Goal: Task Accomplishment & Management: Manage account settings

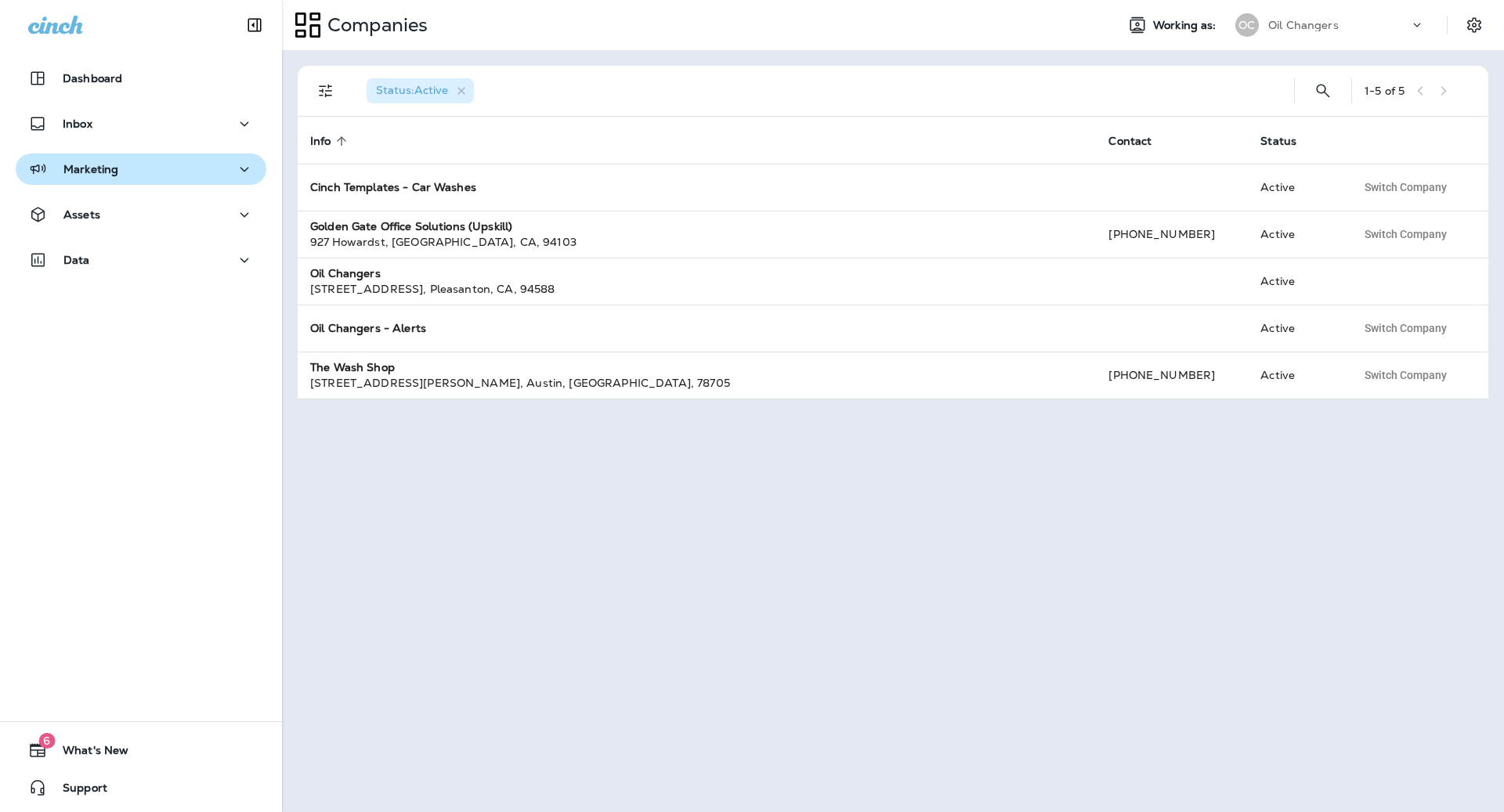
click at [91, 167] on p "Marketing" at bounding box center [91, 169] width 55 height 13
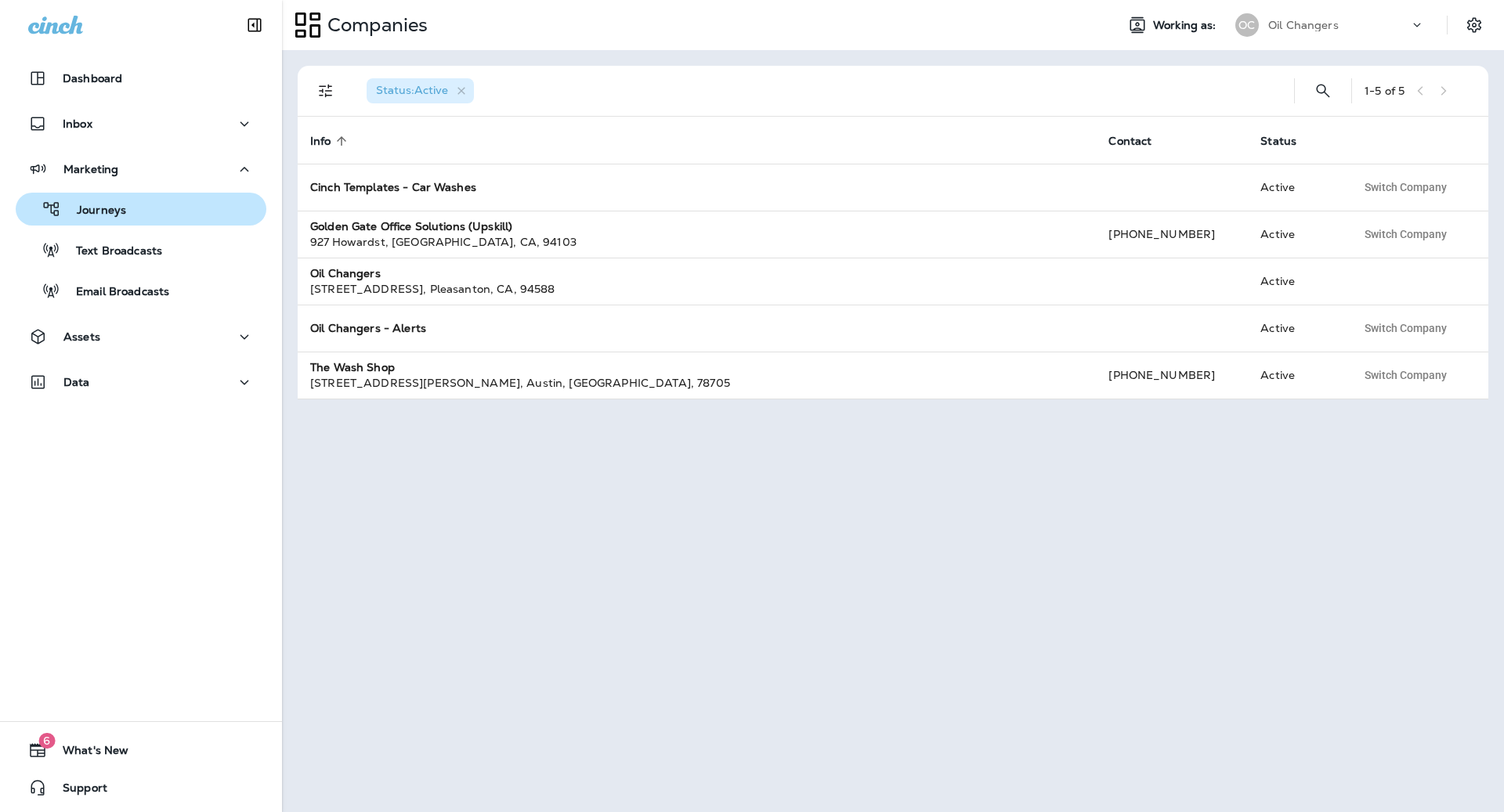
click at [119, 213] on p "Journeys" at bounding box center [93, 210] width 65 height 14
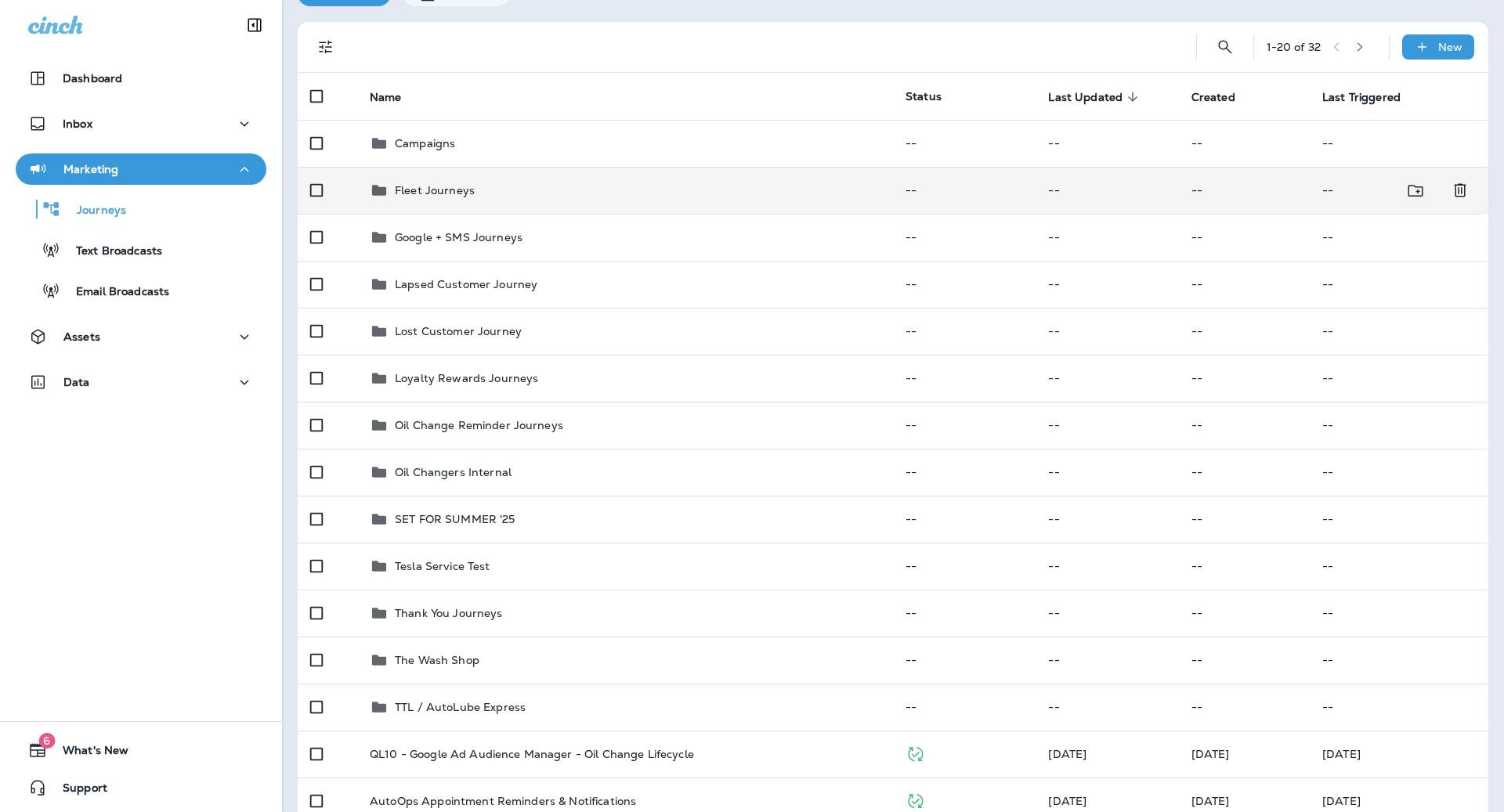
scroll to position [78, 0]
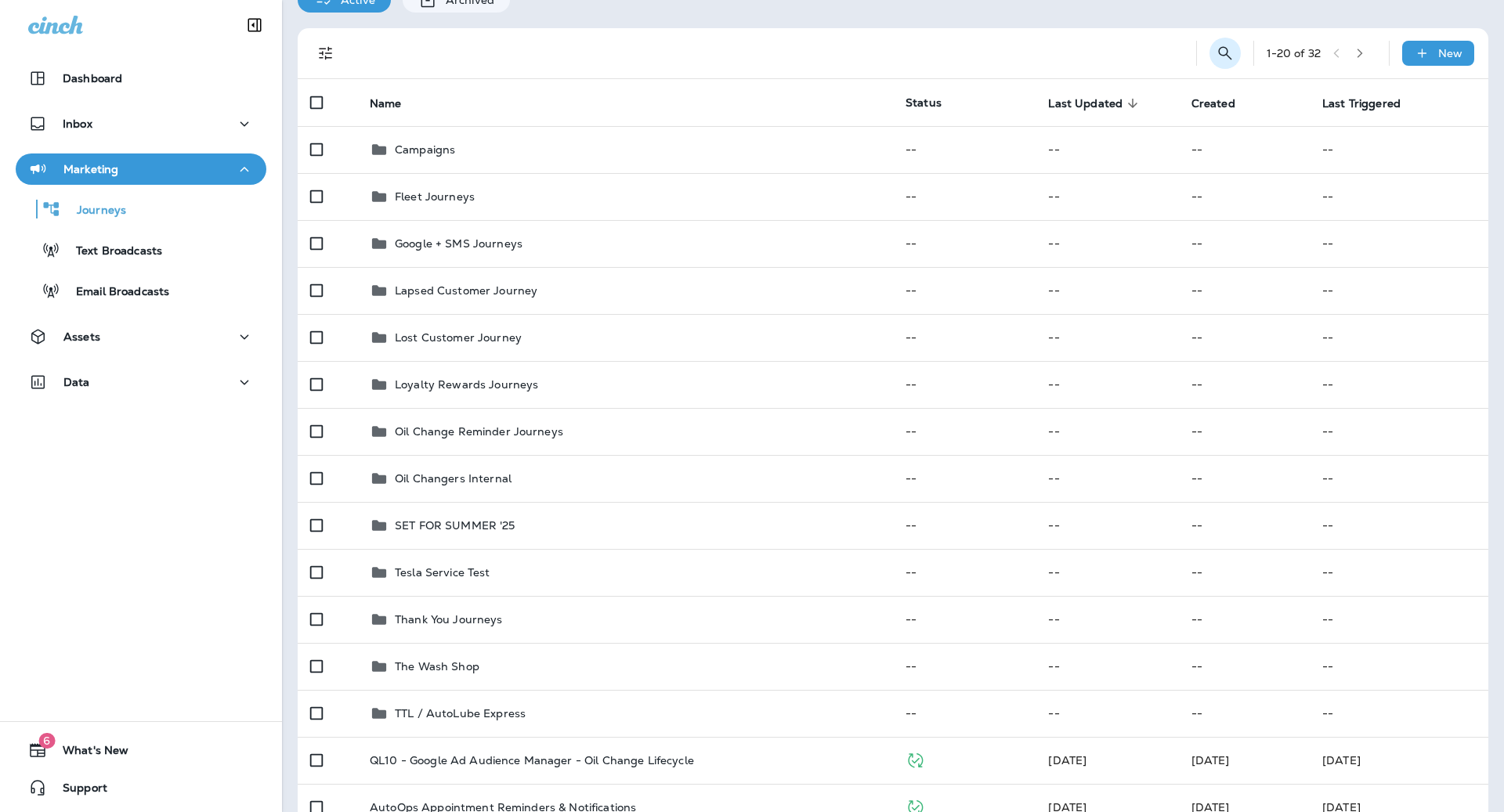
click at [1218, 46] on icon "Search Journeys" at bounding box center [1225, 52] width 18 height 18
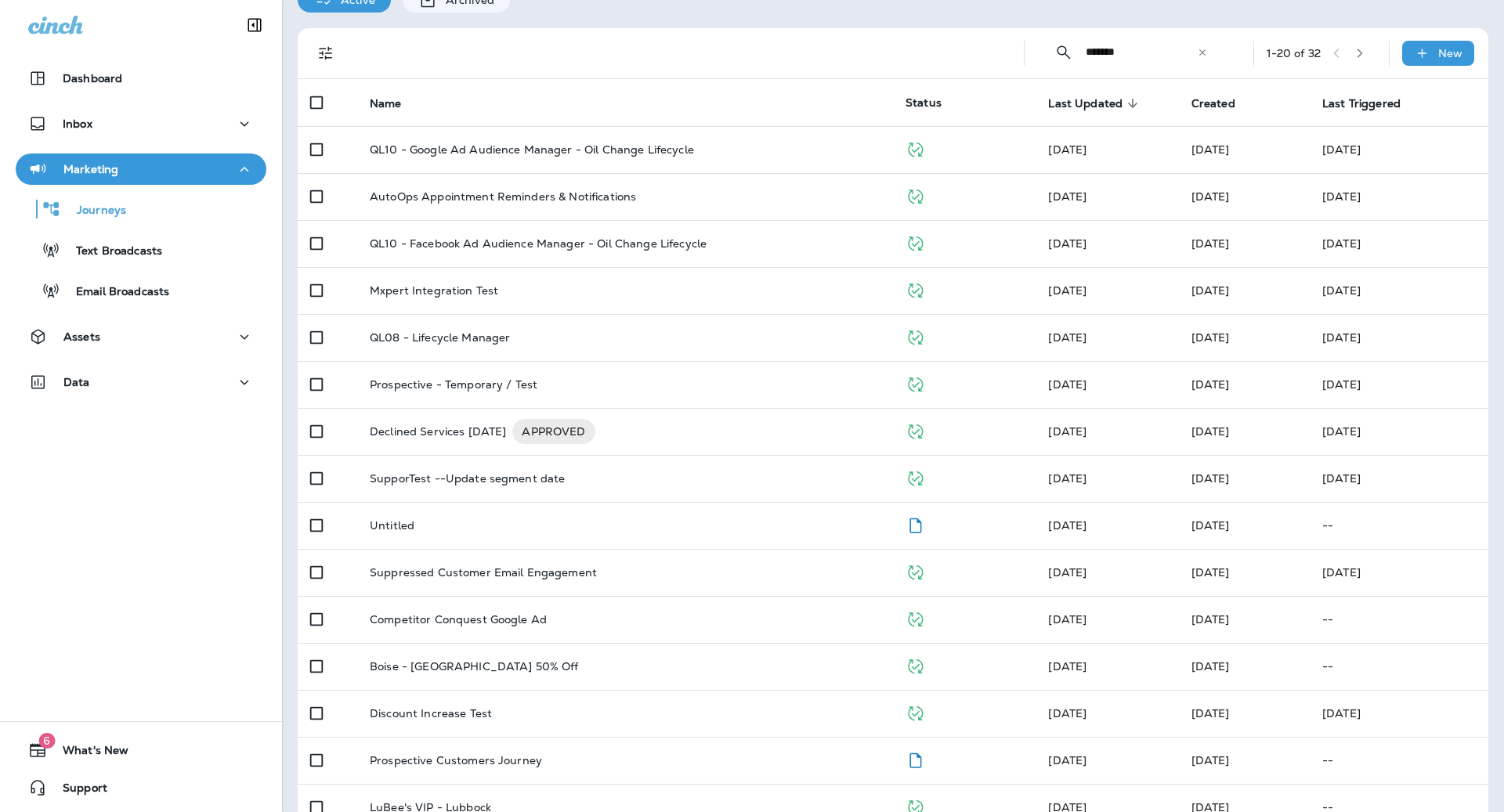
type input "**********"
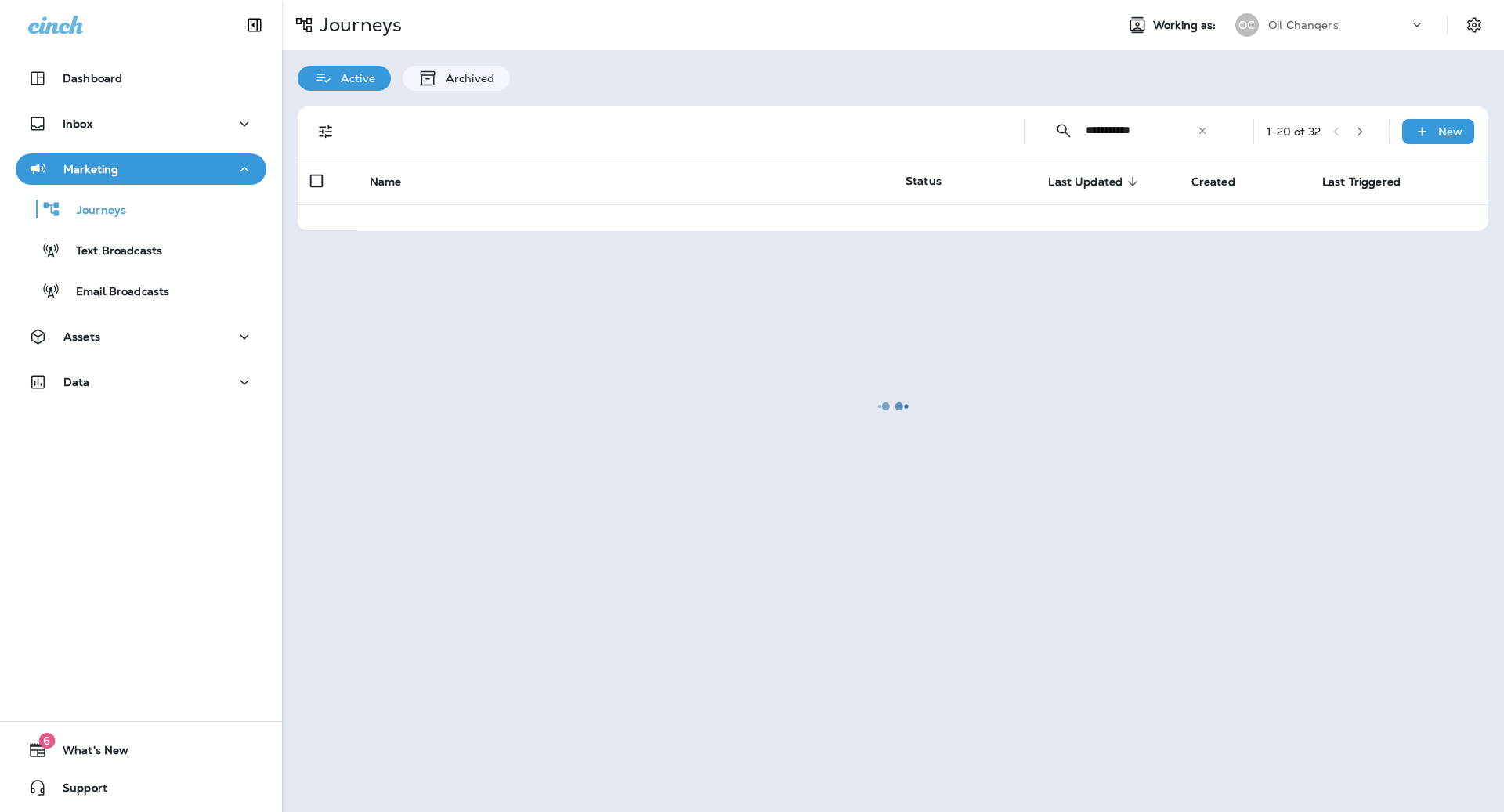
scroll to position [0, 0]
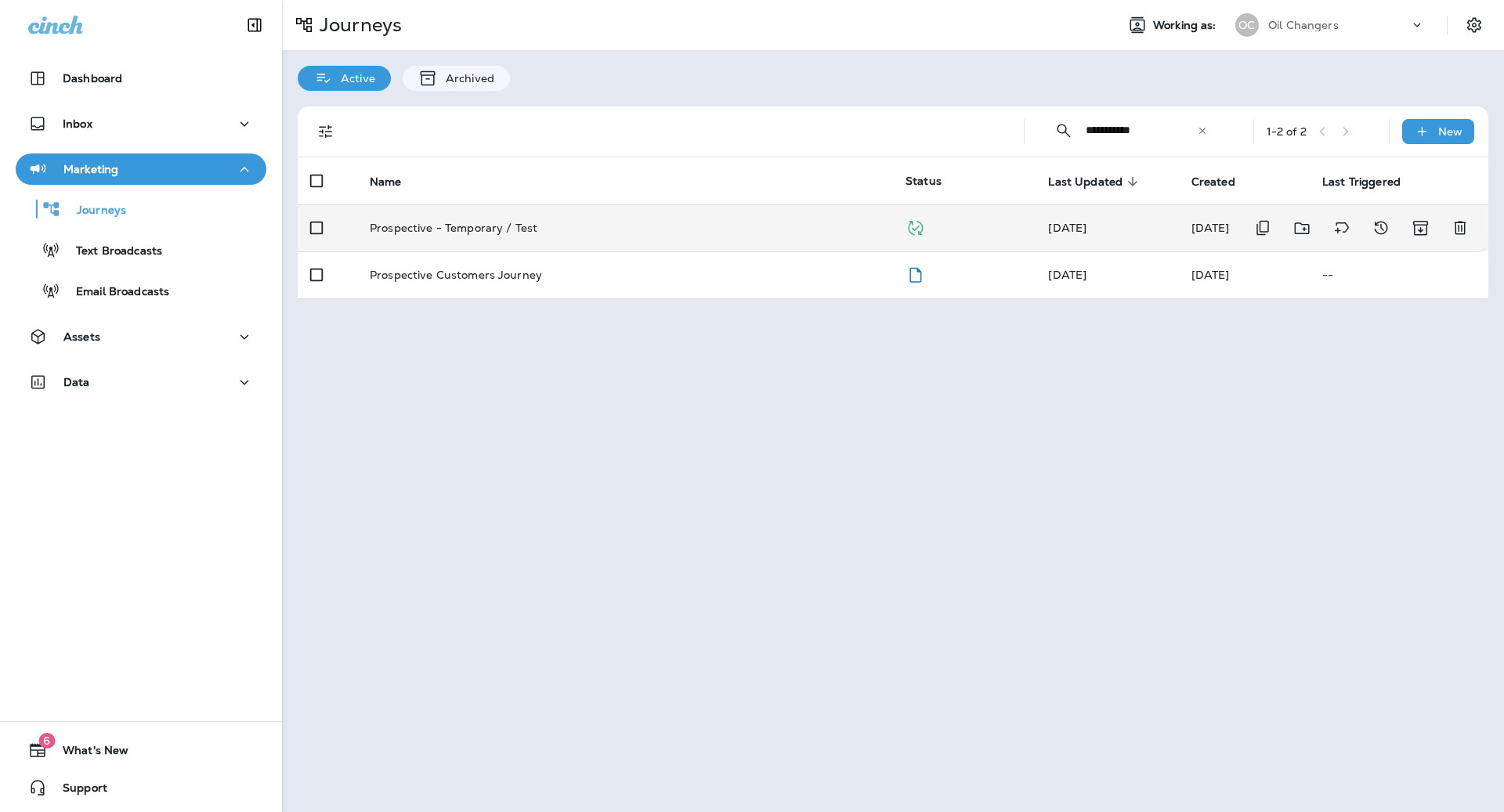
click at [1087, 231] on span "[DATE]" at bounding box center [1067, 228] width 39 height 14
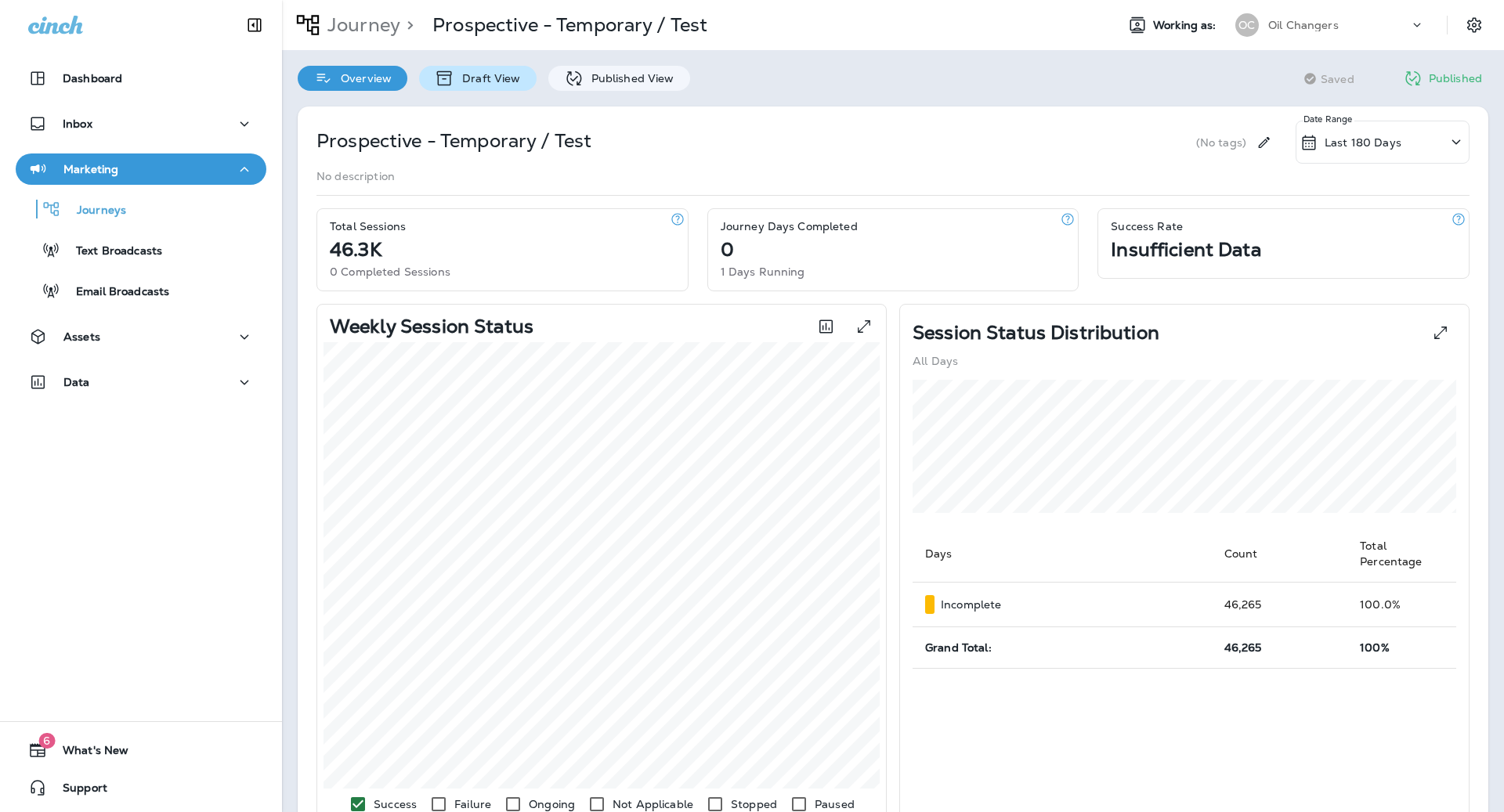
click at [516, 72] on p "Draft View" at bounding box center [487, 78] width 66 height 13
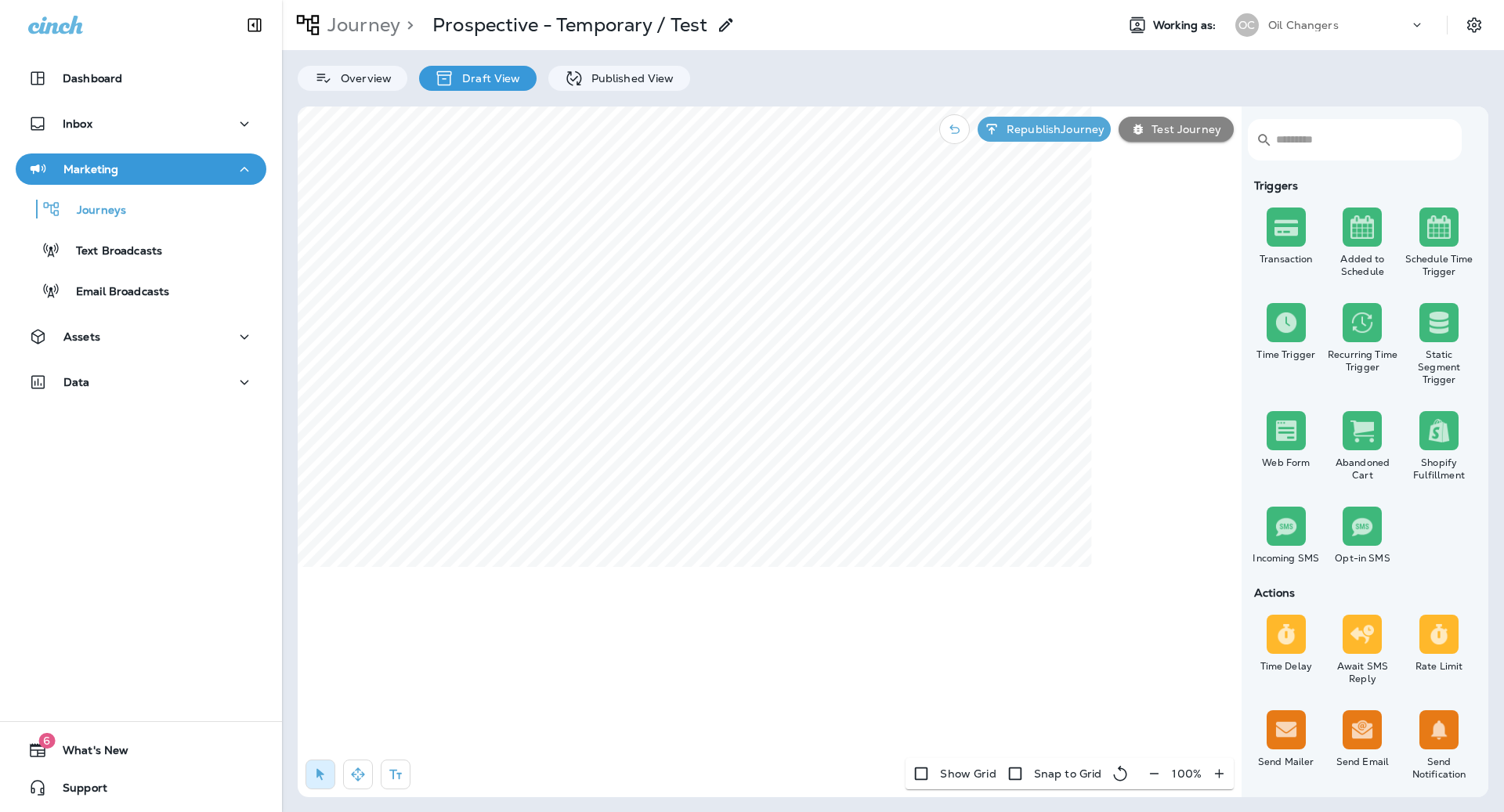
click at [626, 64] on div "Overview Draft View Published View" at bounding box center [893, 70] width 1222 height 41
click at [626, 78] on p "Published View" at bounding box center [629, 78] width 91 height 13
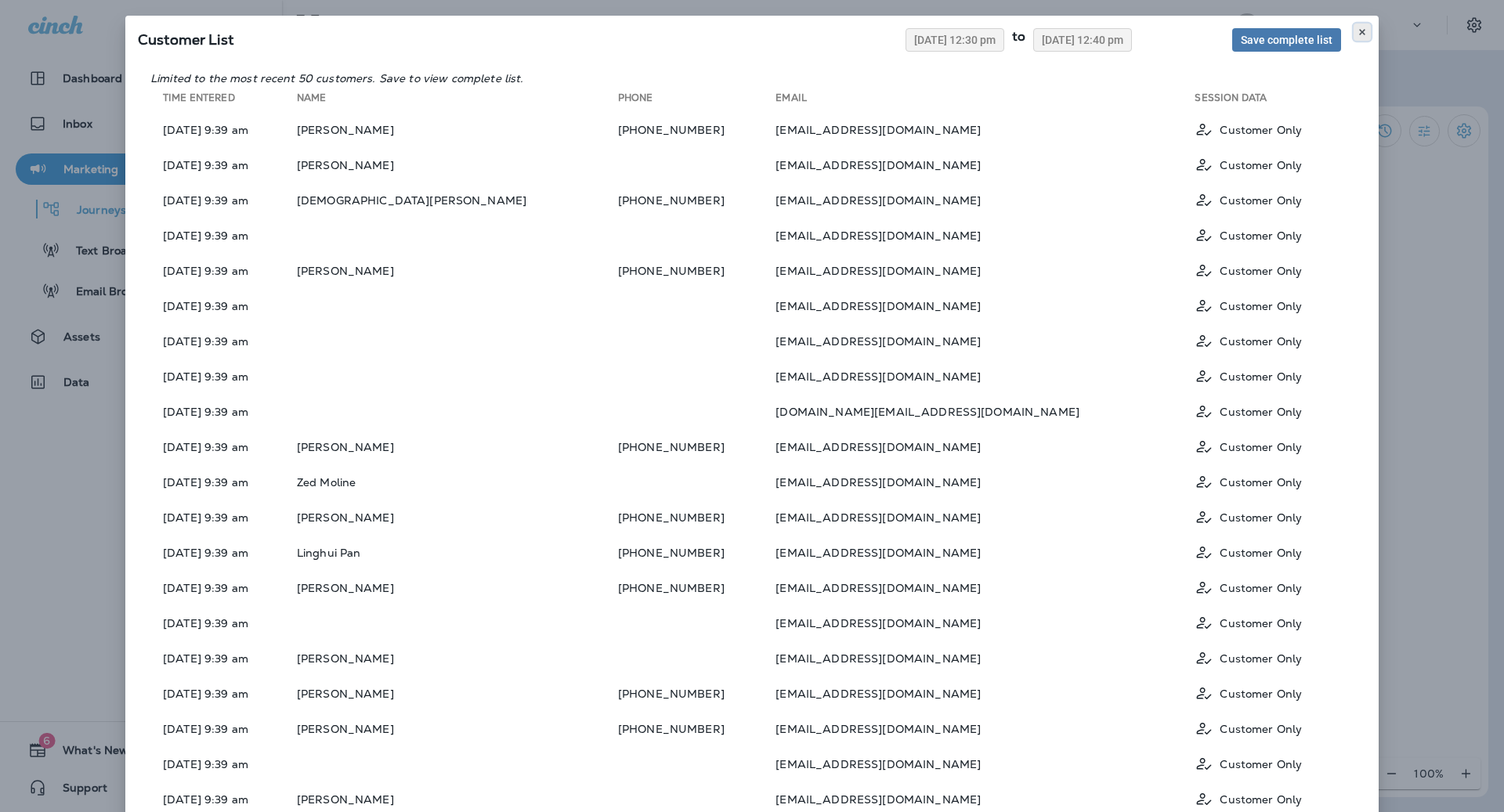
click at [1367, 32] on button at bounding box center [1362, 32] width 17 height 17
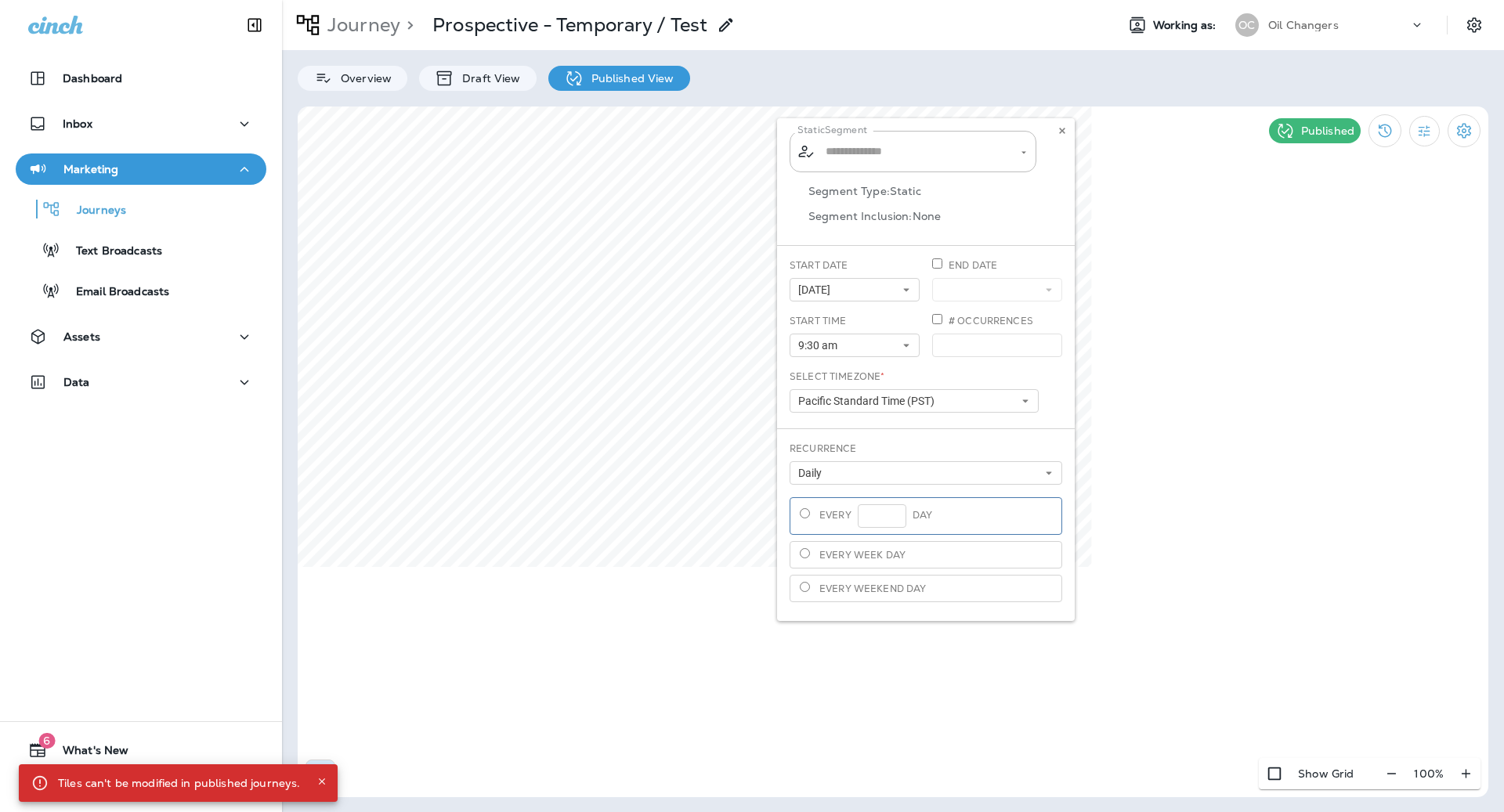
click at [901, 161] on div "Static Segment ​ ​ Segment Type: Static Segment Inclusion: None Start Date [DAT…" at bounding box center [925, 369] width 298 height 503
type input "**********"
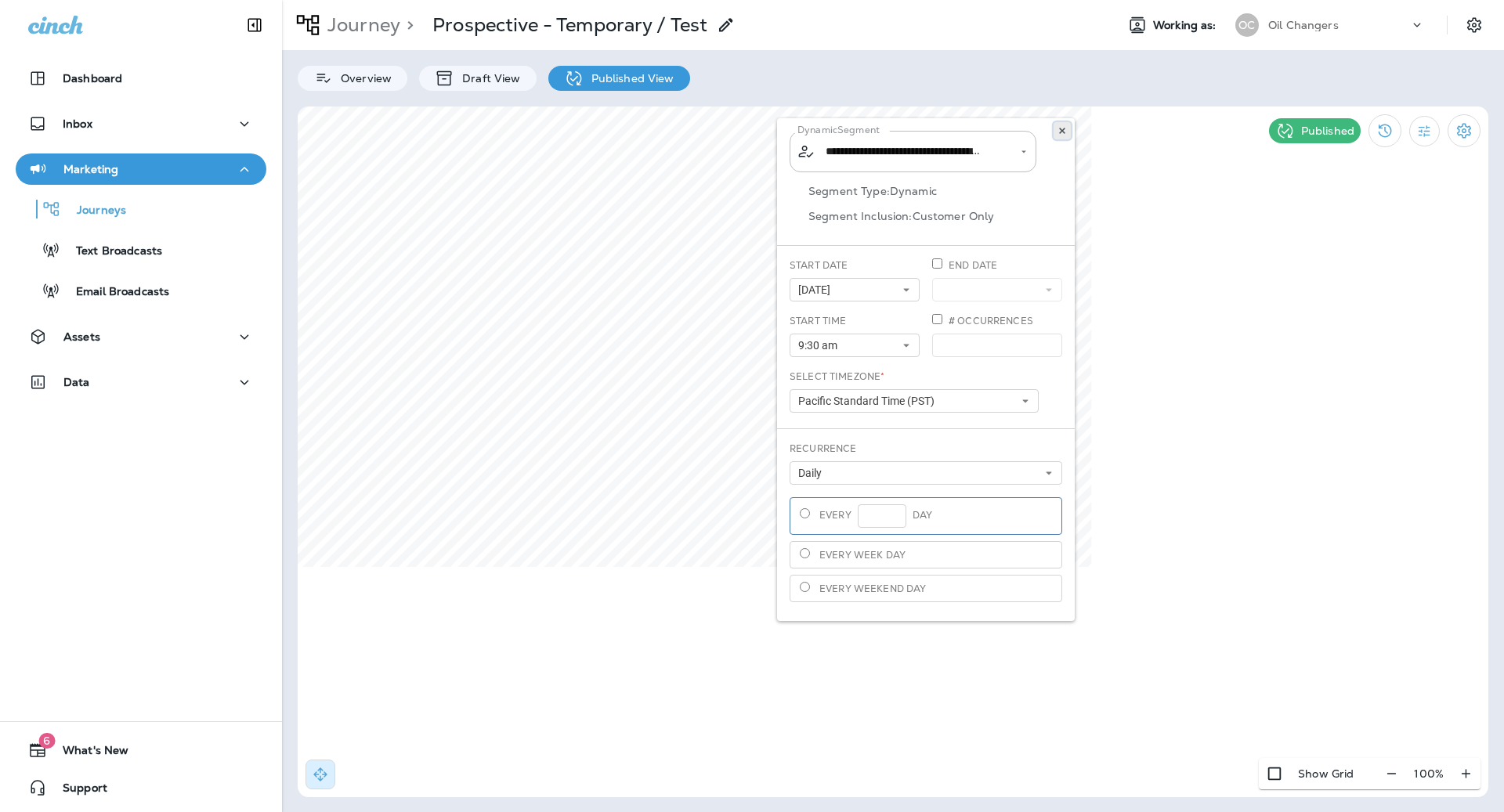
click at [1059, 130] on icon at bounding box center [1063, 131] width 10 height 10
click at [449, 72] on icon at bounding box center [443, 78] width 14 height 14
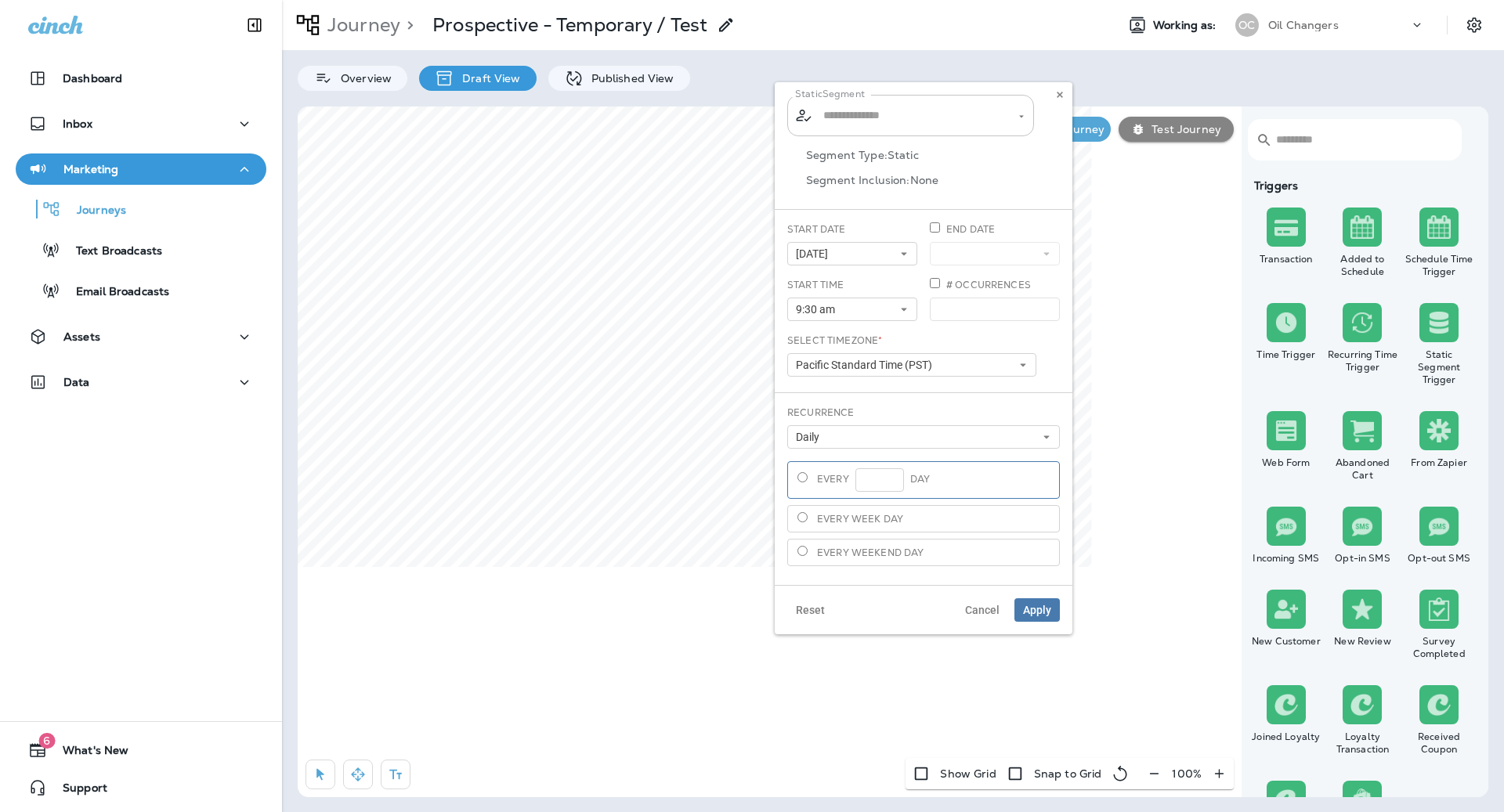
click at [894, 115] on input "text" at bounding box center [911, 115] width 184 height 27
type input "**********"
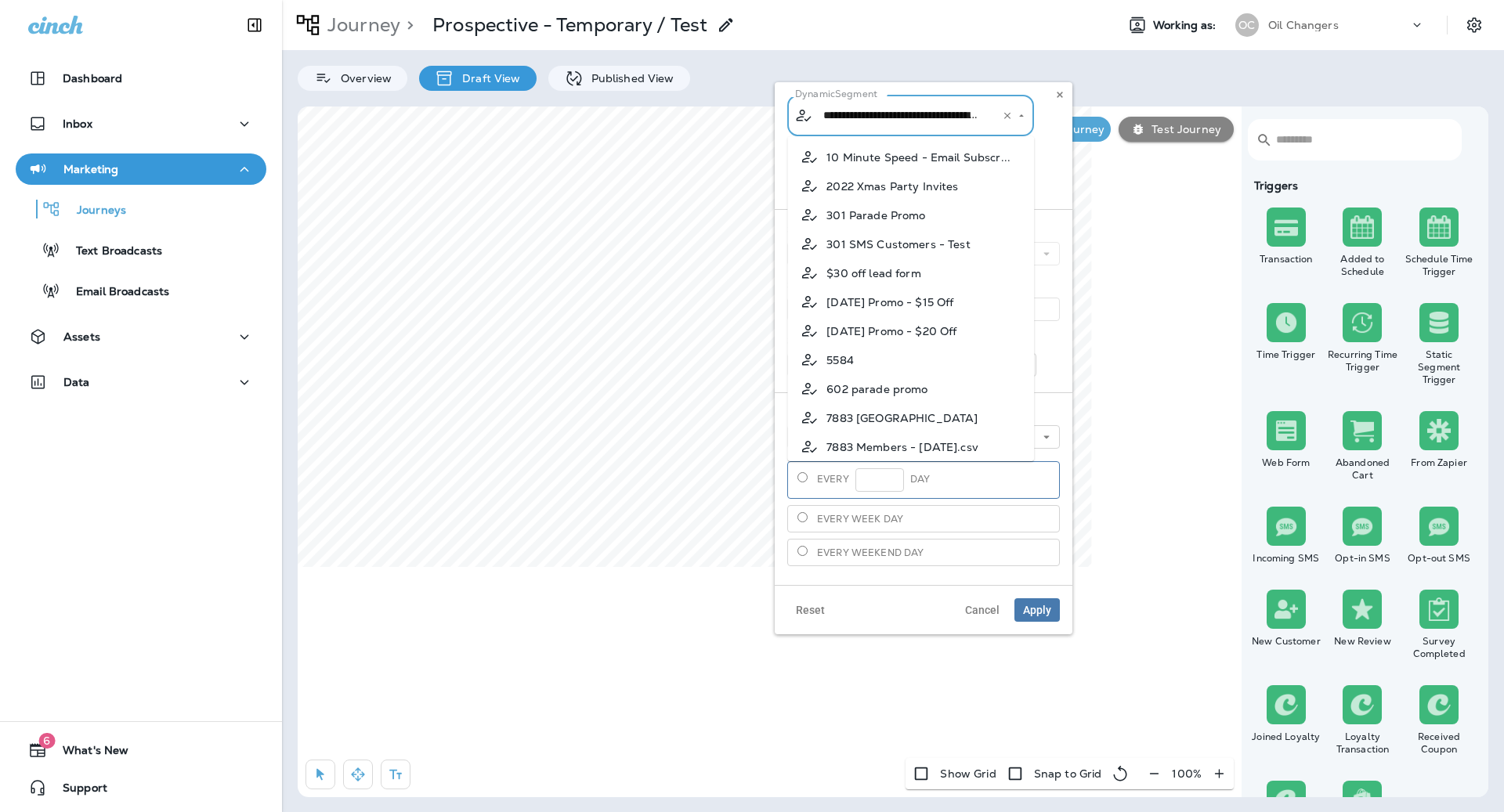
scroll to position [6256, 0]
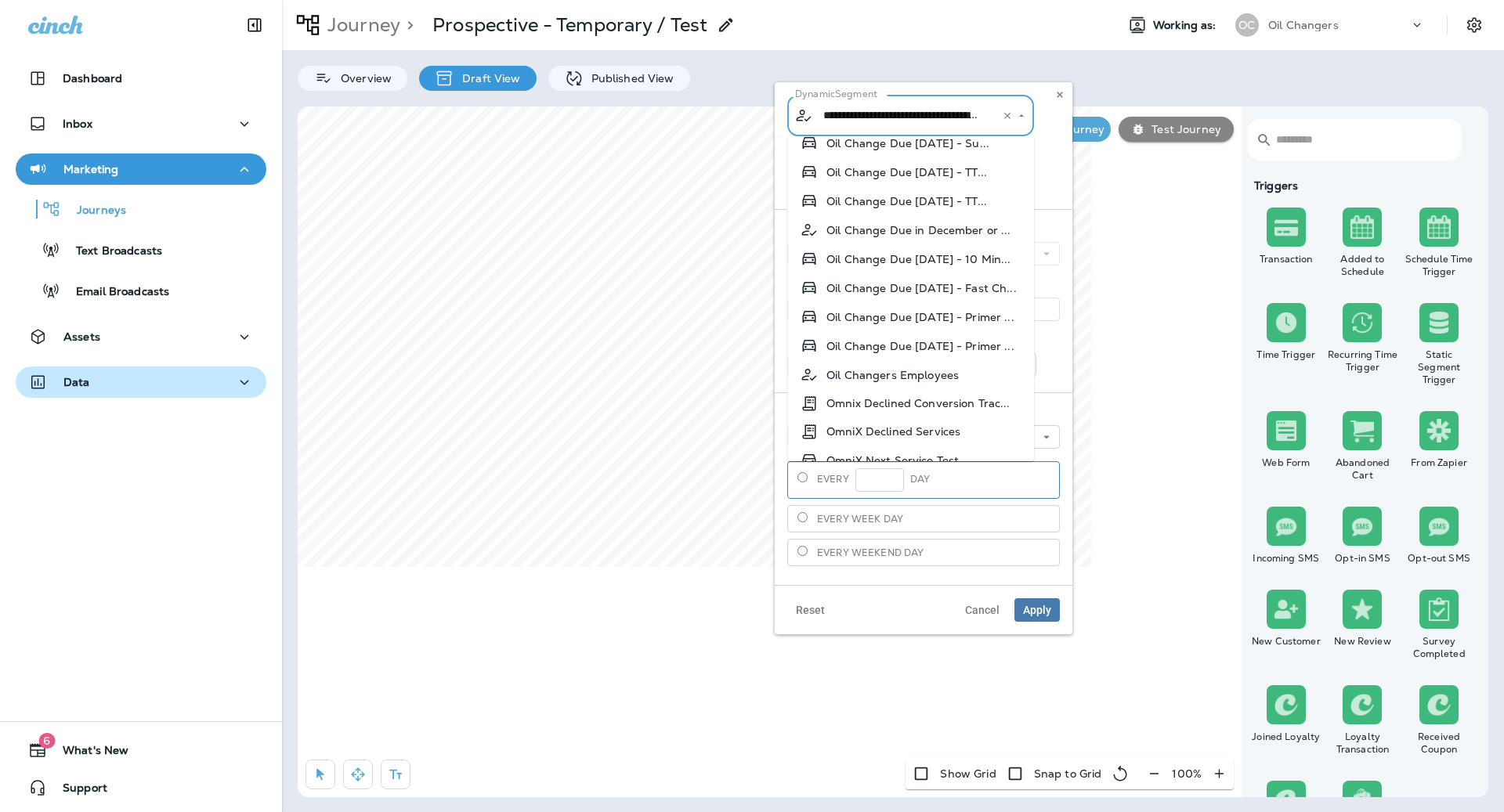
click at [52, 369] on button "Data" at bounding box center [140, 381] width 250 height 31
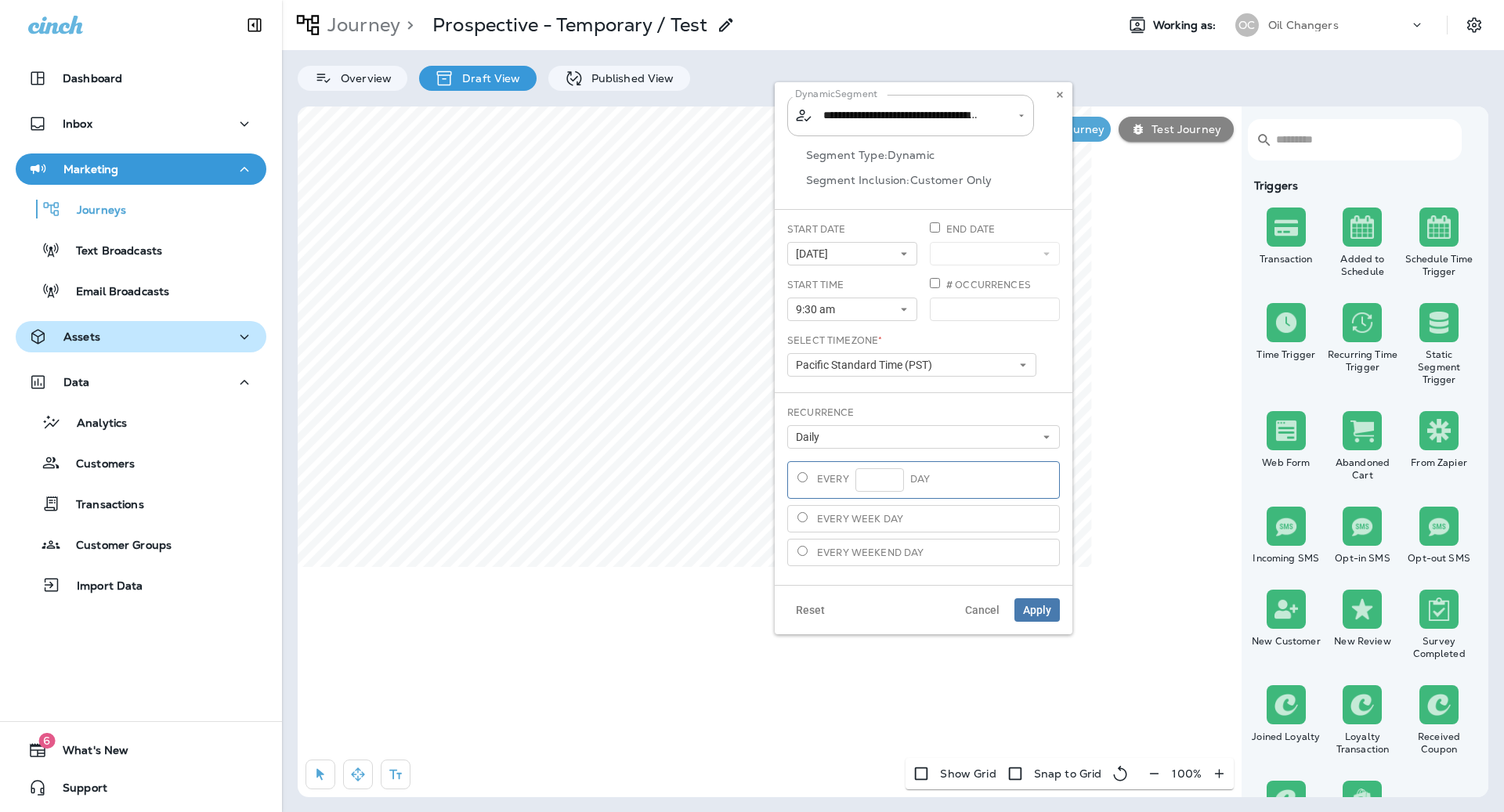
click at [70, 350] on button "Assets" at bounding box center [140, 336] width 250 height 31
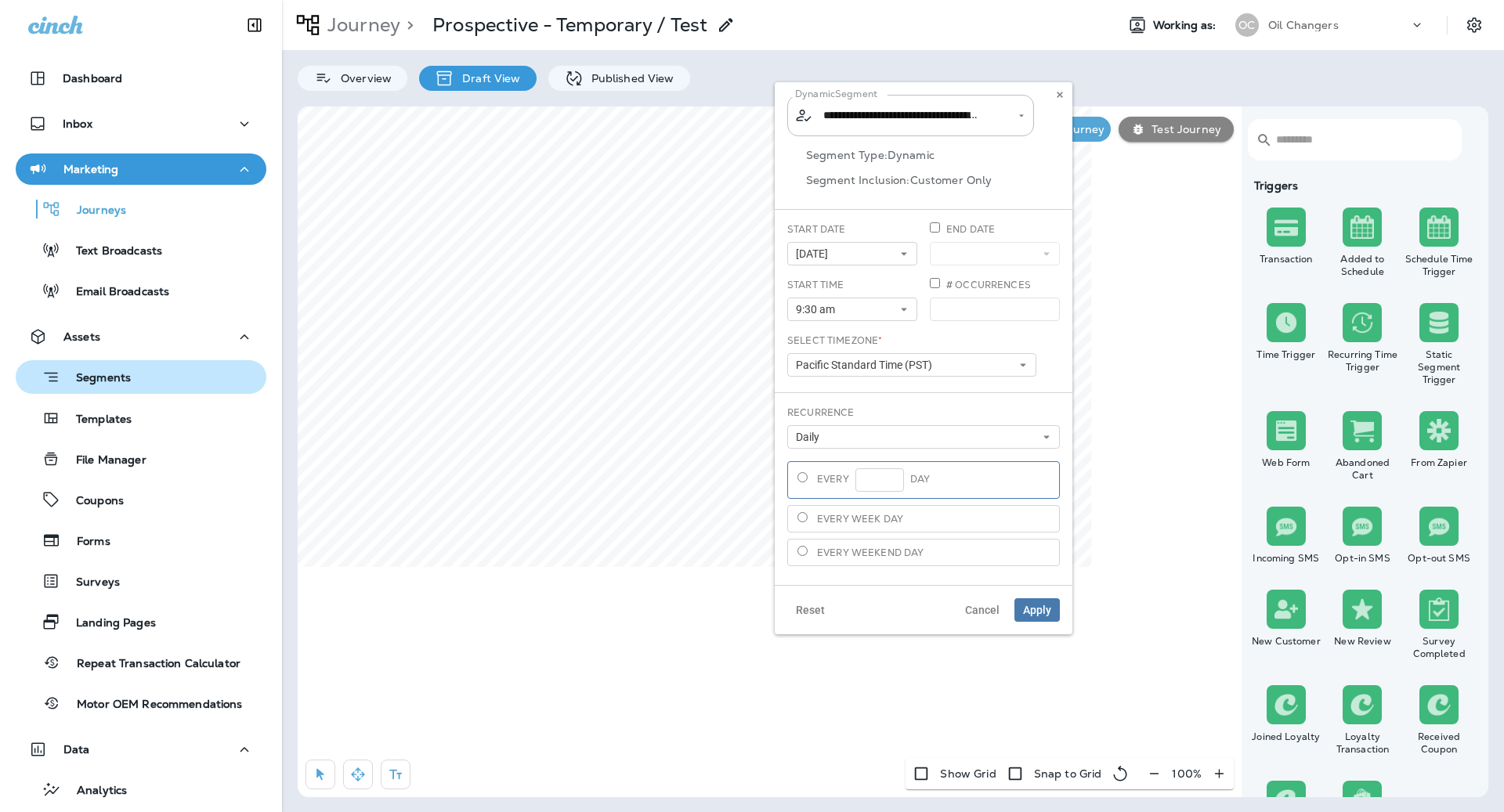
click at [87, 376] on p "Segments" at bounding box center [95, 378] width 71 height 15
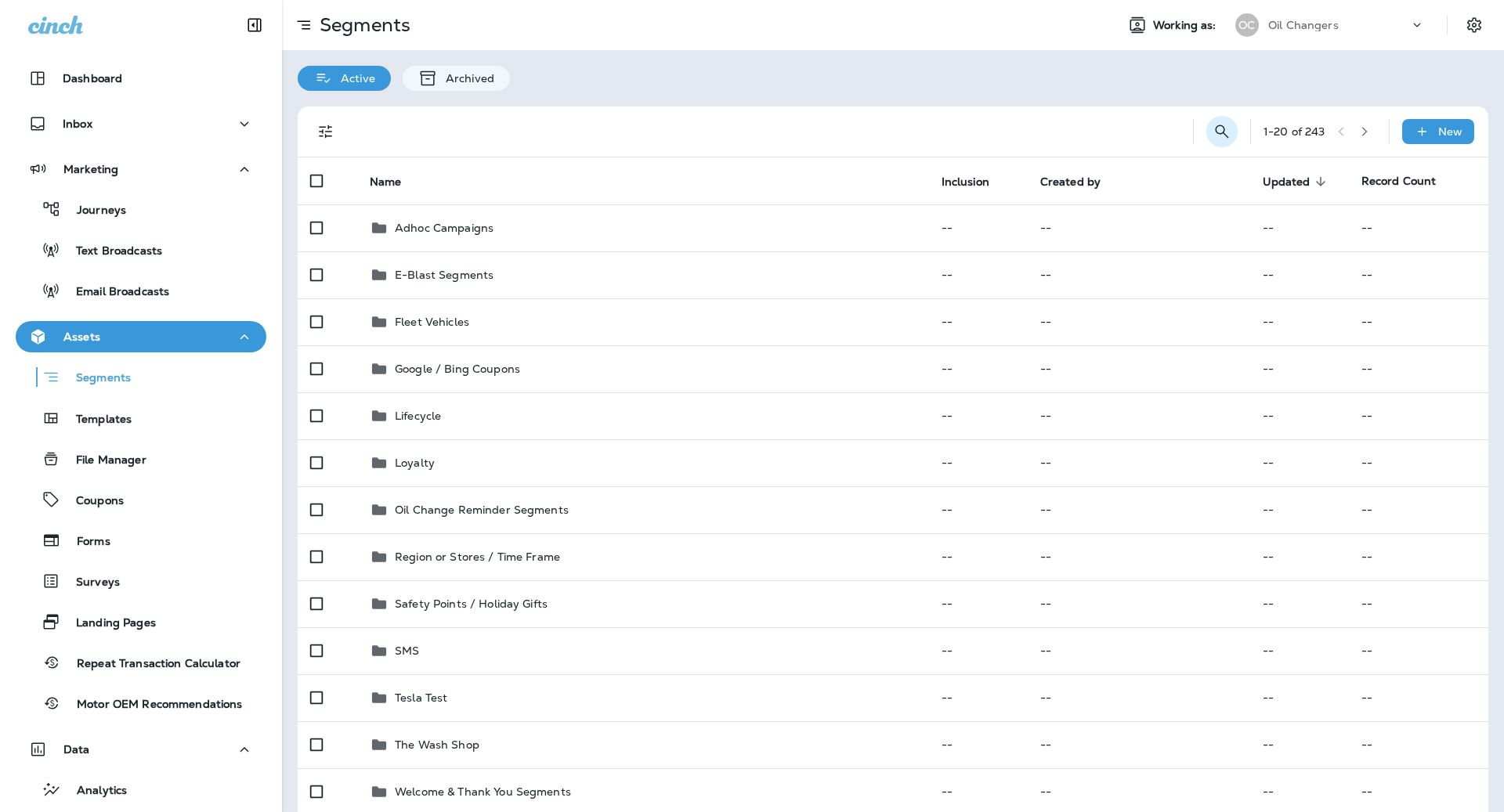
click at [1222, 134] on icon "Search Segments" at bounding box center [1221, 130] width 18 height 18
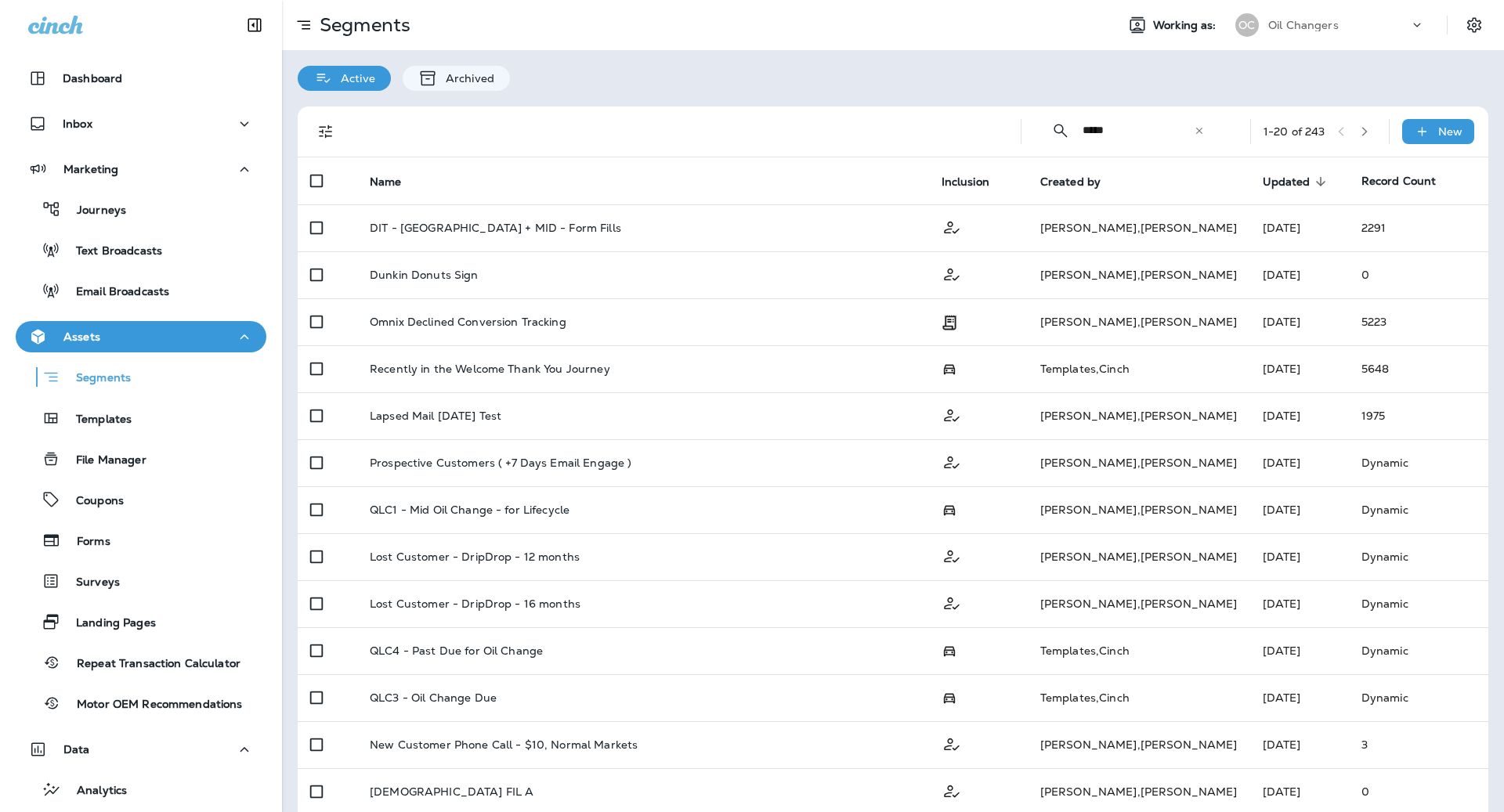
type input "**********"
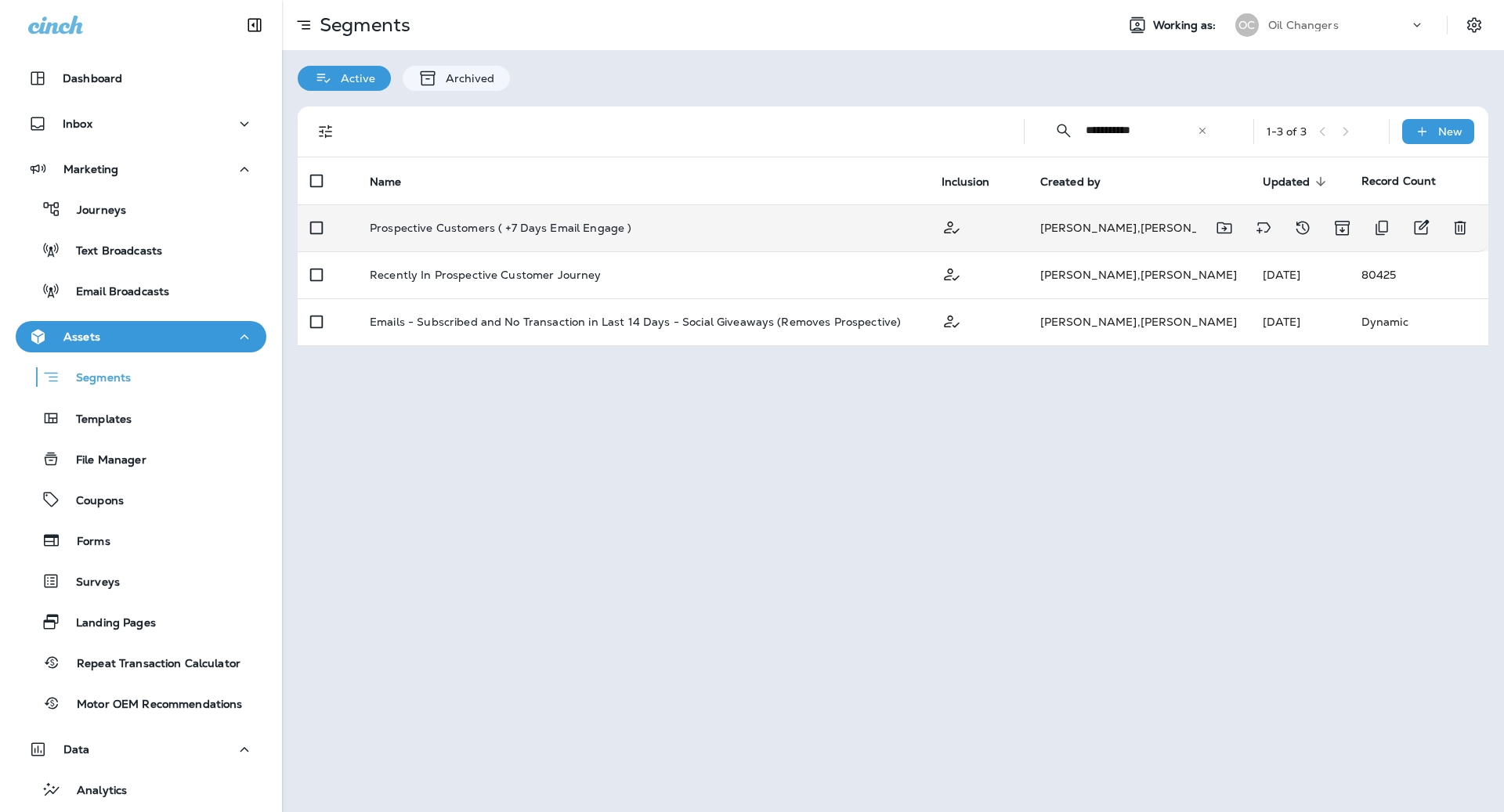
click at [674, 230] on div "Prospective Customers ( +7 Days Email Engage )" at bounding box center [643, 227] width 547 height 13
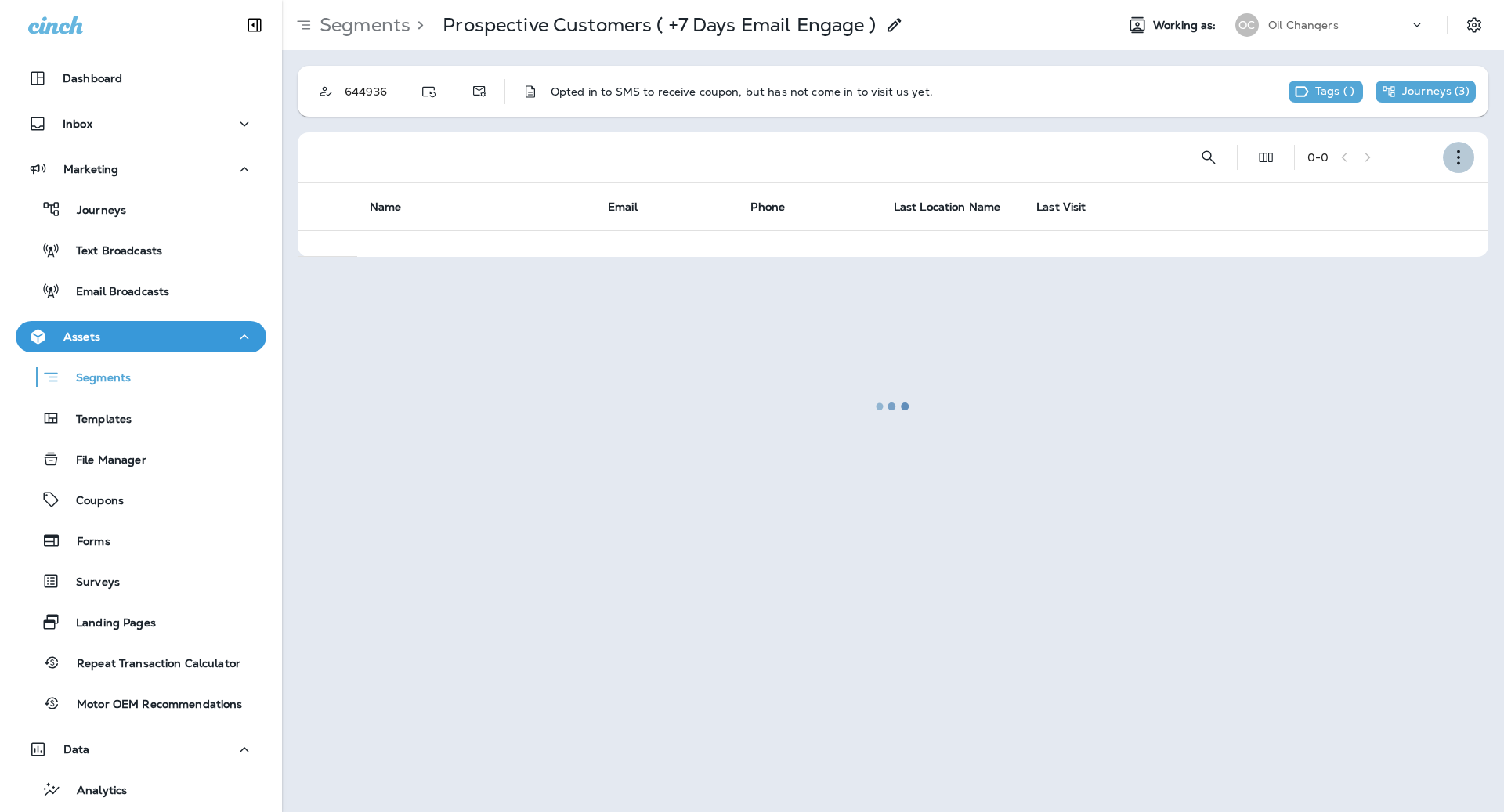
click at [1464, 159] on icon "button" at bounding box center [1459, 157] width 15 height 15
click at [1401, 196] on button "Edit Segment" at bounding box center [1379, 198] width 188 height 38
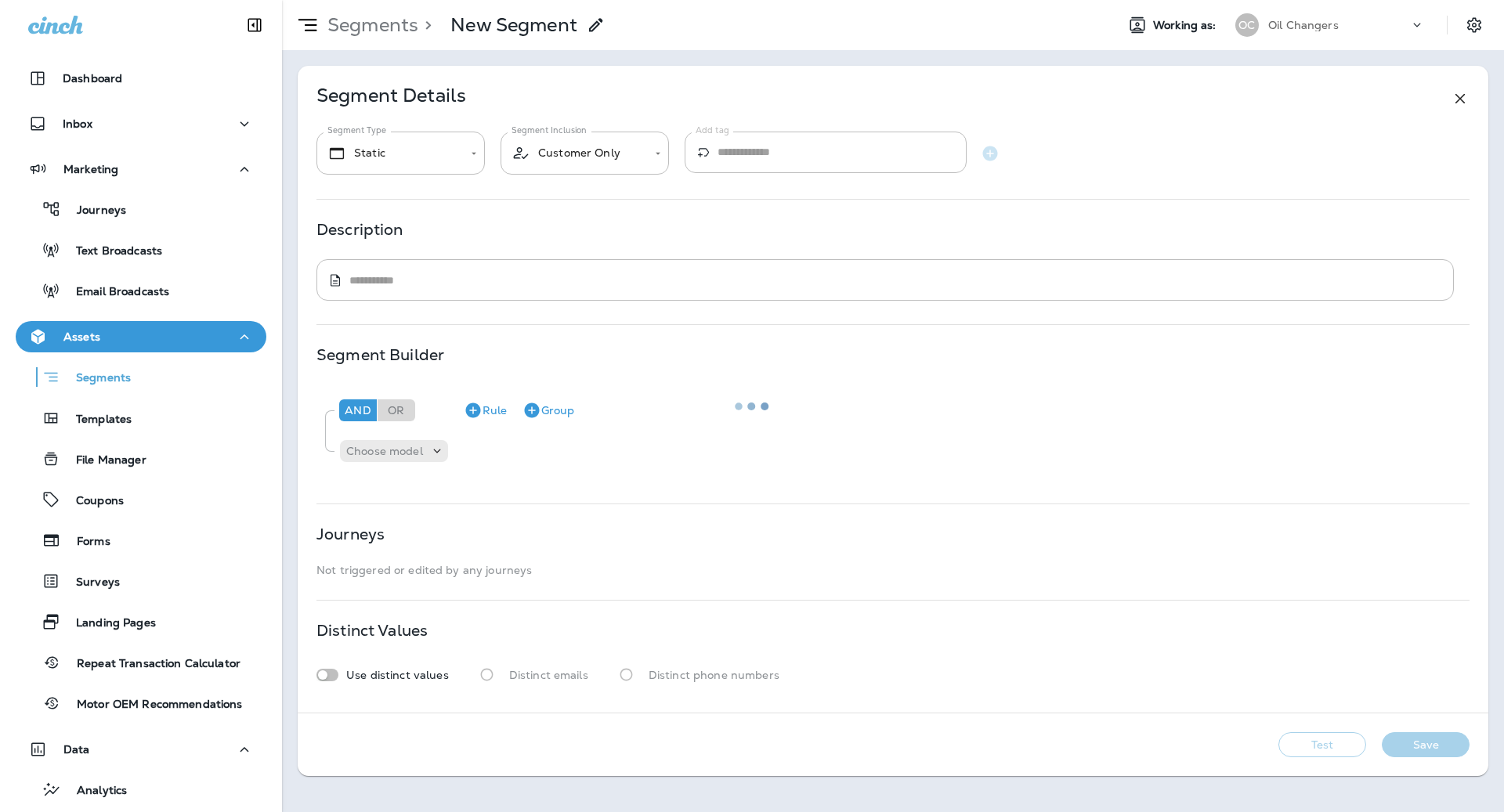
type input "*******"
type textarea "**********"
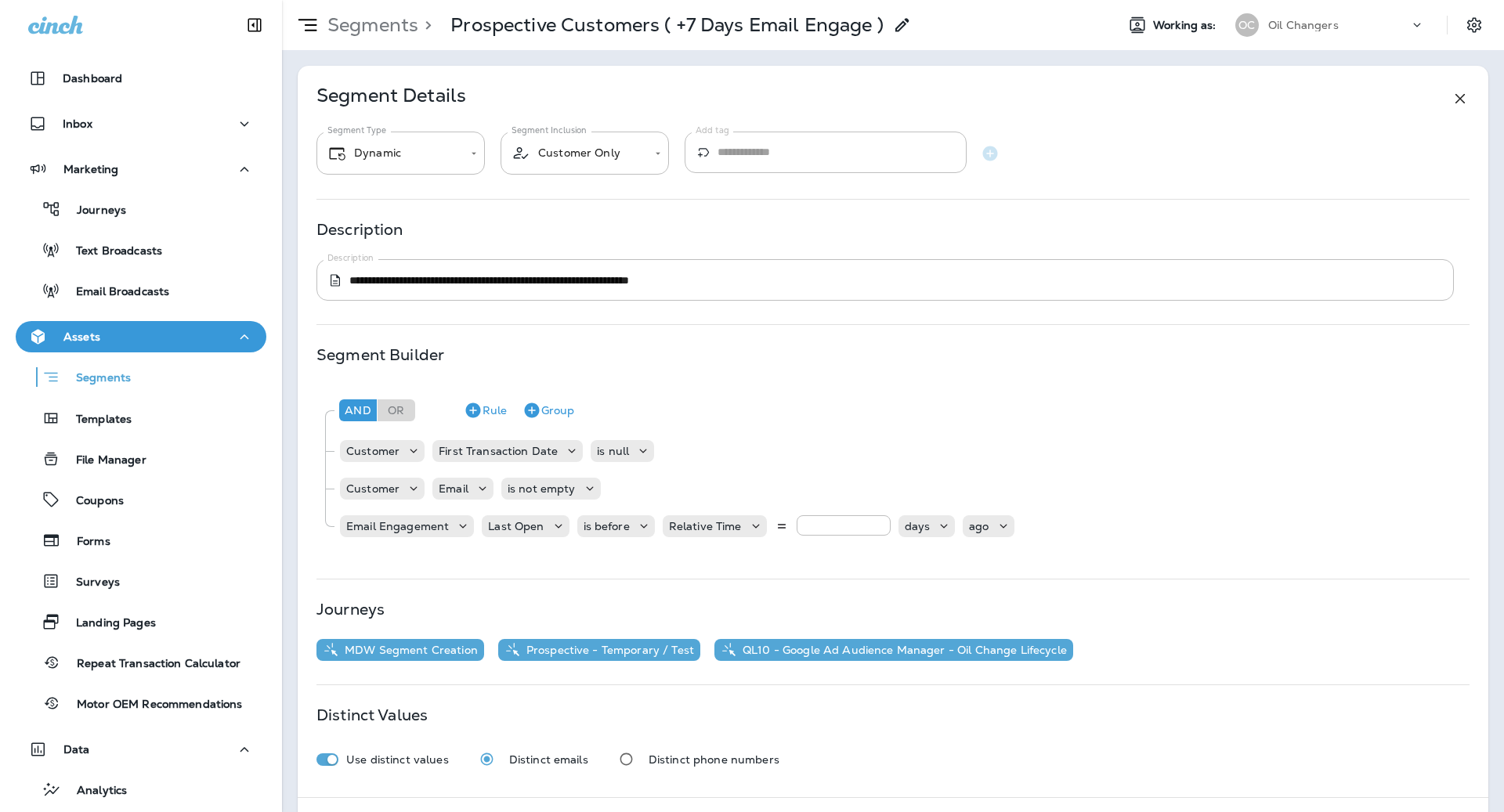
click at [1464, 97] on icon at bounding box center [1460, 98] width 18 height 18
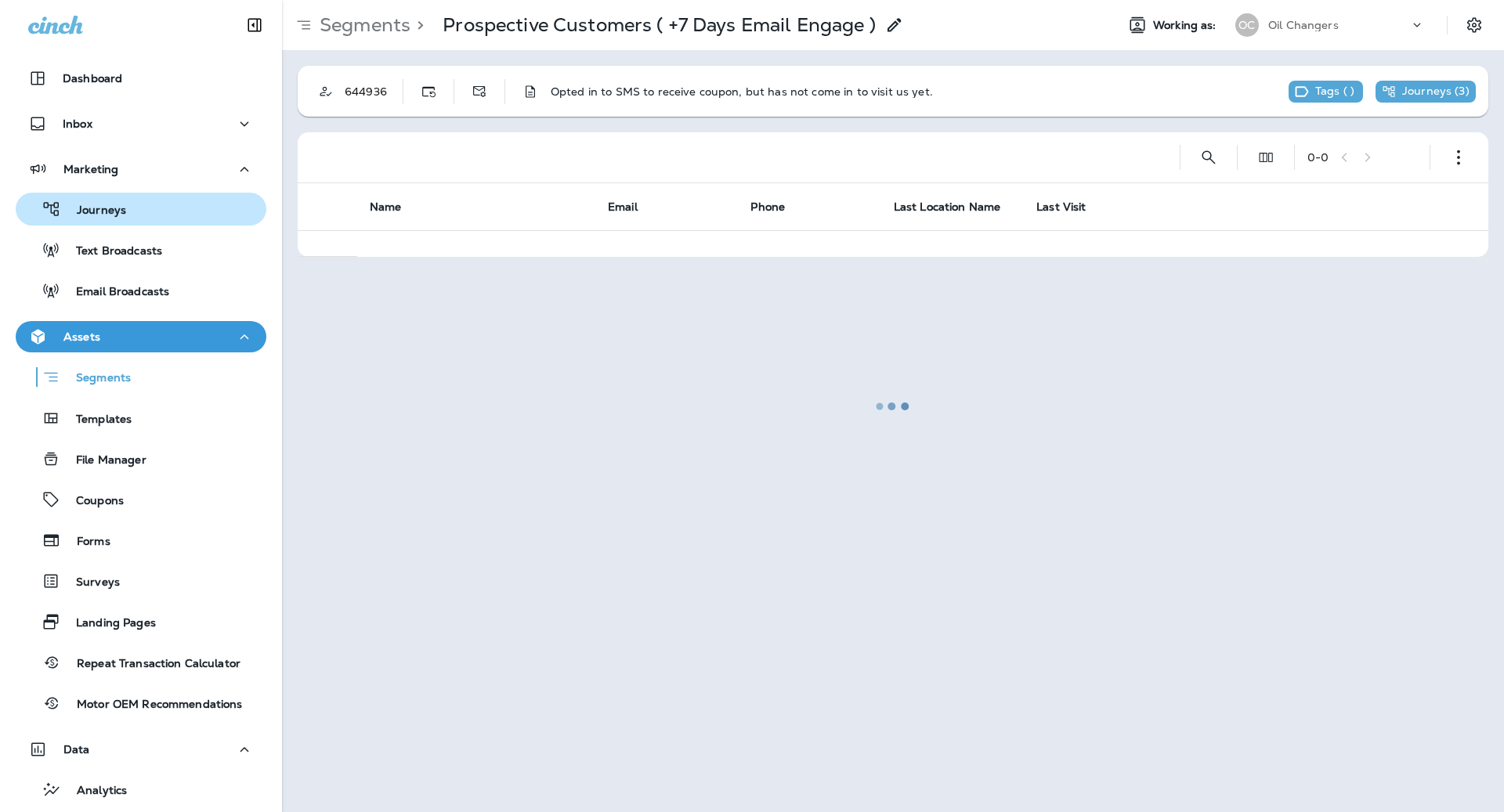
click at [113, 200] on div "Journeys" at bounding box center [74, 209] width 104 height 23
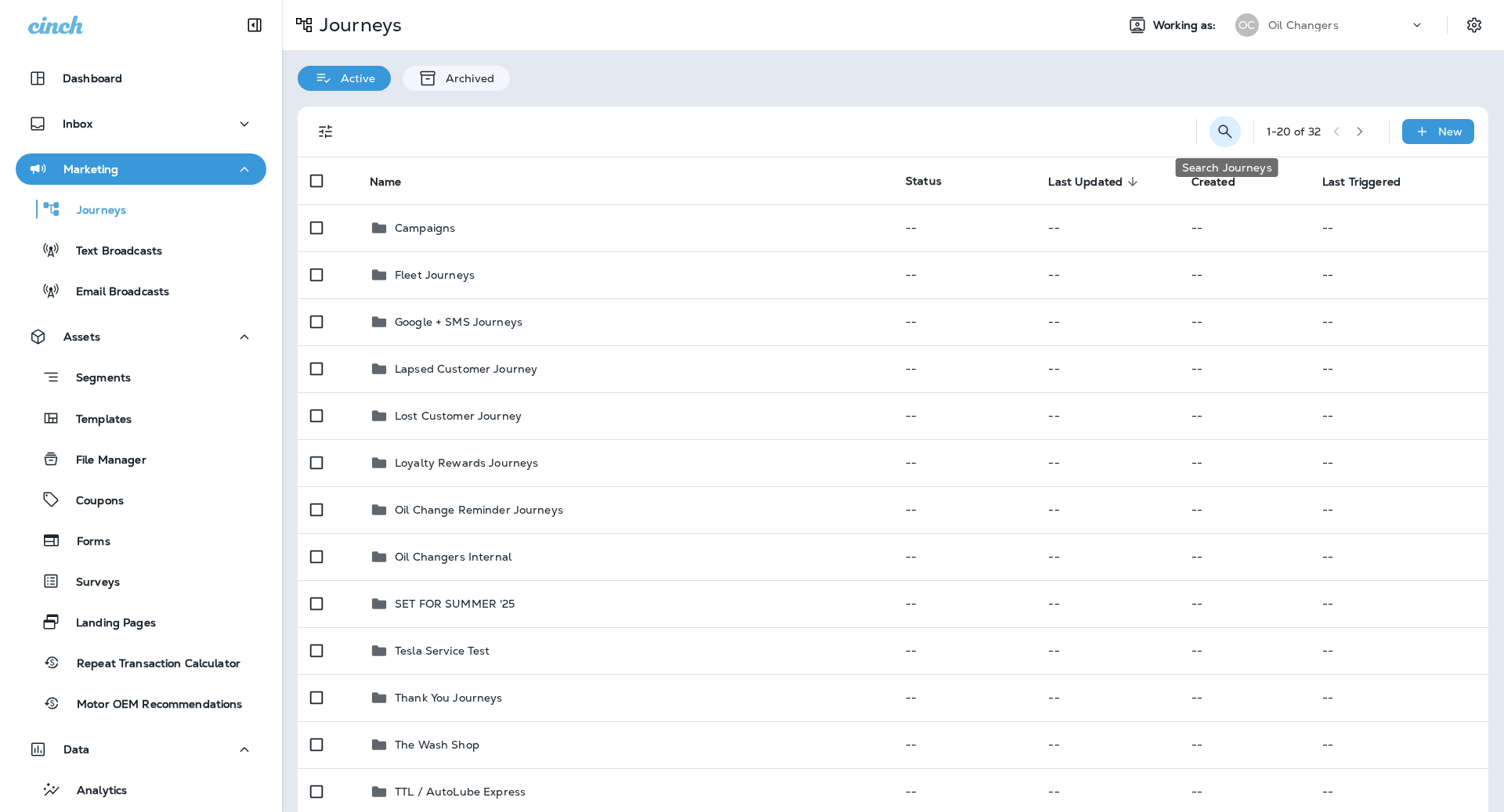
click at [1226, 130] on icon "Search Journeys" at bounding box center [1225, 130] width 18 height 18
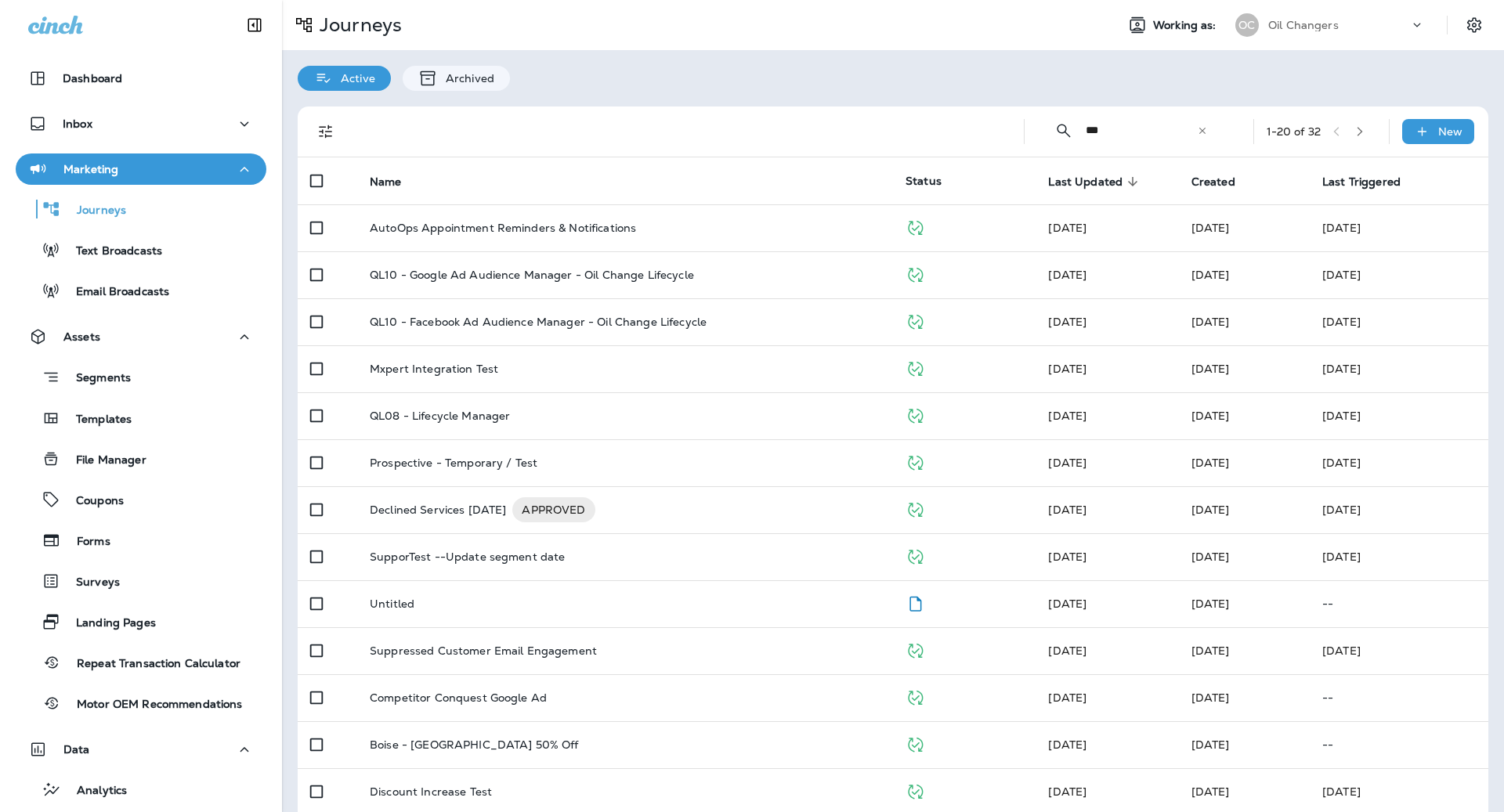
type input "**********"
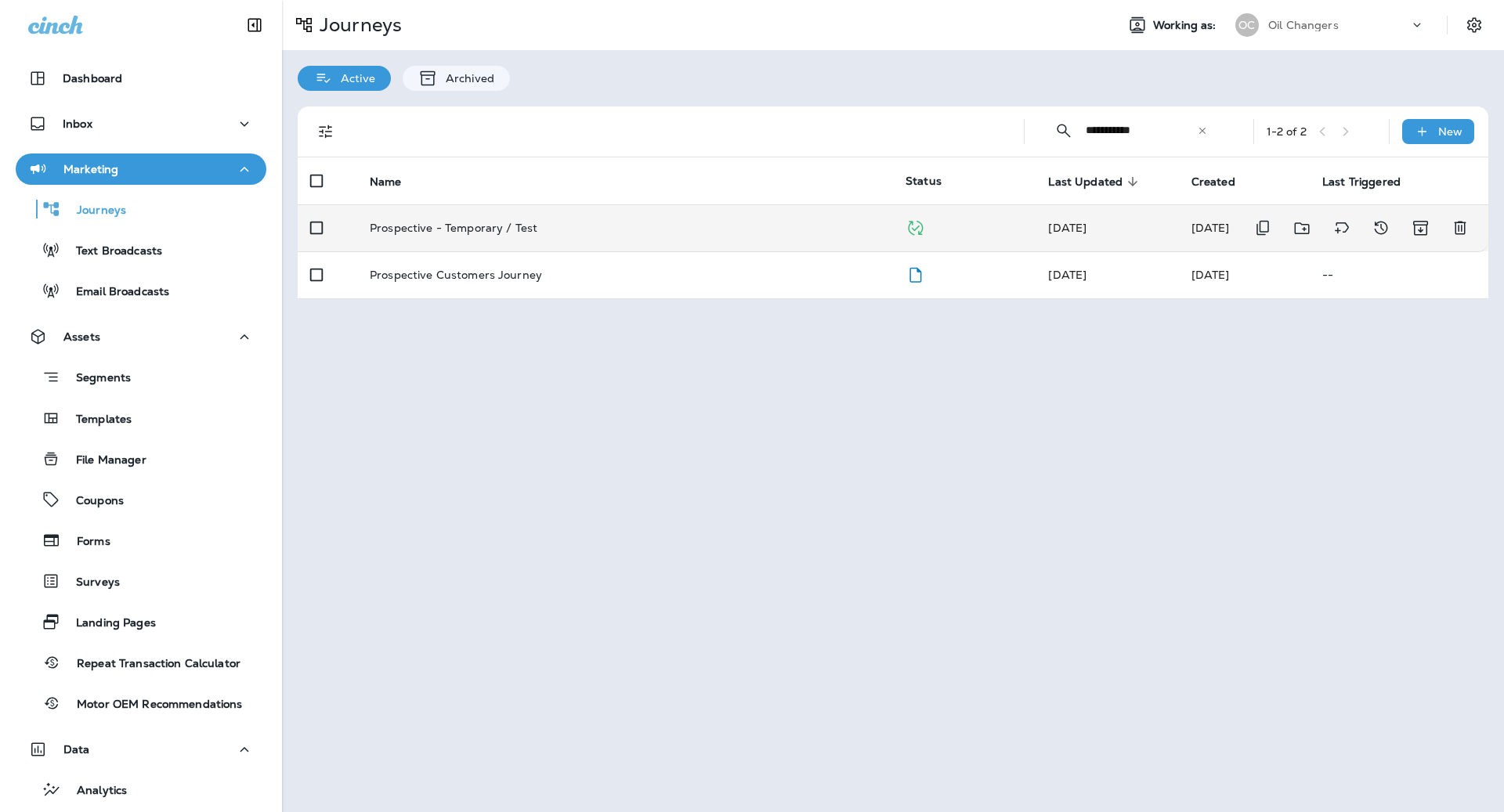
click at [693, 227] on div "Prospective - Temporary / Test" at bounding box center [625, 227] width 511 height 13
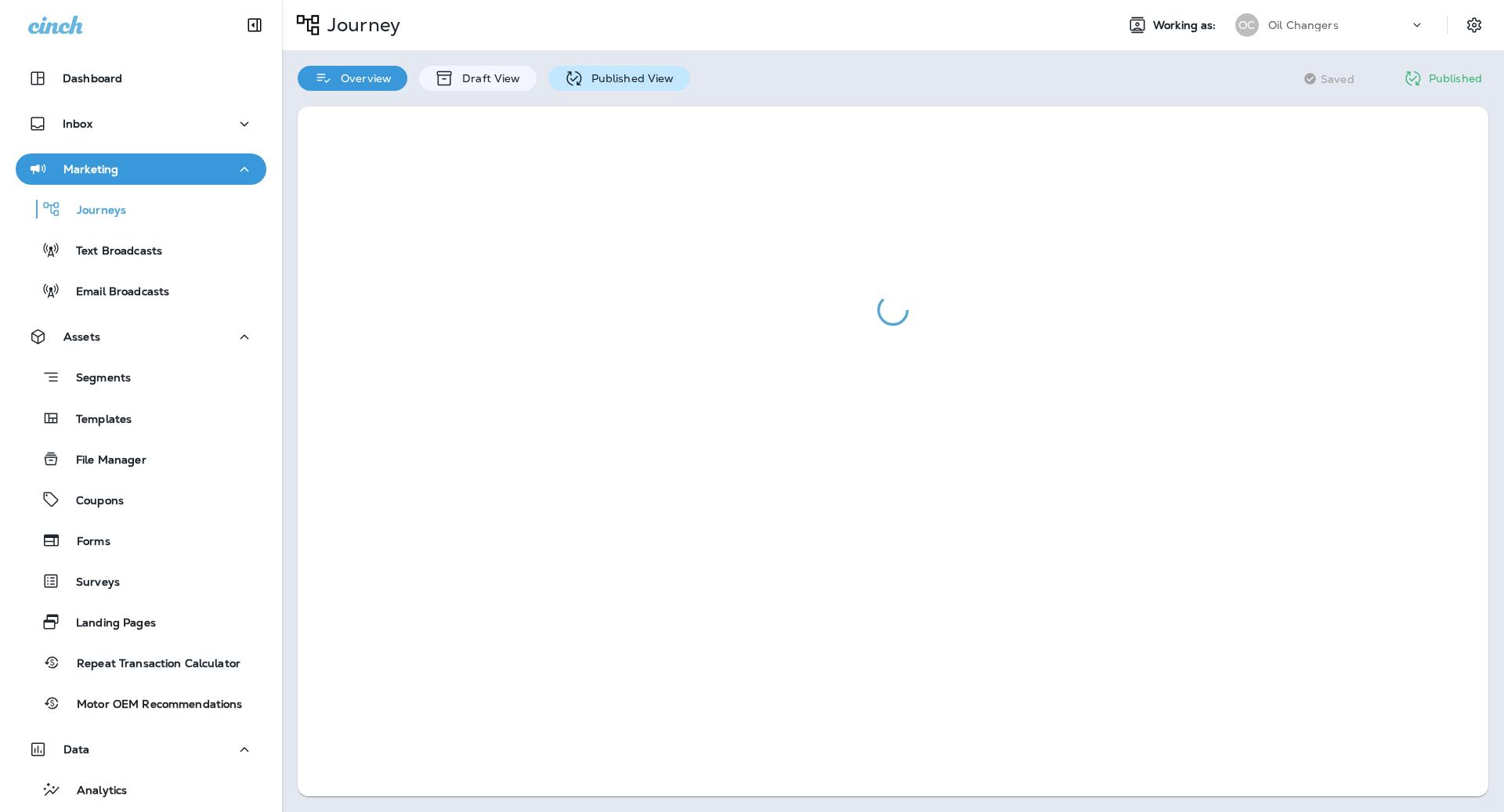
click at [616, 83] on p "Published View" at bounding box center [629, 78] width 91 height 13
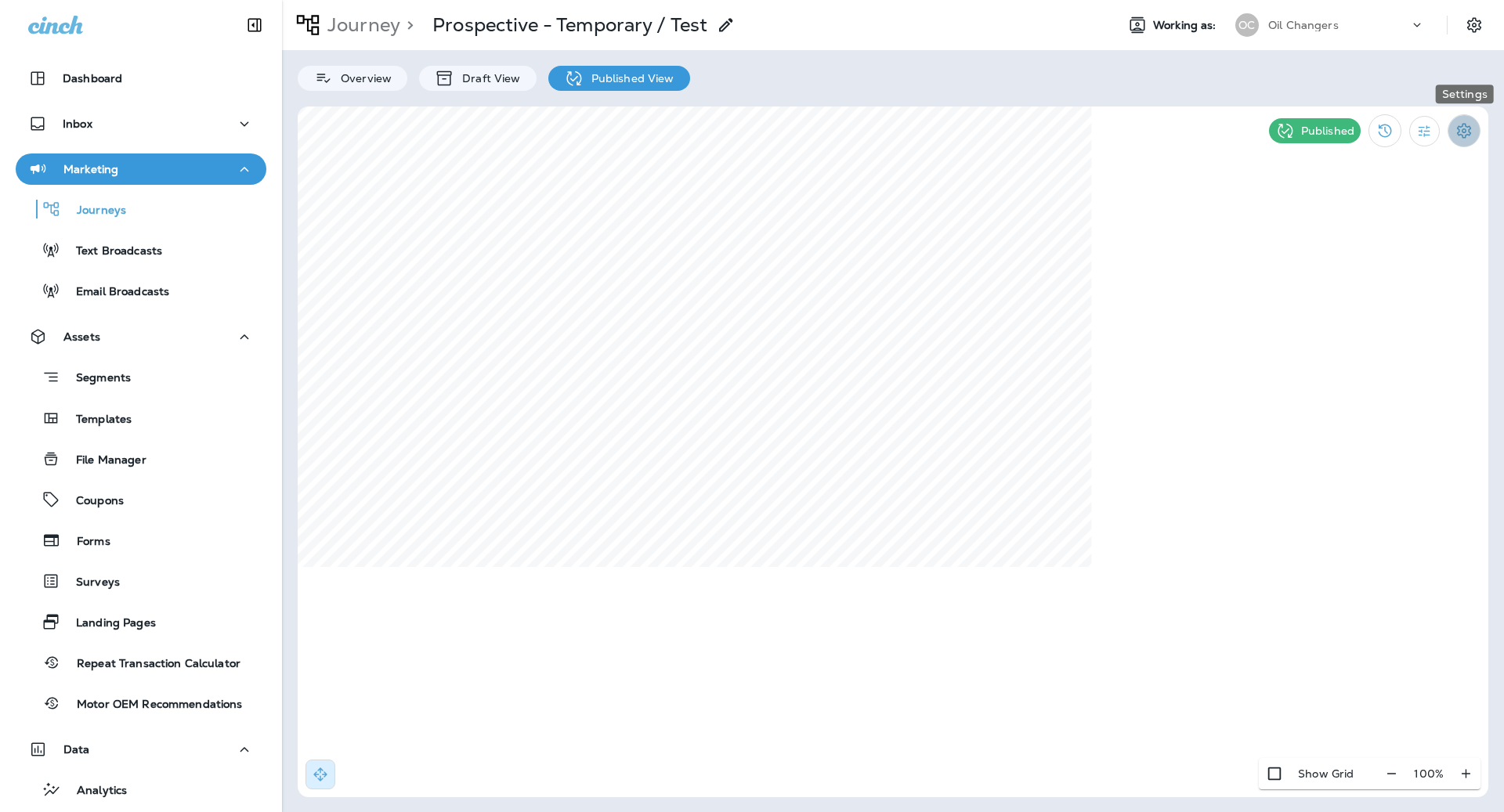
click at [1454, 127] on button "Settings" at bounding box center [1464, 130] width 33 height 33
click at [1430, 127] on div at bounding box center [752, 406] width 1504 height 812
click at [1428, 127] on icon "Filter Statistics" at bounding box center [1424, 130] width 16 height 16
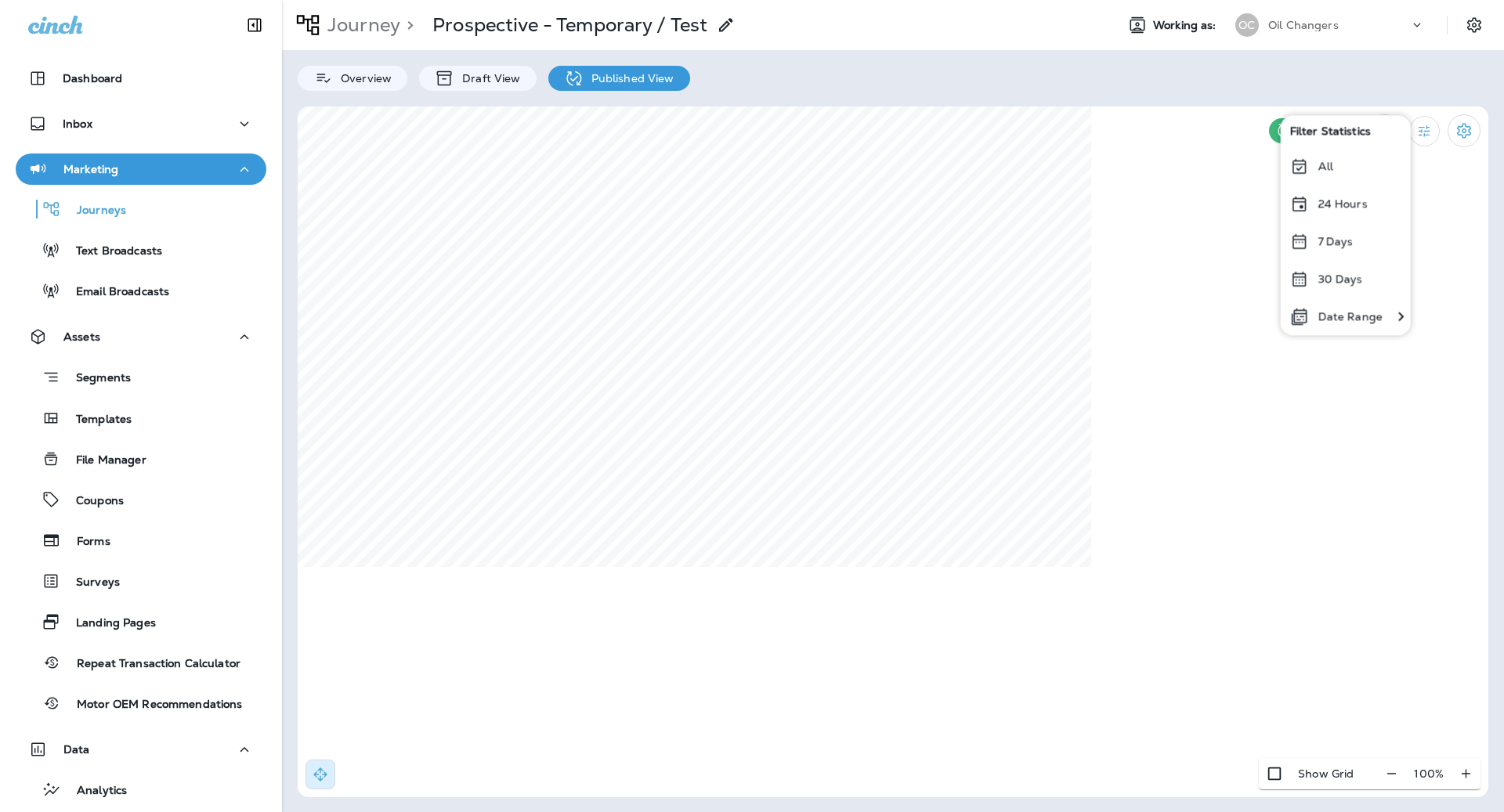
click at [1385, 199] on div "24 Hours" at bounding box center [1345, 203] width 130 height 38
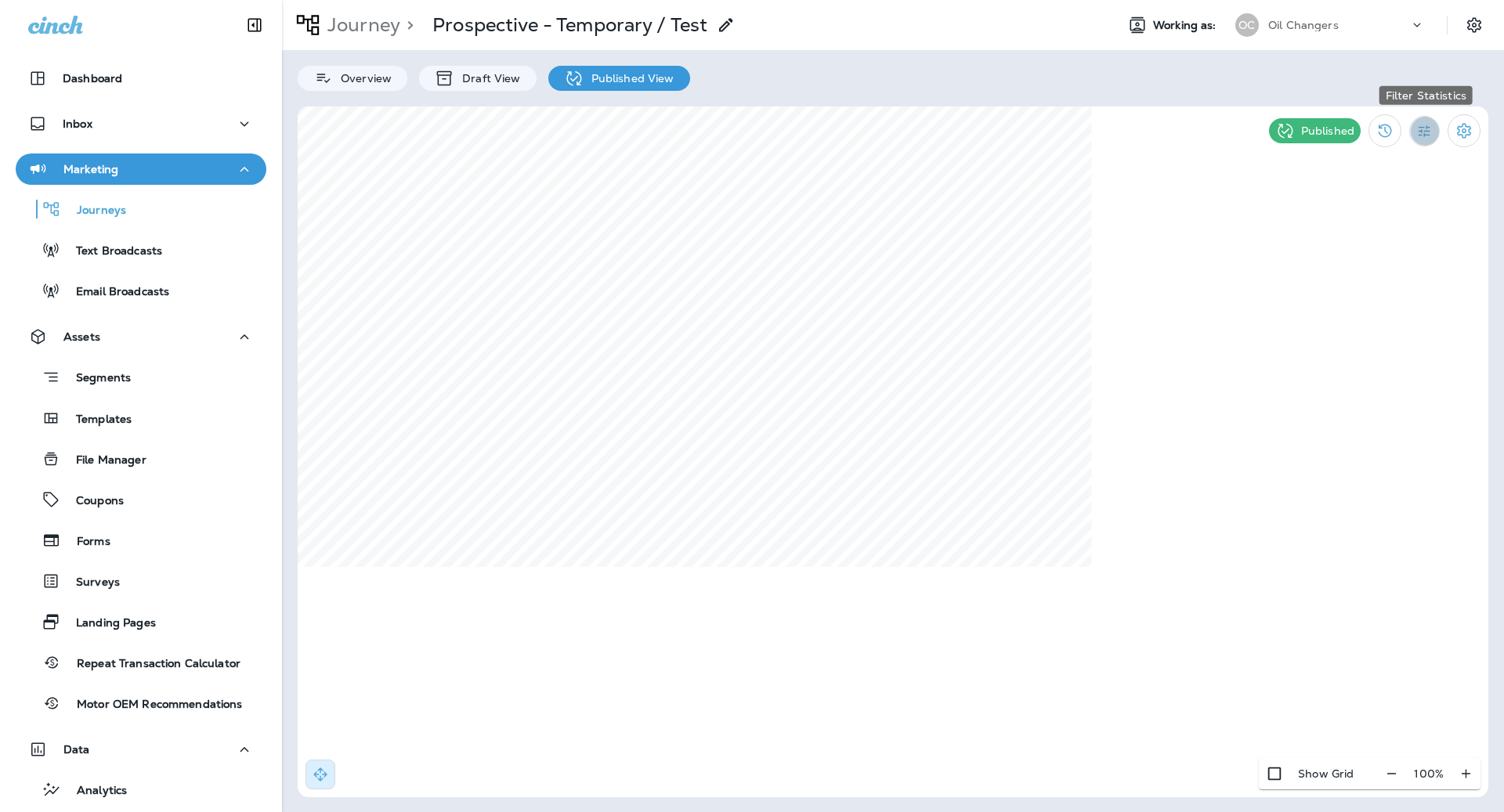
click at [1424, 130] on icon "Filter Statistics" at bounding box center [1424, 130] width 16 height 16
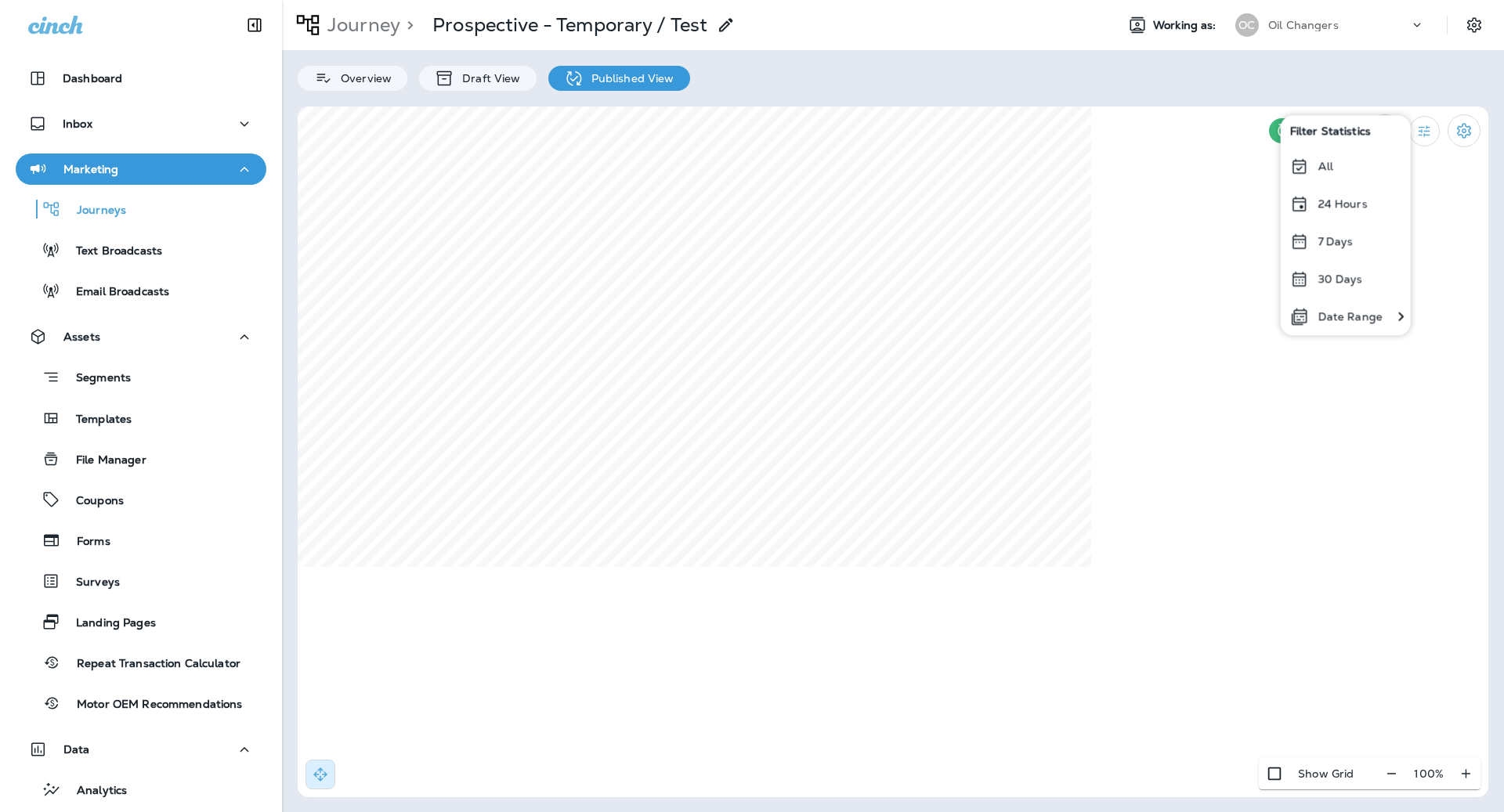
click at [1370, 238] on div "7 Days" at bounding box center [1345, 240] width 130 height 38
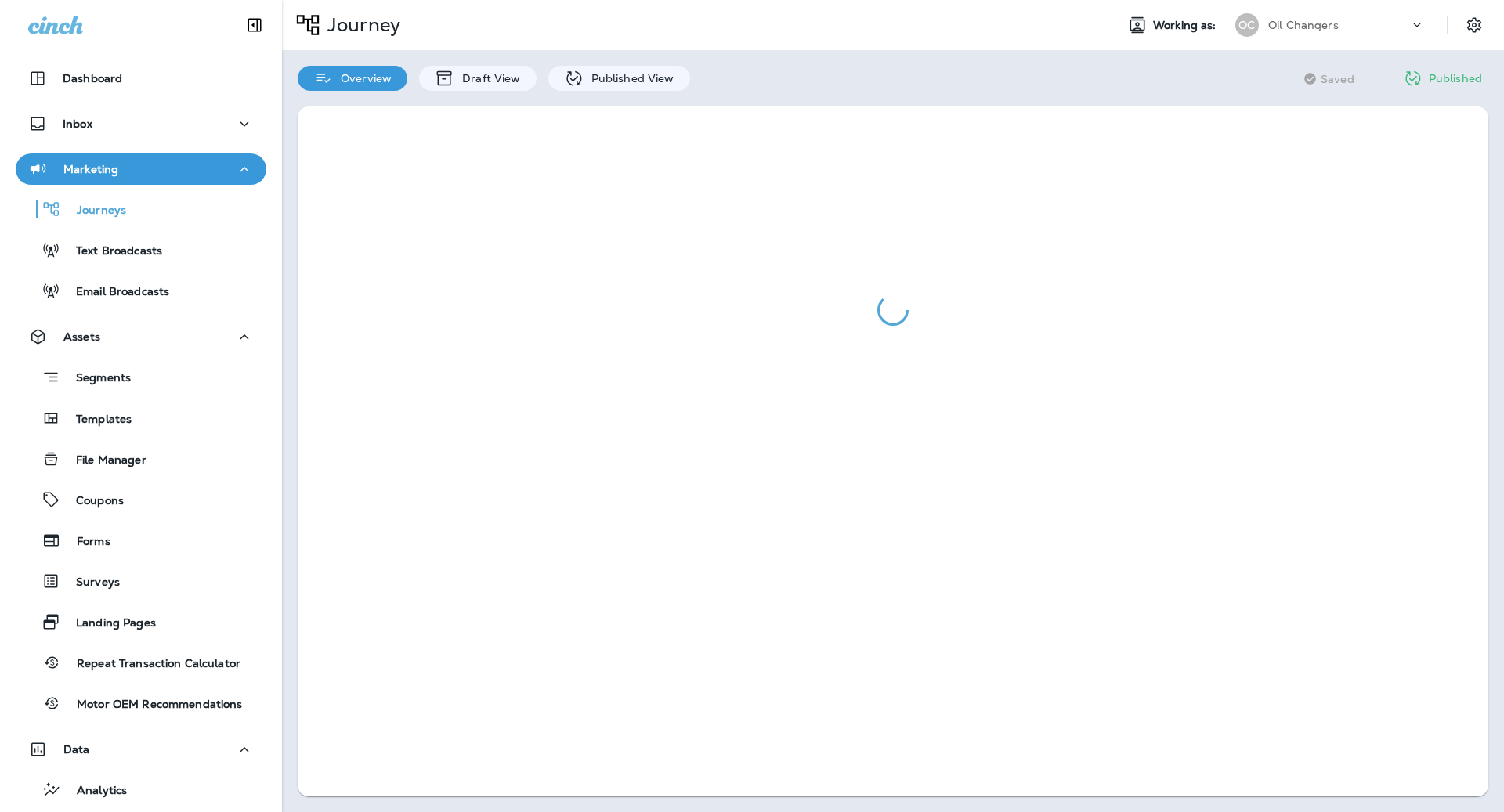
click at [615, 58] on div "Overview Draft View Published View" at bounding box center [494, 70] width 424 height 41
click at [615, 72] on p "Published View" at bounding box center [629, 78] width 91 height 13
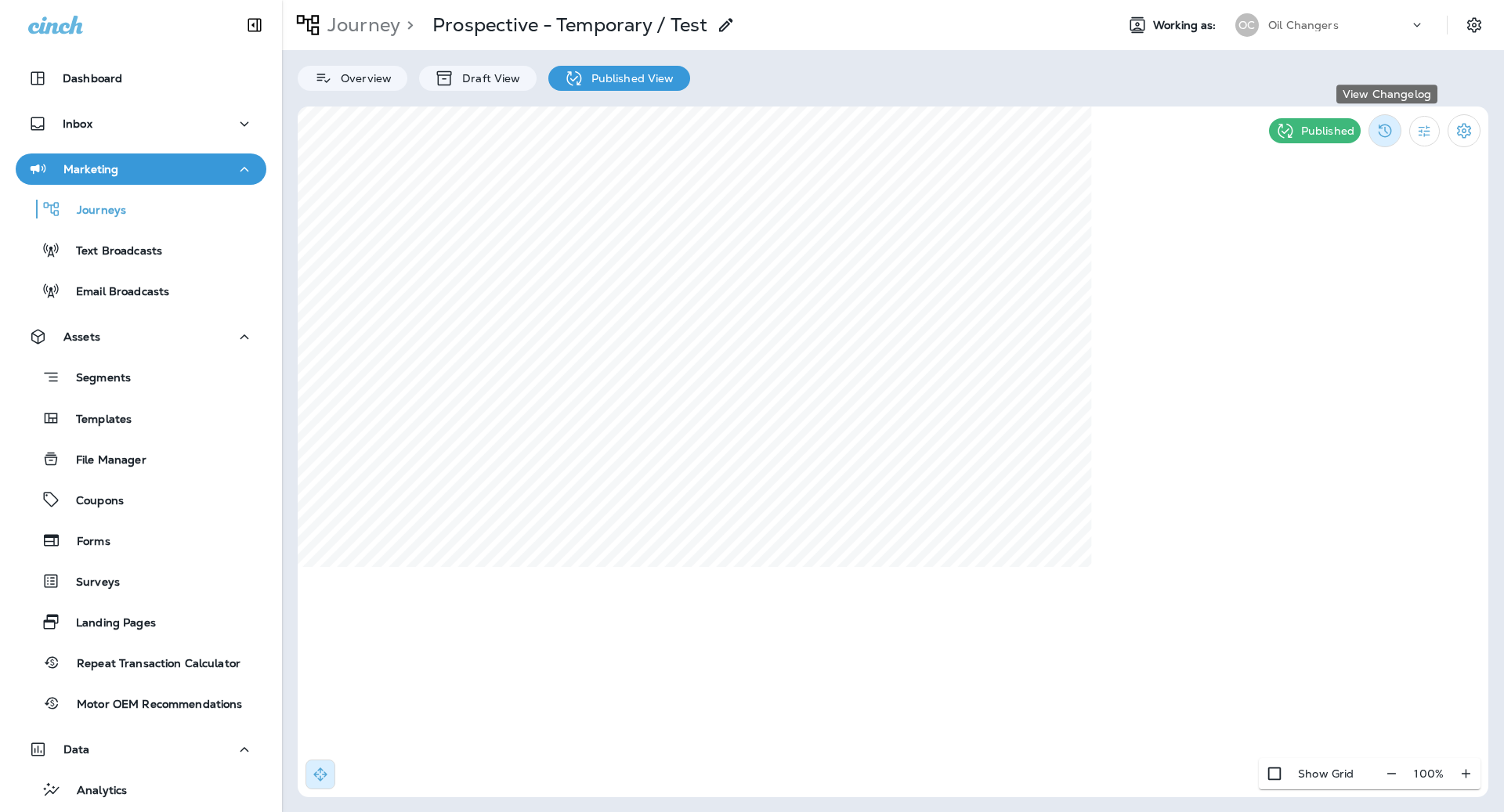
click at [1393, 140] on button "View Changelog" at bounding box center [1385, 130] width 33 height 33
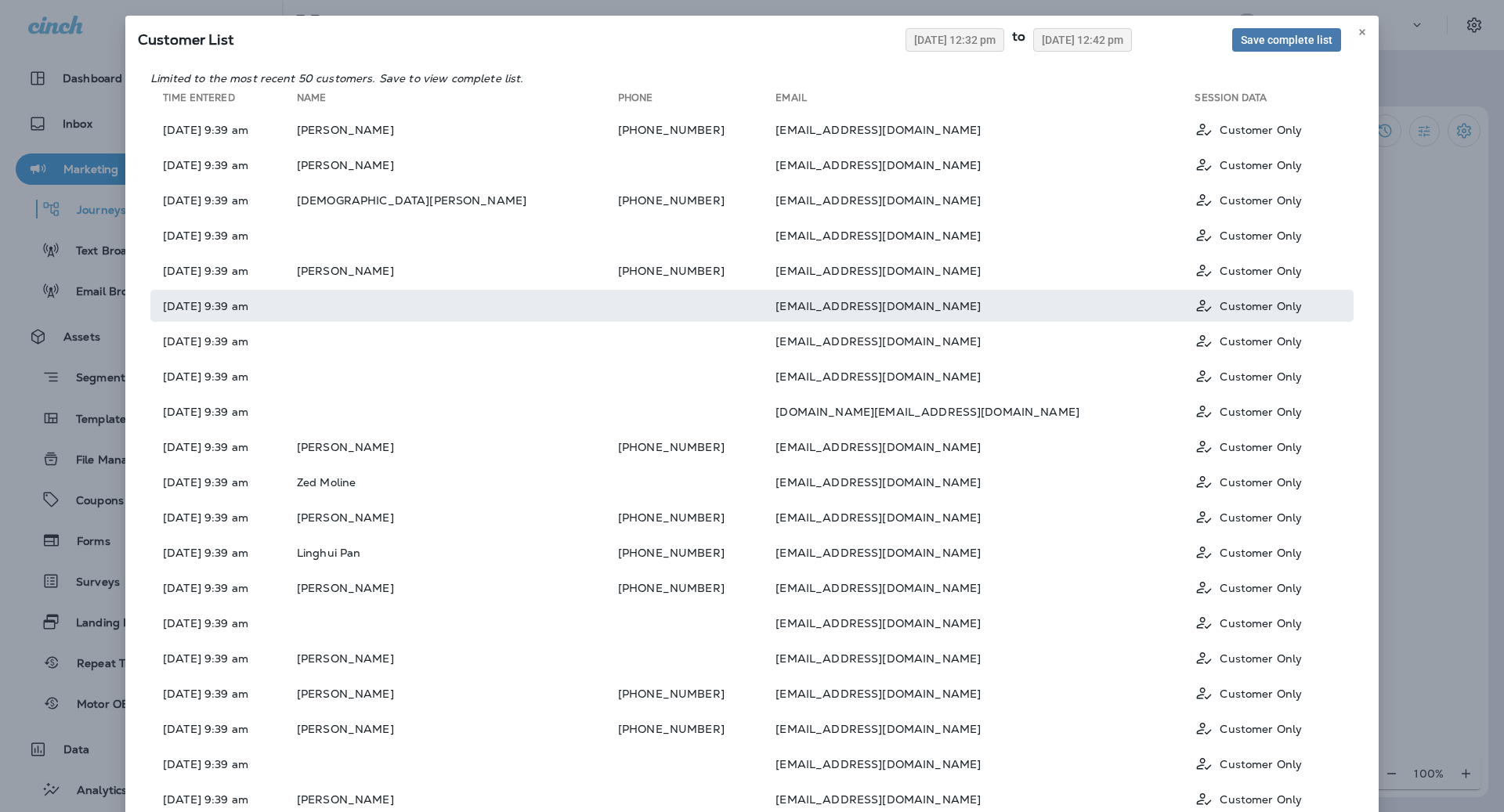
click at [1112, 307] on td "[EMAIL_ADDRESS][DOMAIN_NAME]" at bounding box center [985, 305] width 419 height 32
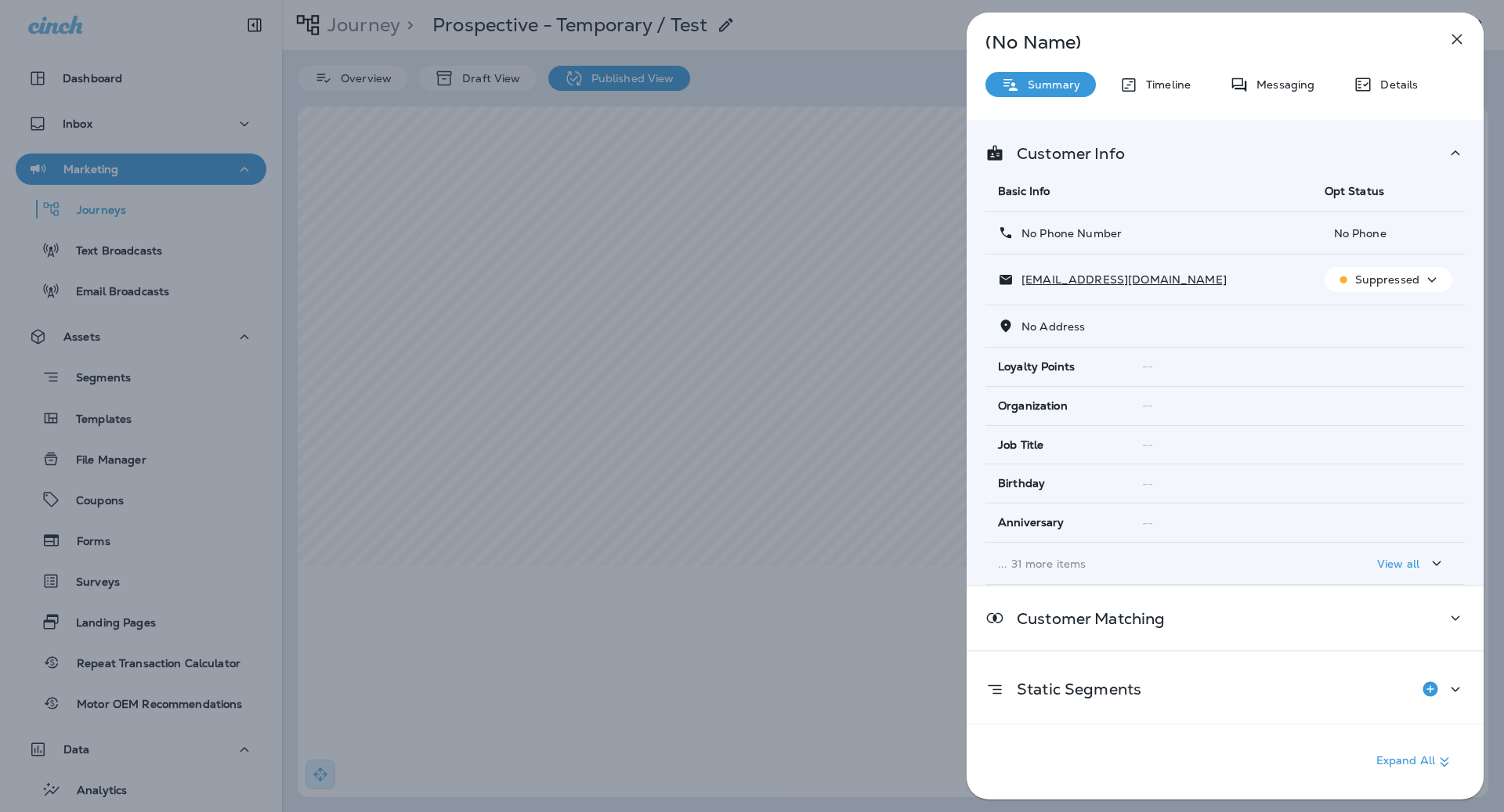
click at [1285, 67] on div "(No Name) Summary Timeline Messaging Details Customer Info Basic Info Opt Statu…" at bounding box center [1225, 406] width 517 height 787
click at [1285, 78] on p "Messaging" at bounding box center [1282, 84] width 66 height 13
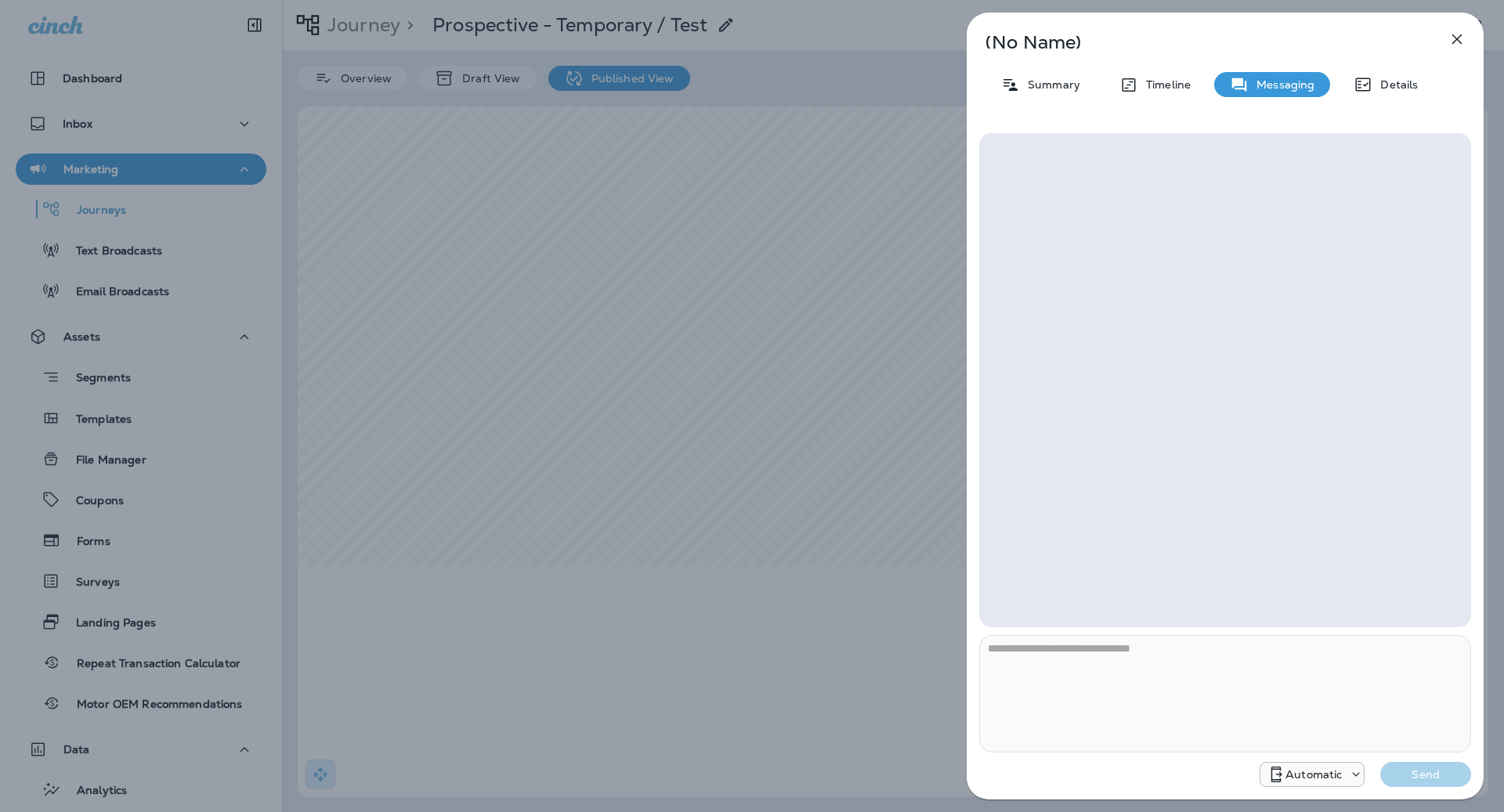
click at [1385, 88] on p "Details" at bounding box center [1395, 84] width 45 height 13
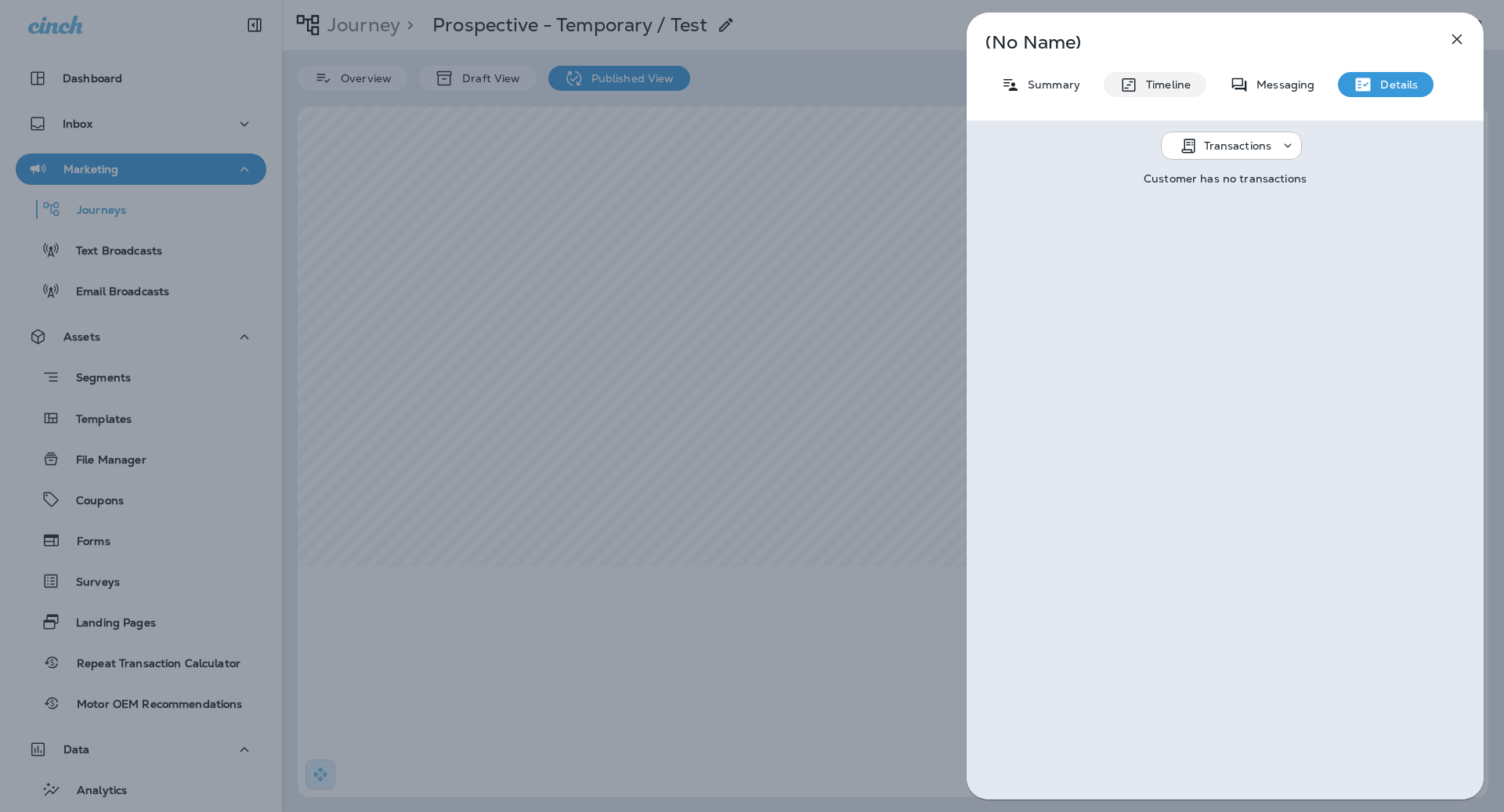
click at [1168, 92] on div "Timeline" at bounding box center [1155, 85] width 102 height 25
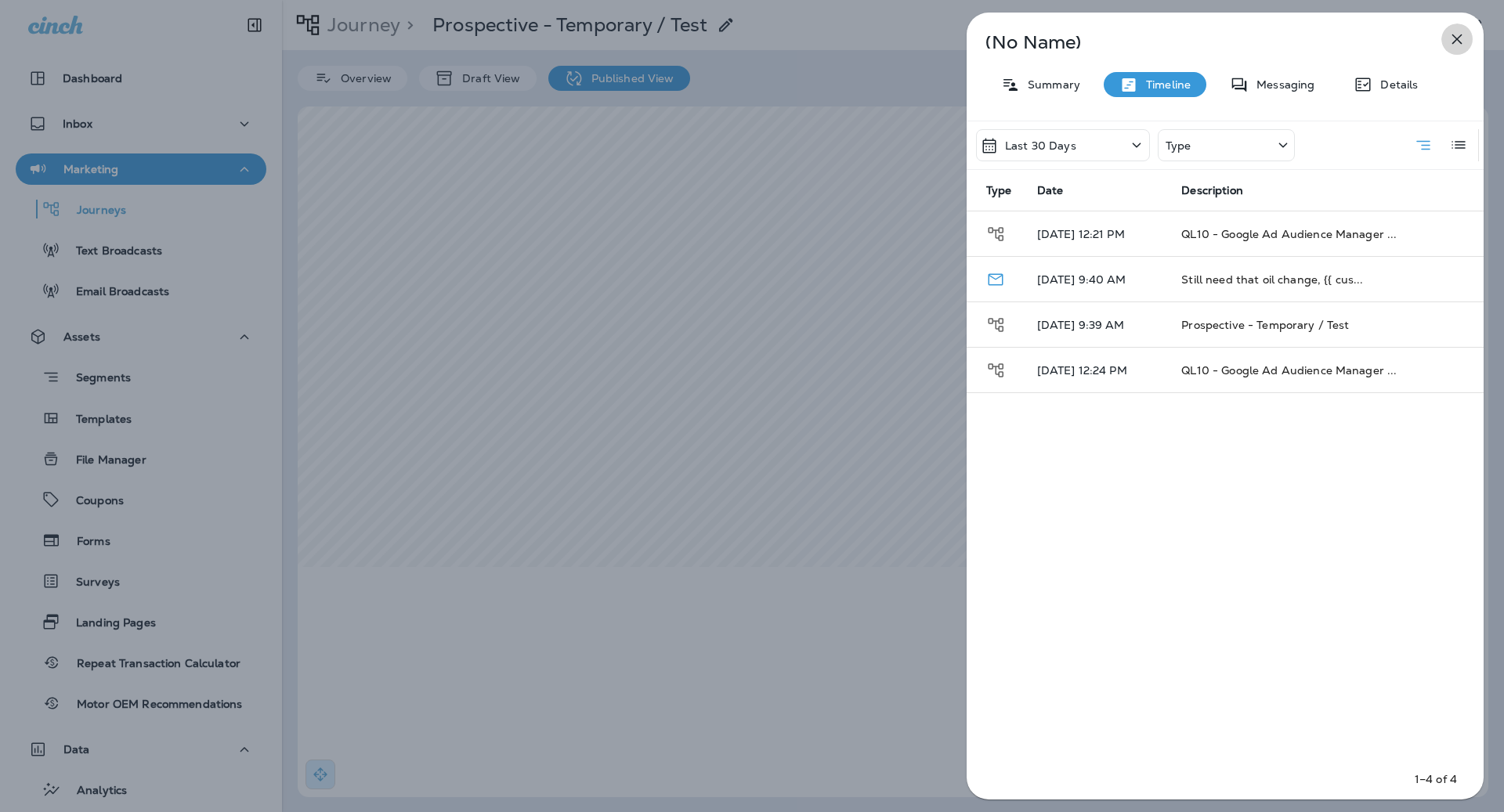
click at [1452, 43] on icon "button" at bounding box center [1457, 40] width 11 height 11
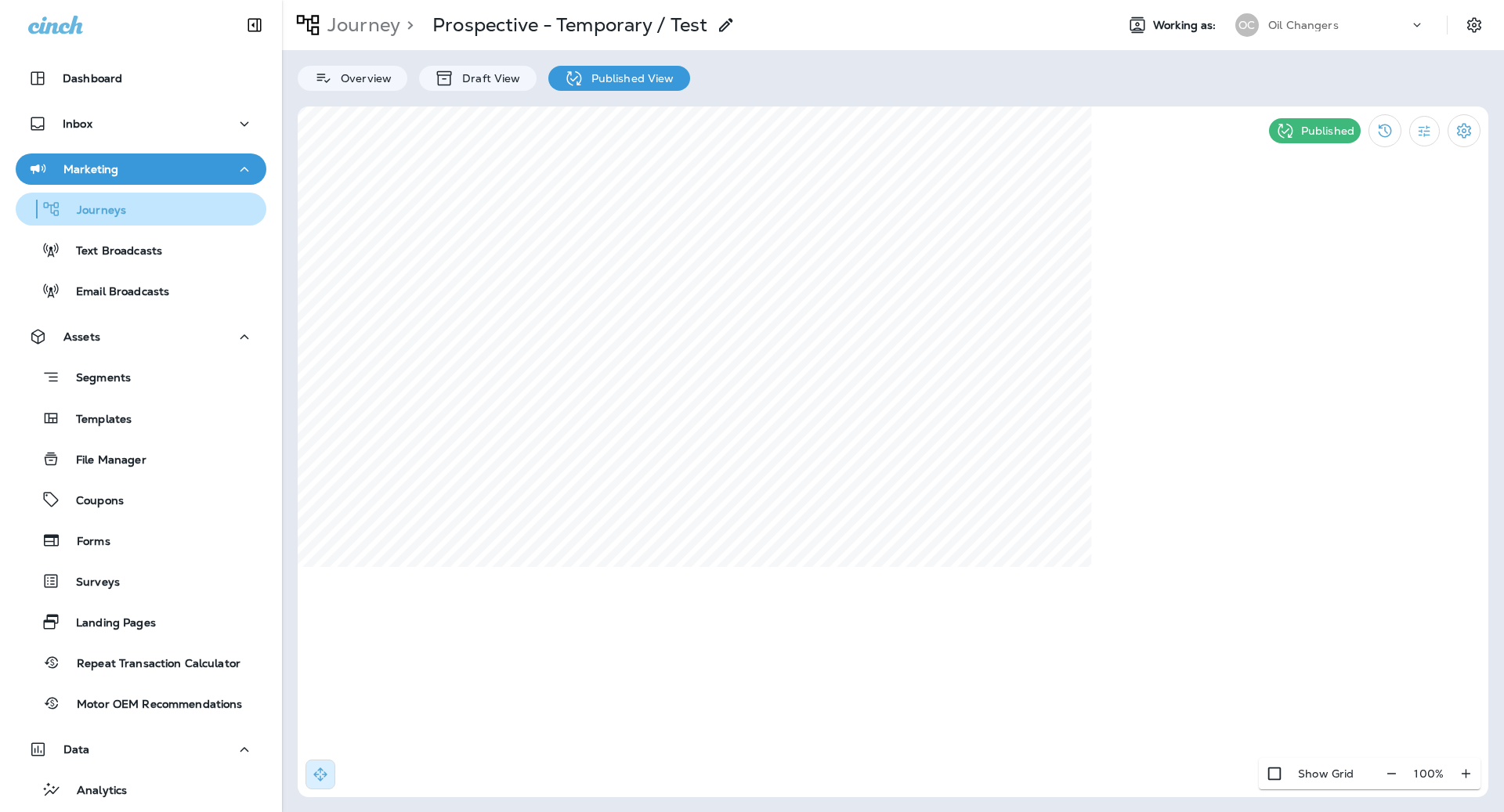
click at [158, 213] on div "Journeys" at bounding box center [141, 209] width 239 height 23
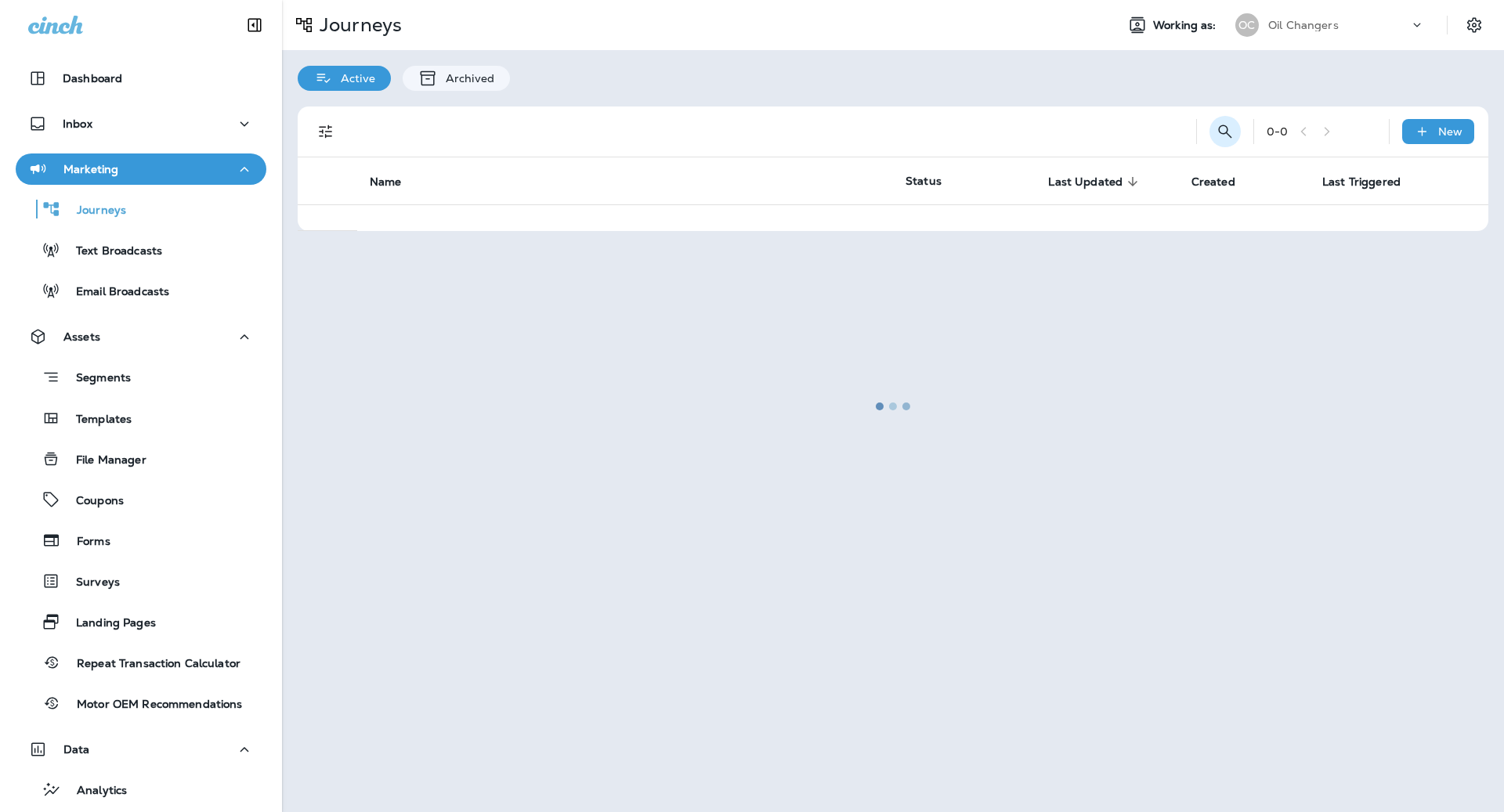
click at [1220, 129] on icon "Search Journeys" at bounding box center [1225, 130] width 18 height 18
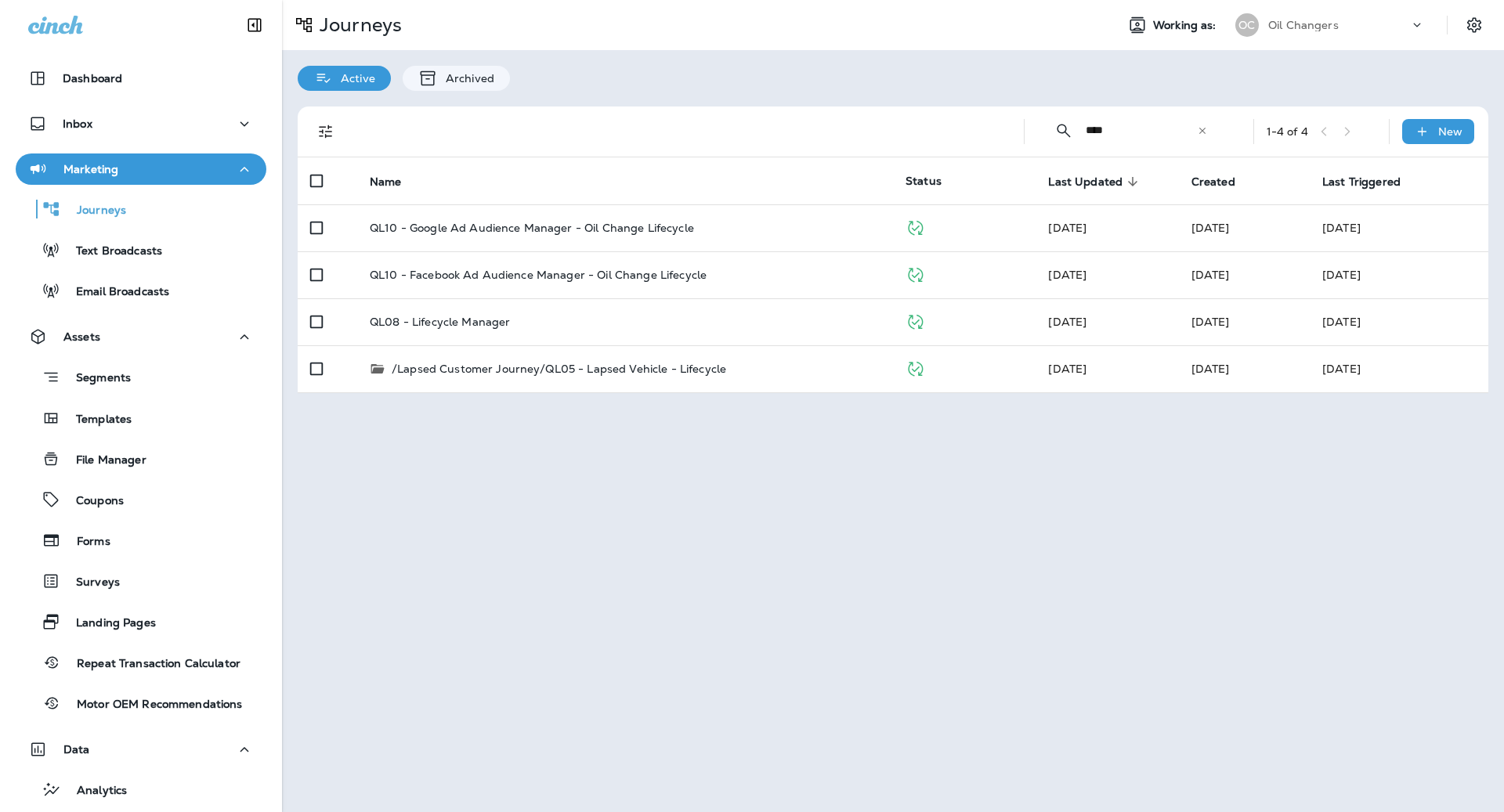
type input "****"
click at [617, 121] on div at bounding box center [676, 131] width 644 height 50
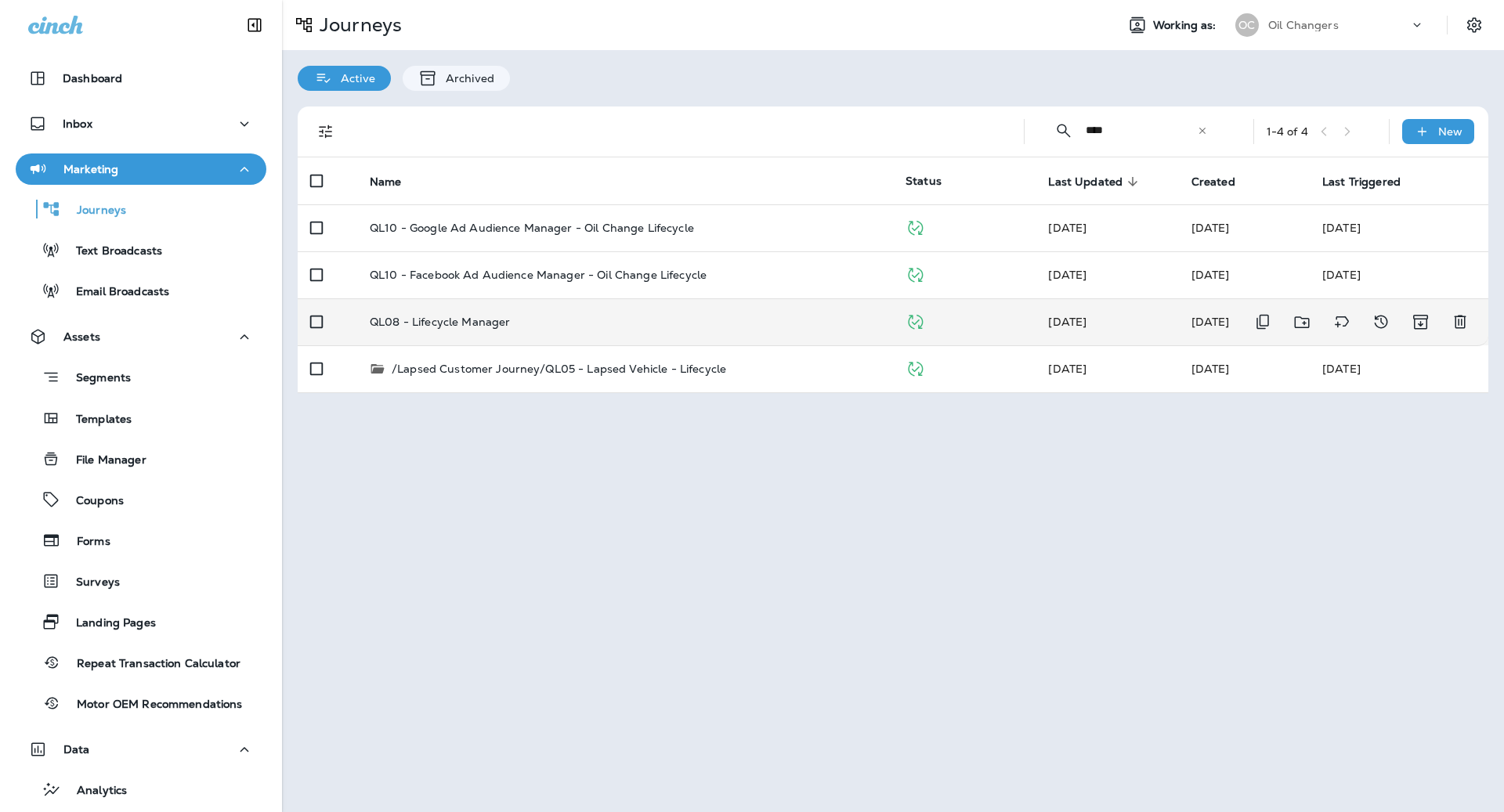
click at [608, 327] on td "QL08 - Lifecycle Manager" at bounding box center [625, 322] width 536 height 47
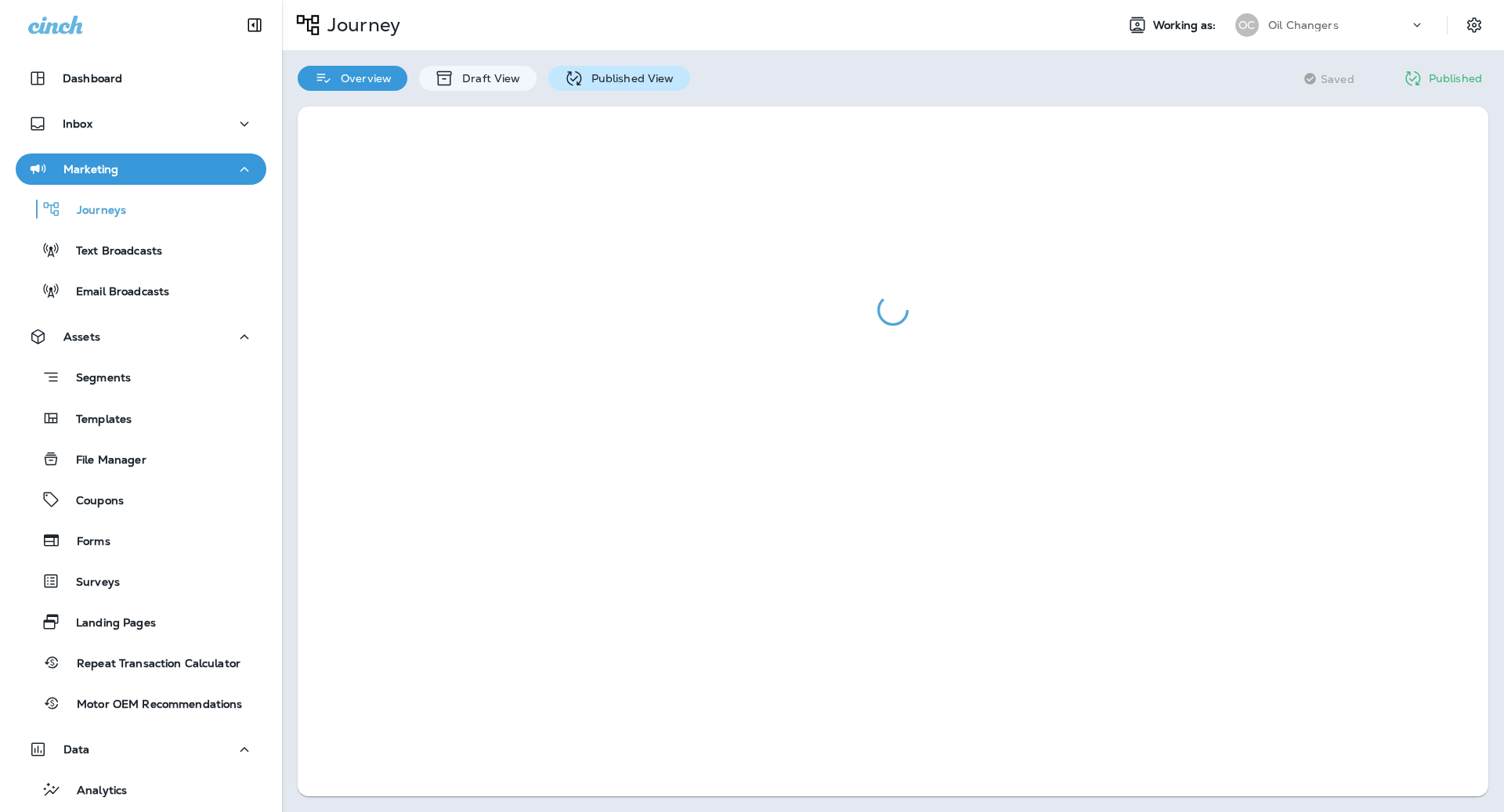
click at [649, 84] on p "Published View" at bounding box center [629, 78] width 91 height 13
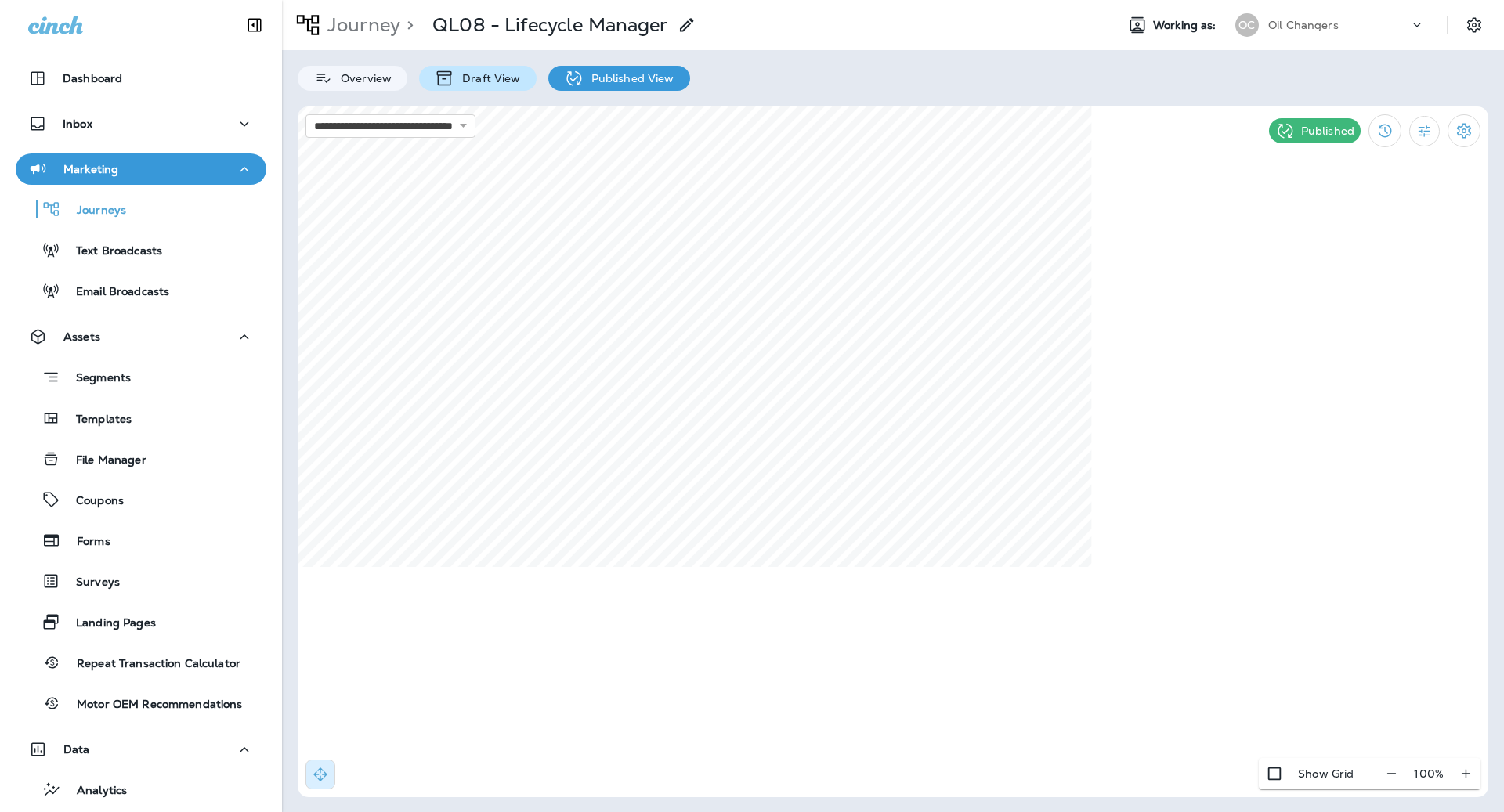
click at [474, 86] on div "Draft View" at bounding box center [477, 78] width 117 height 25
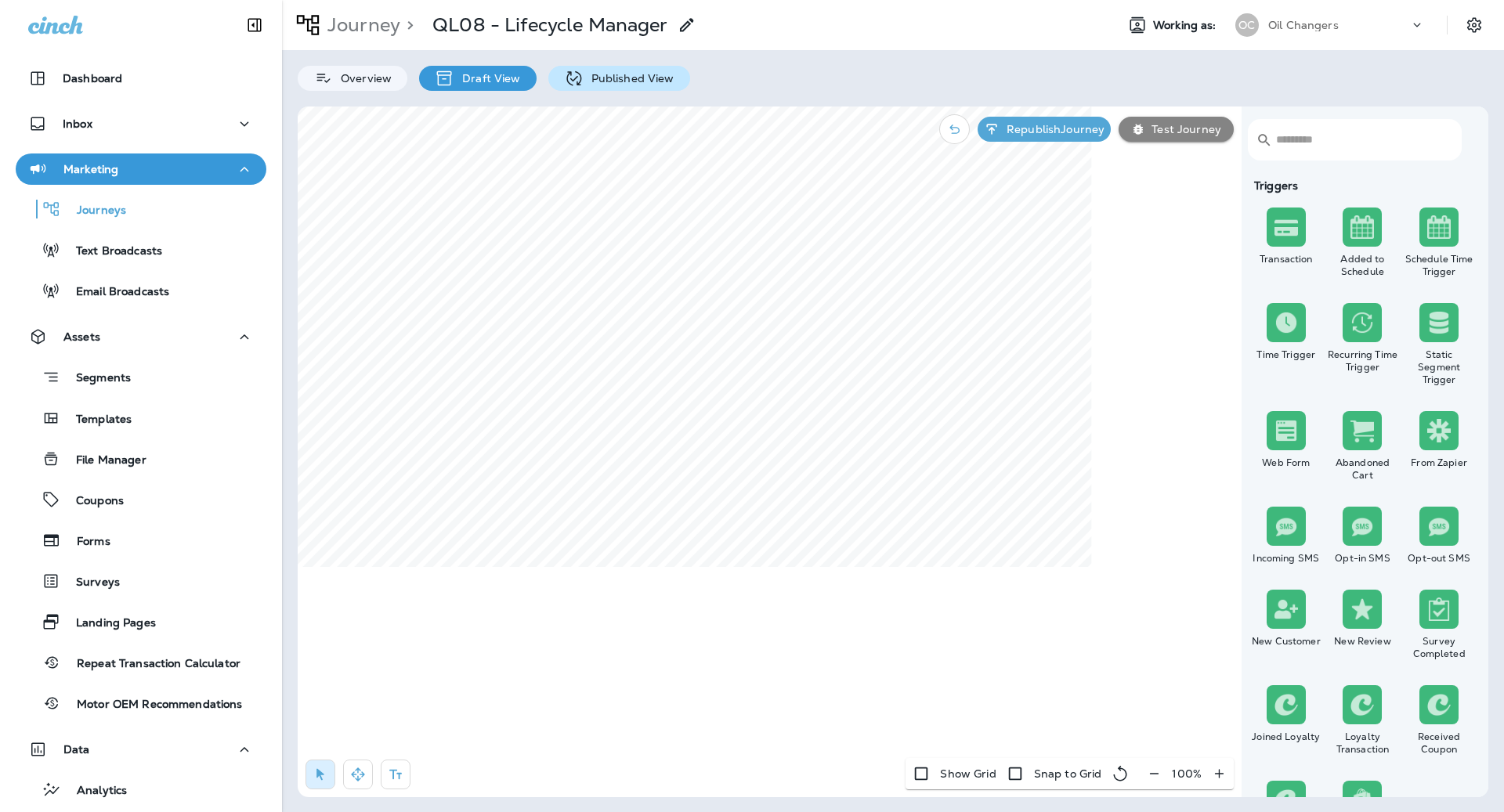
click at [628, 87] on div "Published View" at bounding box center [619, 78] width 142 height 25
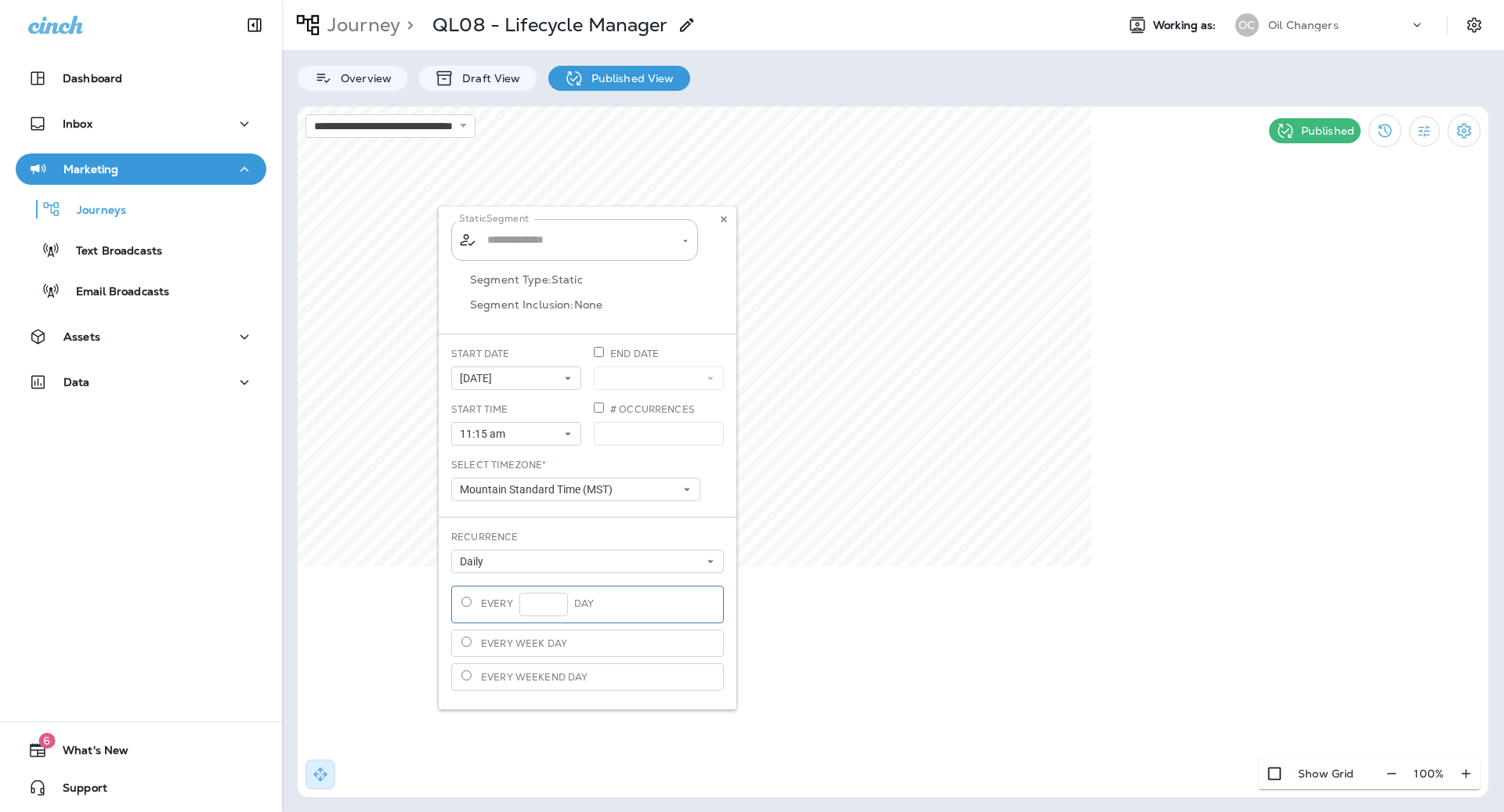
click at [593, 650] on div "Static Segment ​ ​ Segment Type: Static Segment Inclusion: None Start Date 08/1…" at bounding box center [587, 458] width 298 height 503
click at [725, 221] on use at bounding box center [724, 219] width 6 height 6
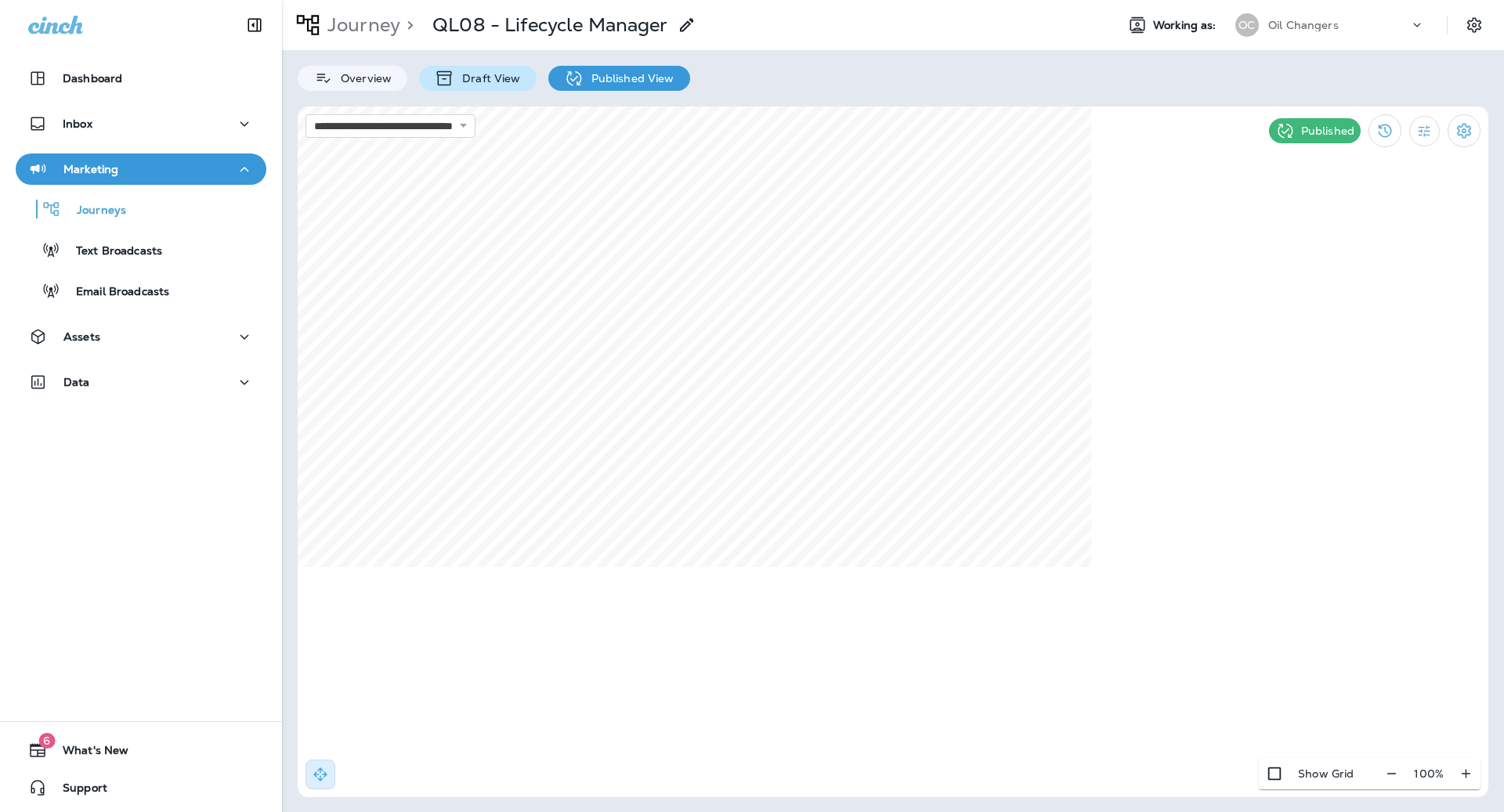
click at [477, 77] on p "Draft View" at bounding box center [487, 78] width 66 height 13
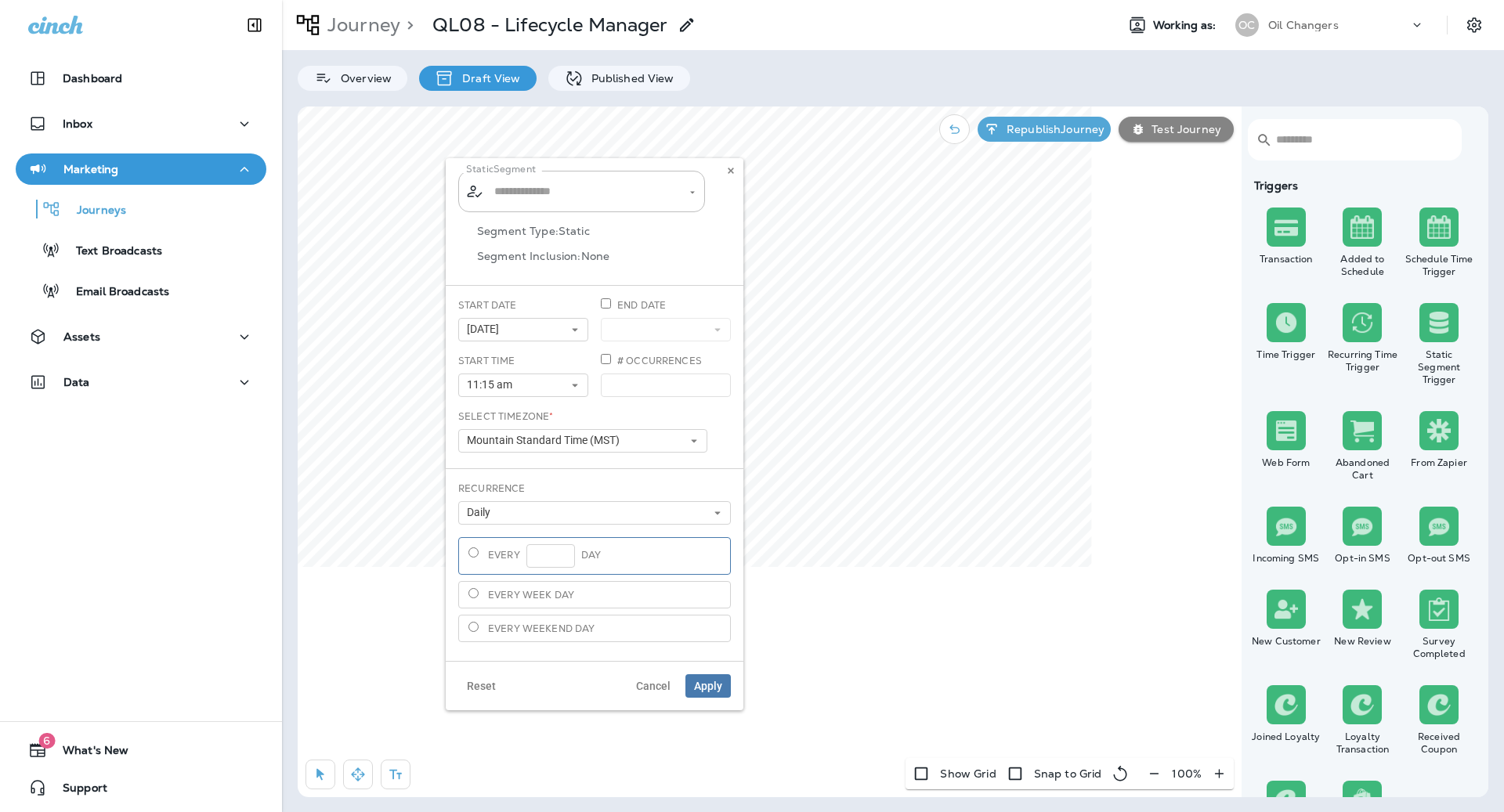
type input "**********"
click at [582, 521] on button "Daily" at bounding box center [594, 513] width 272 height 23
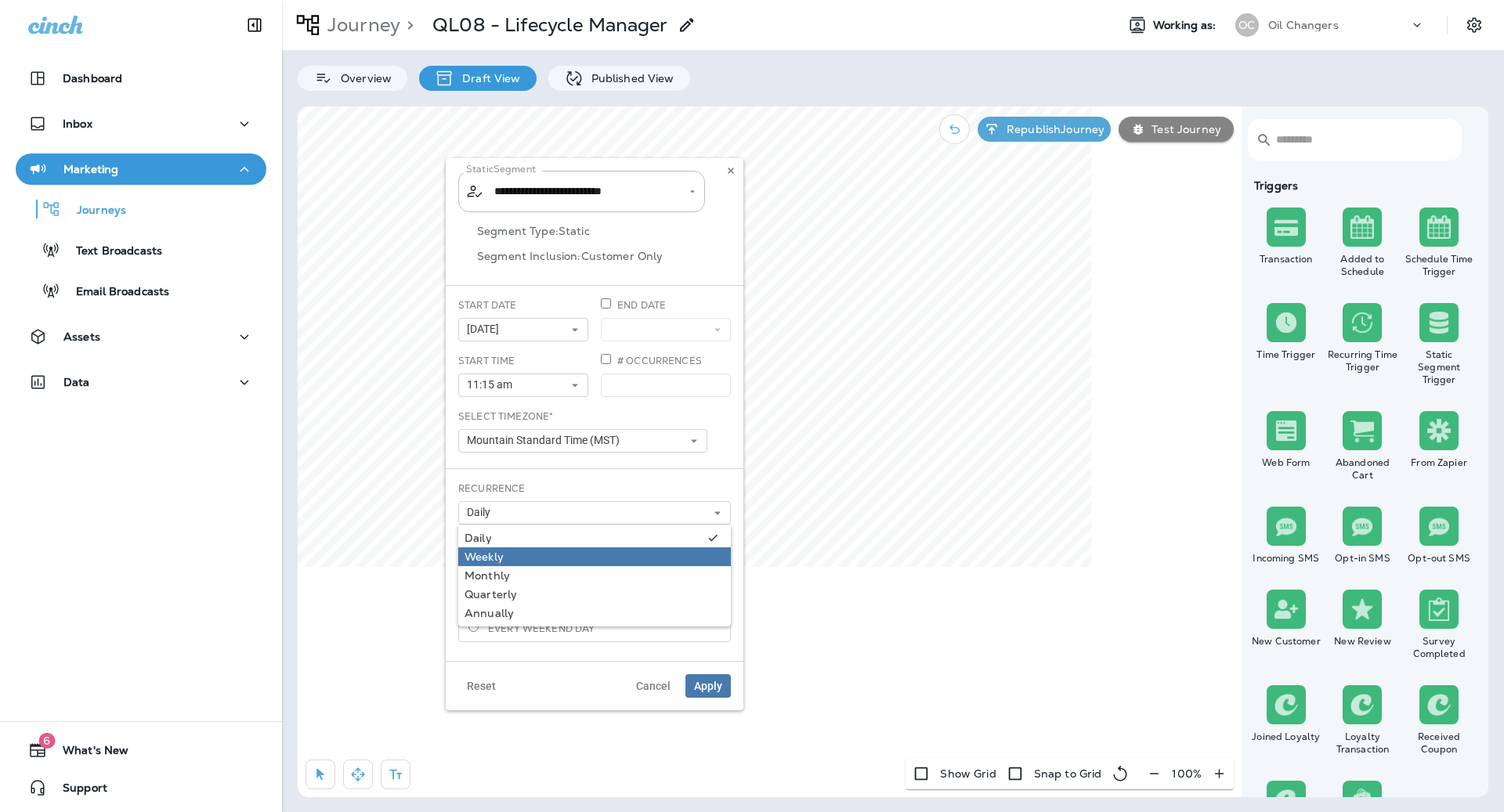
click at [574, 557] on div "Weekly" at bounding box center [594, 556] width 260 height 13
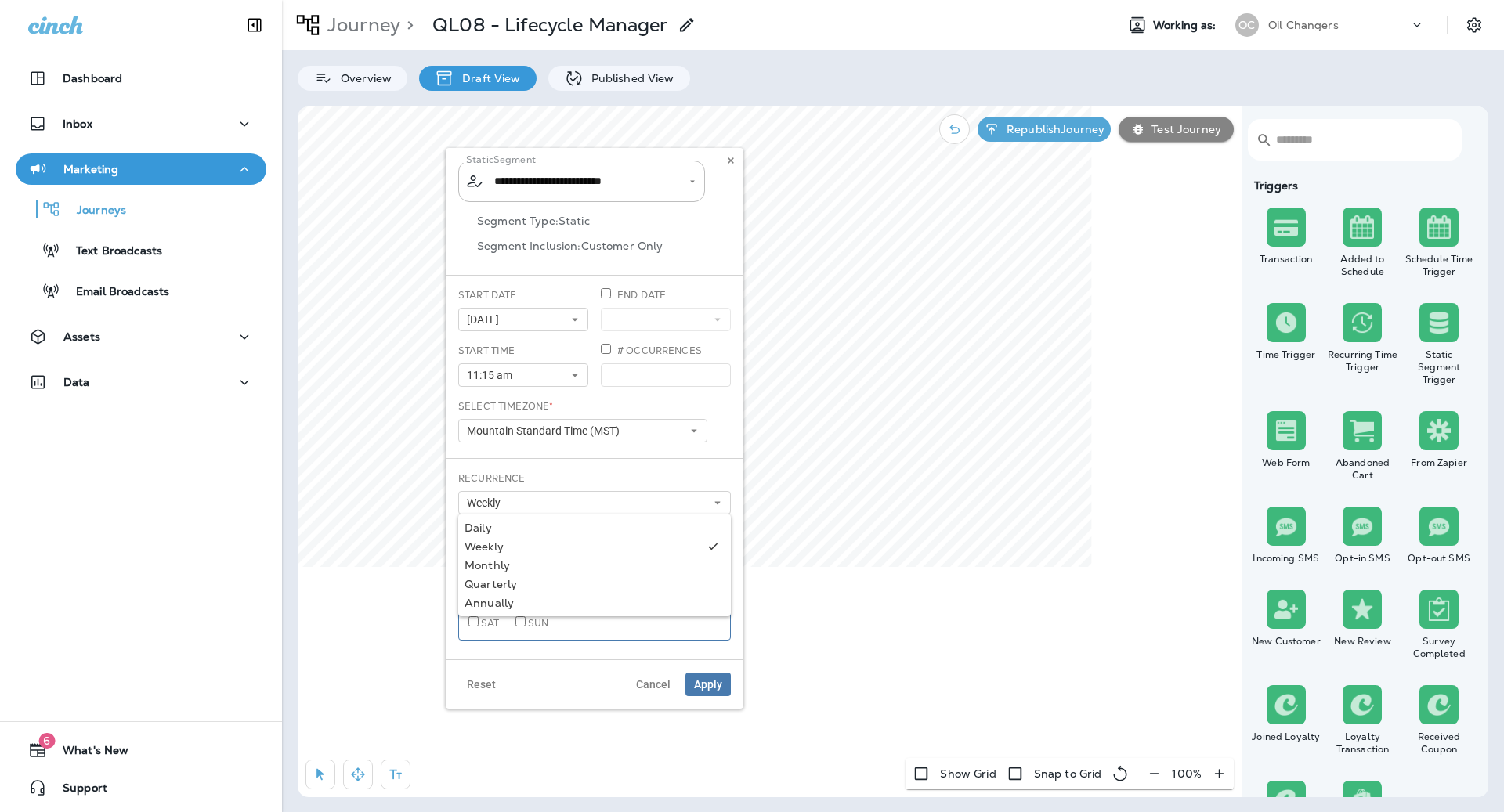
click at [626, 453] on div "Select Timezone * Mountain Standard Time (MST) Eastern Standard Time (EST) Cent…" at bounding box center [582, 428] width 262 height 56
click at [715, 682] on span "Apply" at bounding box center [707, 684] width 28 height 11
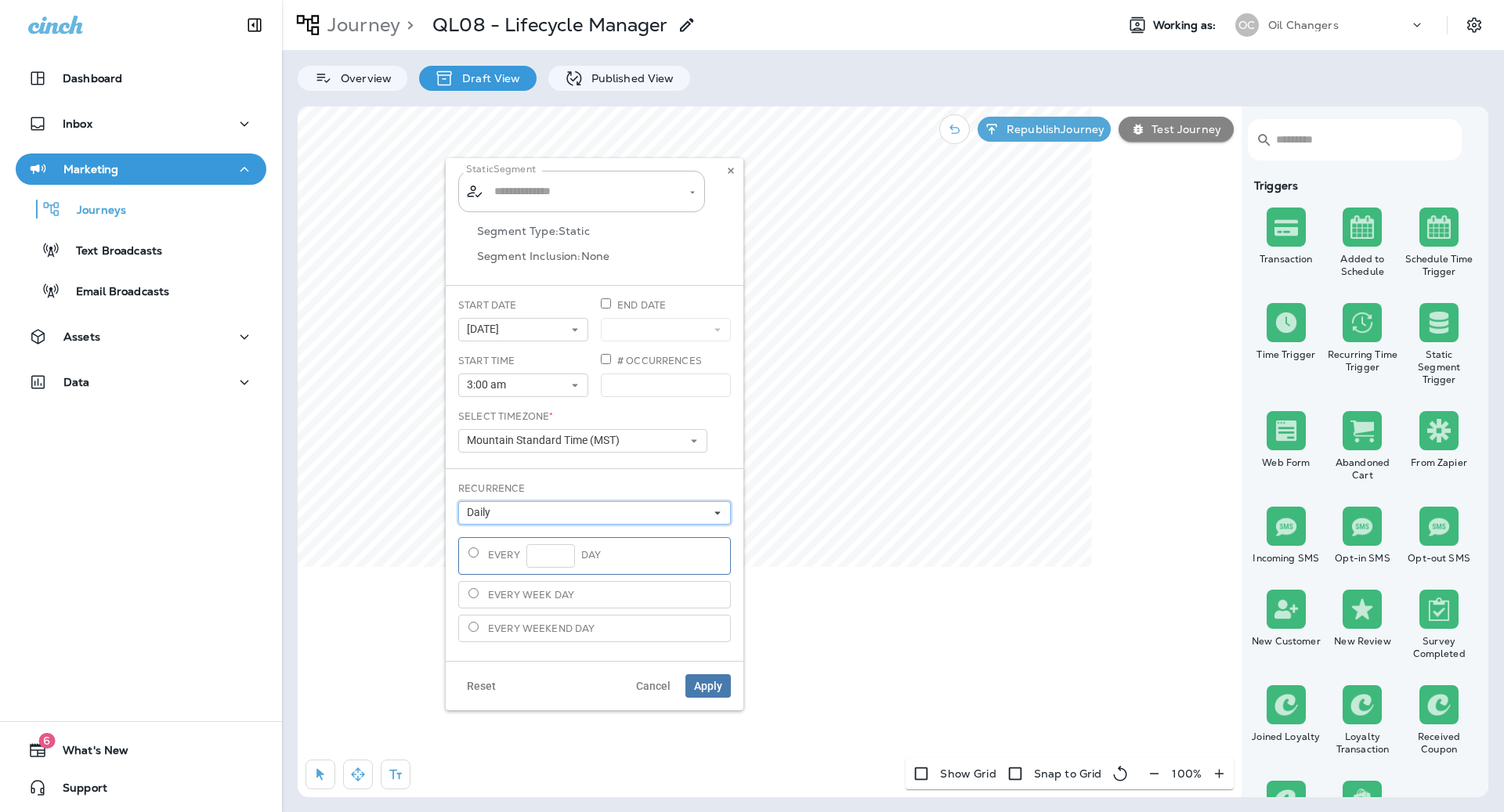
click at [535, 510] on button "Daily" at bounding box center [594, 513] width 272 height 23
click at [531, 557] on div "Weekly" at bounding box center [594, 556] width 260 height 13
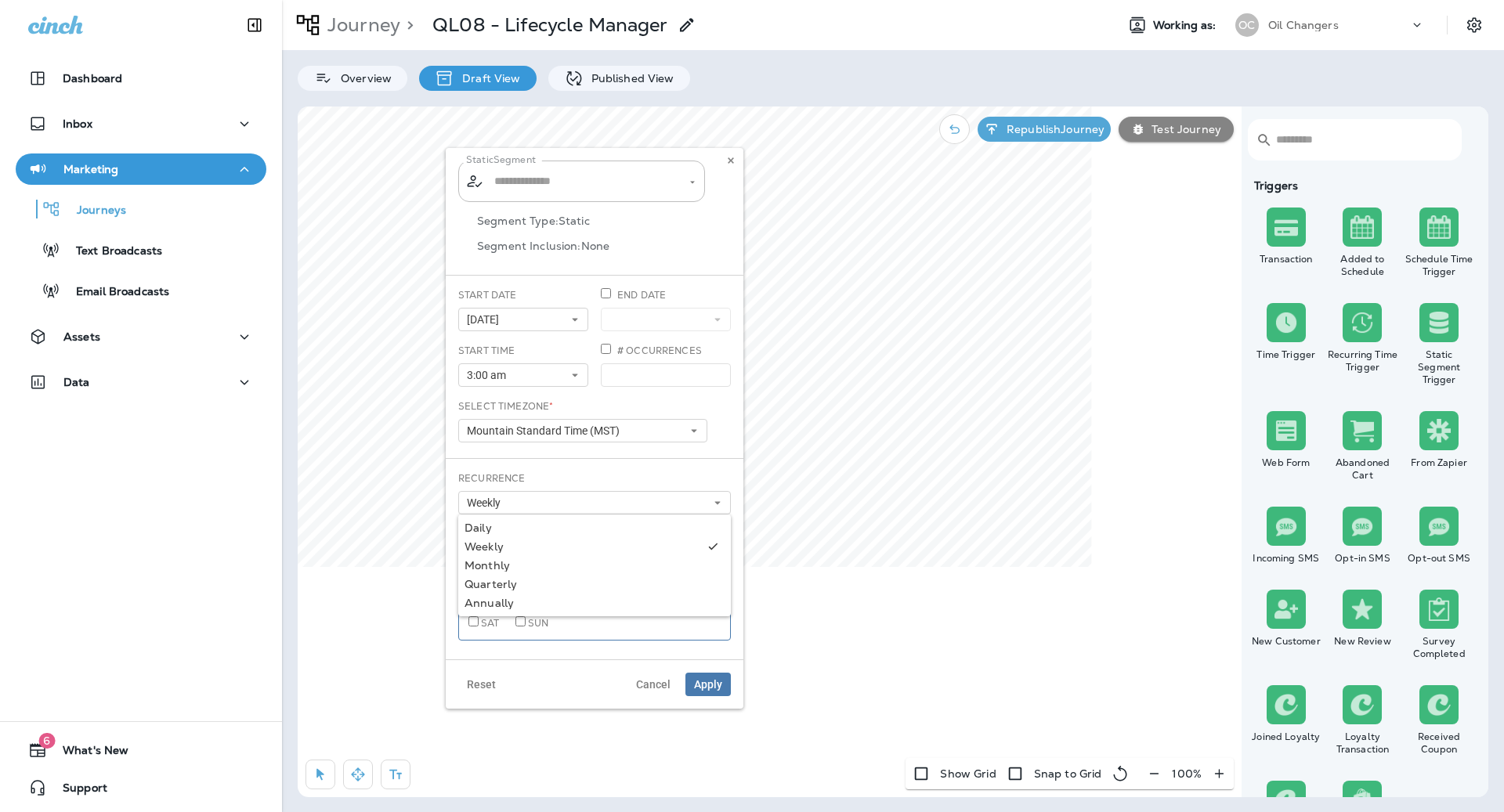
click at [602, 482] on div "Recurrence Weekly Daily Weekly Monthly Quarterly Annually" at bounding box center [594, 492] width 272 height 43
type input "**********"
click at [717, 673] on button "Apply" at bounding box center [708, 685] width 45 height 23
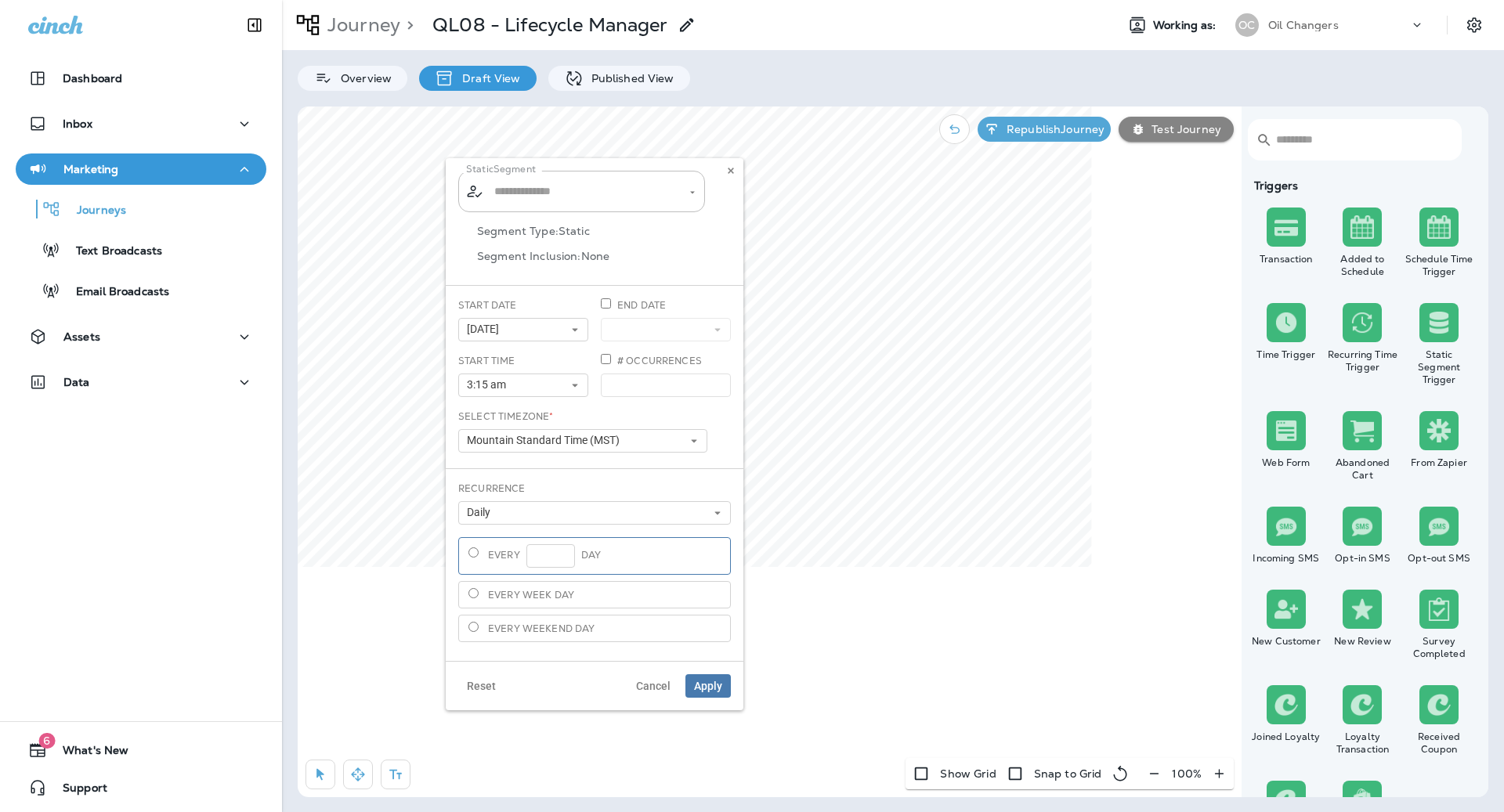
click at [578, 597] on label "Every week day" at bounding box center [594, 595] width 272 height 27
click at [586, 526] on button "Daily" at bounding box center [594, 523] width 272 height 23
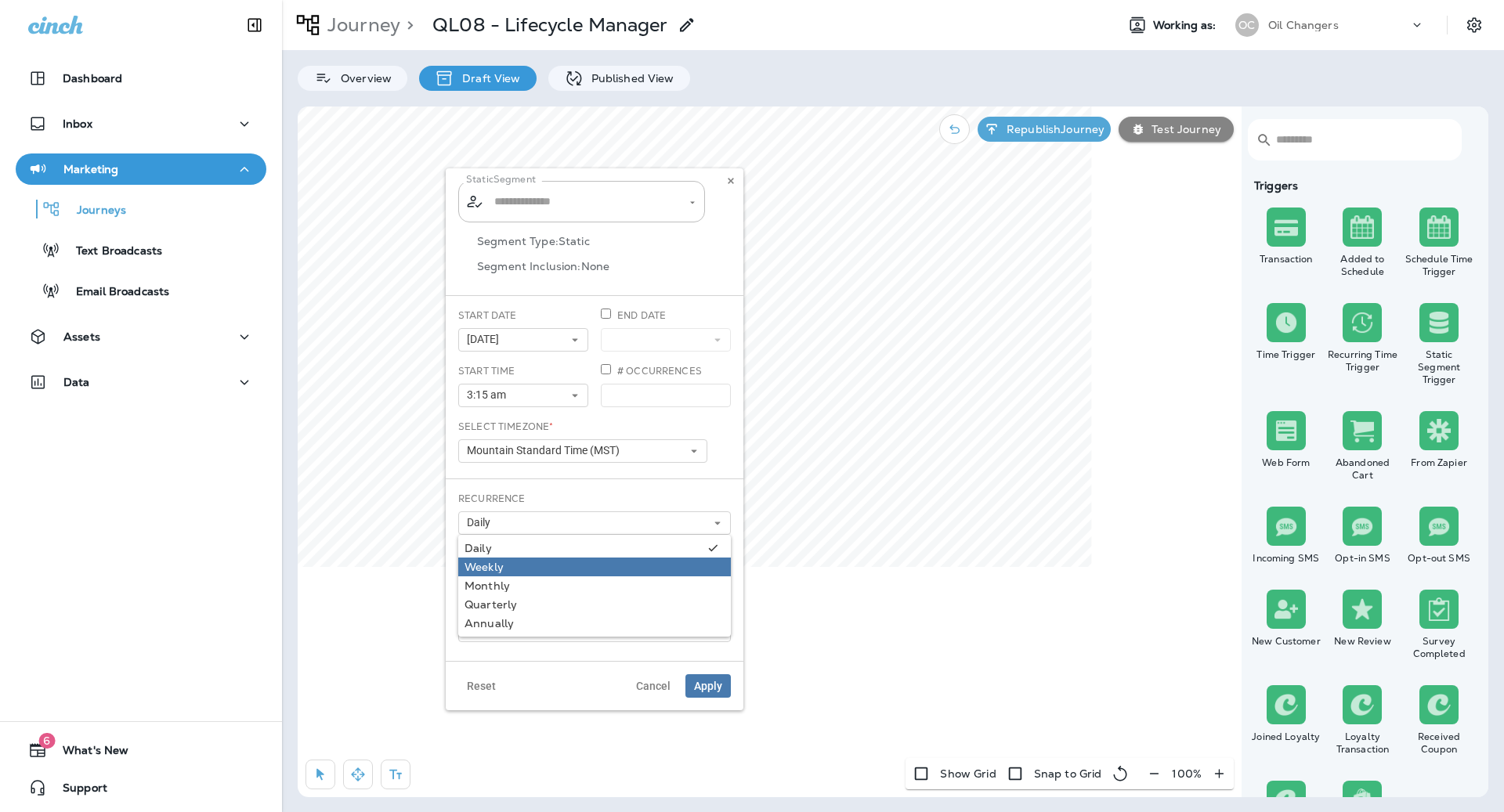
click at [577, 562] on div "Weekly" at bounding box center [594, 567] width 260 height 13
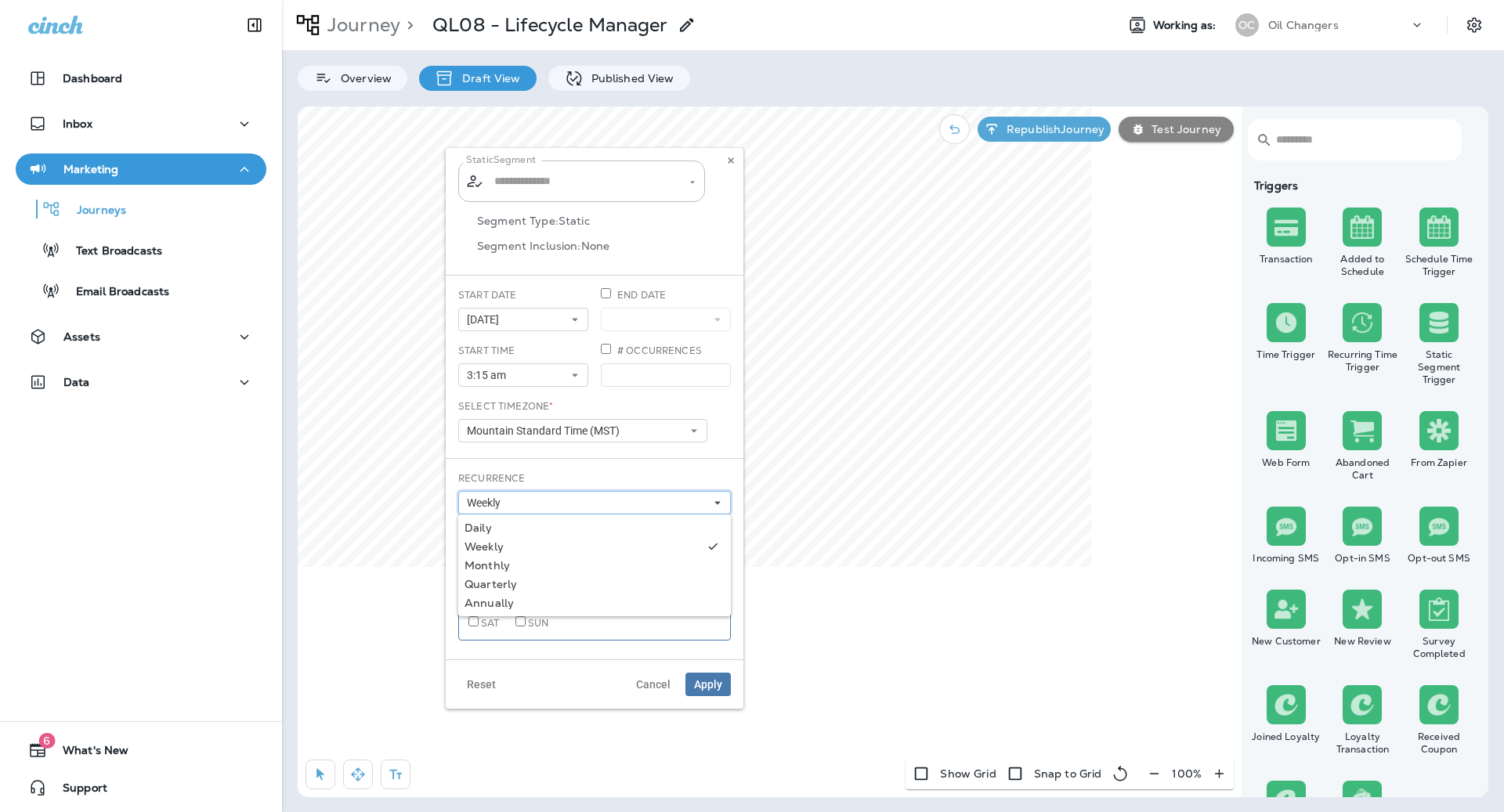
click at [599, 493] on button "Weekly" at bounding box center [594, 502] width 272 height 23
click at [709, 689] on button "Apply" at bounding box center [708, 685] width 45 height 23
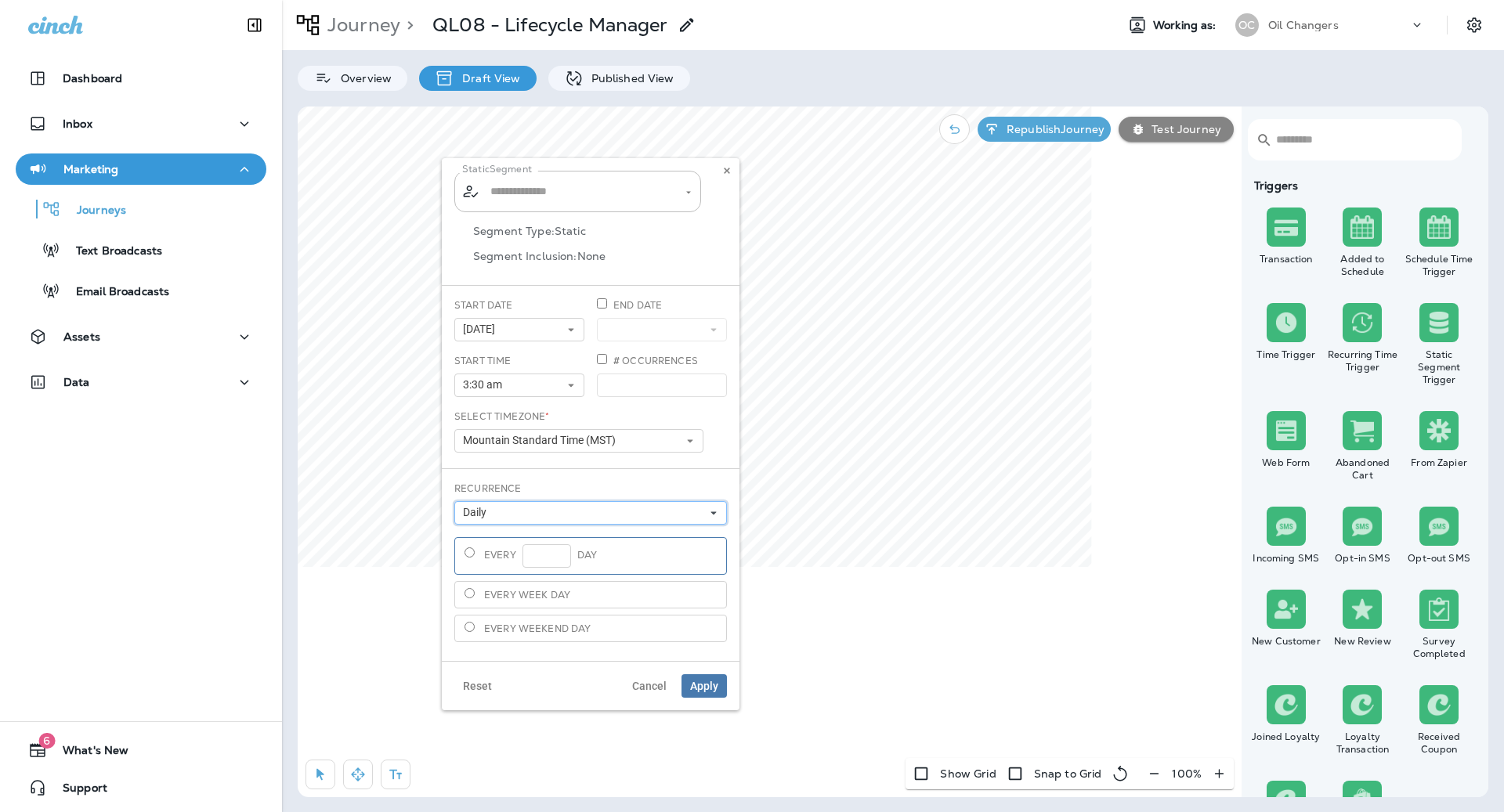
click at [541, 518] on button "Daily" at bounding box center [590, 513] width 272 height 23
click at [539, 559] on div "Weekly" at bounding box center [590, 556] width 260 height 13
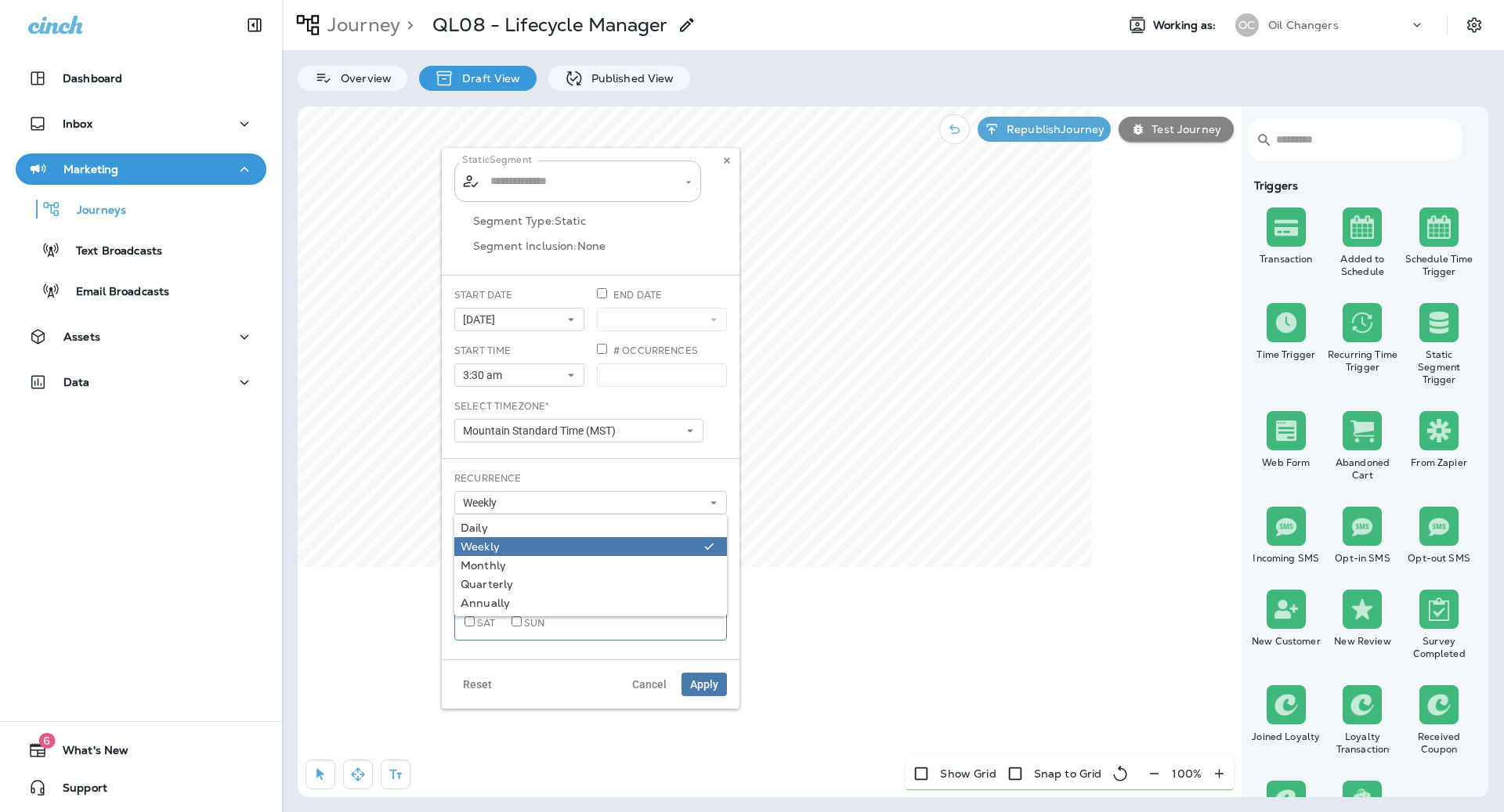
type input "**********"
click at [634, 476] on div "Recurrence Weekly Daily Weekly Monthly Quarterly Annually" at bounding box center [590, 492] width 272 height 43
click at [702, 682] on span "Apply" at bounding box center [703, 684] width 28 height 11
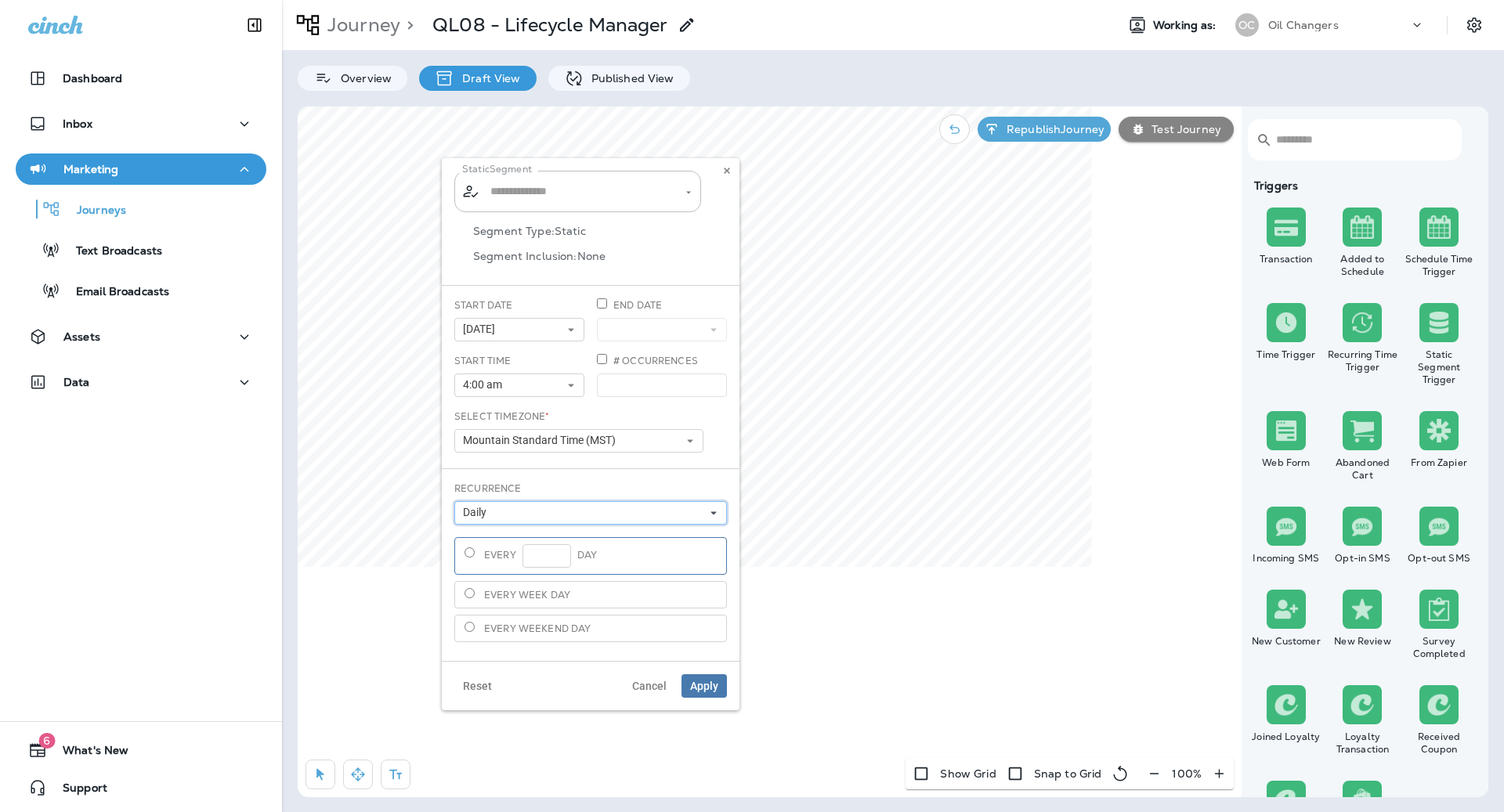
click at [586, 501] on button "Daily" at bounding box center [590, 513] width 272 height 23
click at [565, 550] on div "Weekly" at bounding box center [590, 556] width 260 height 13
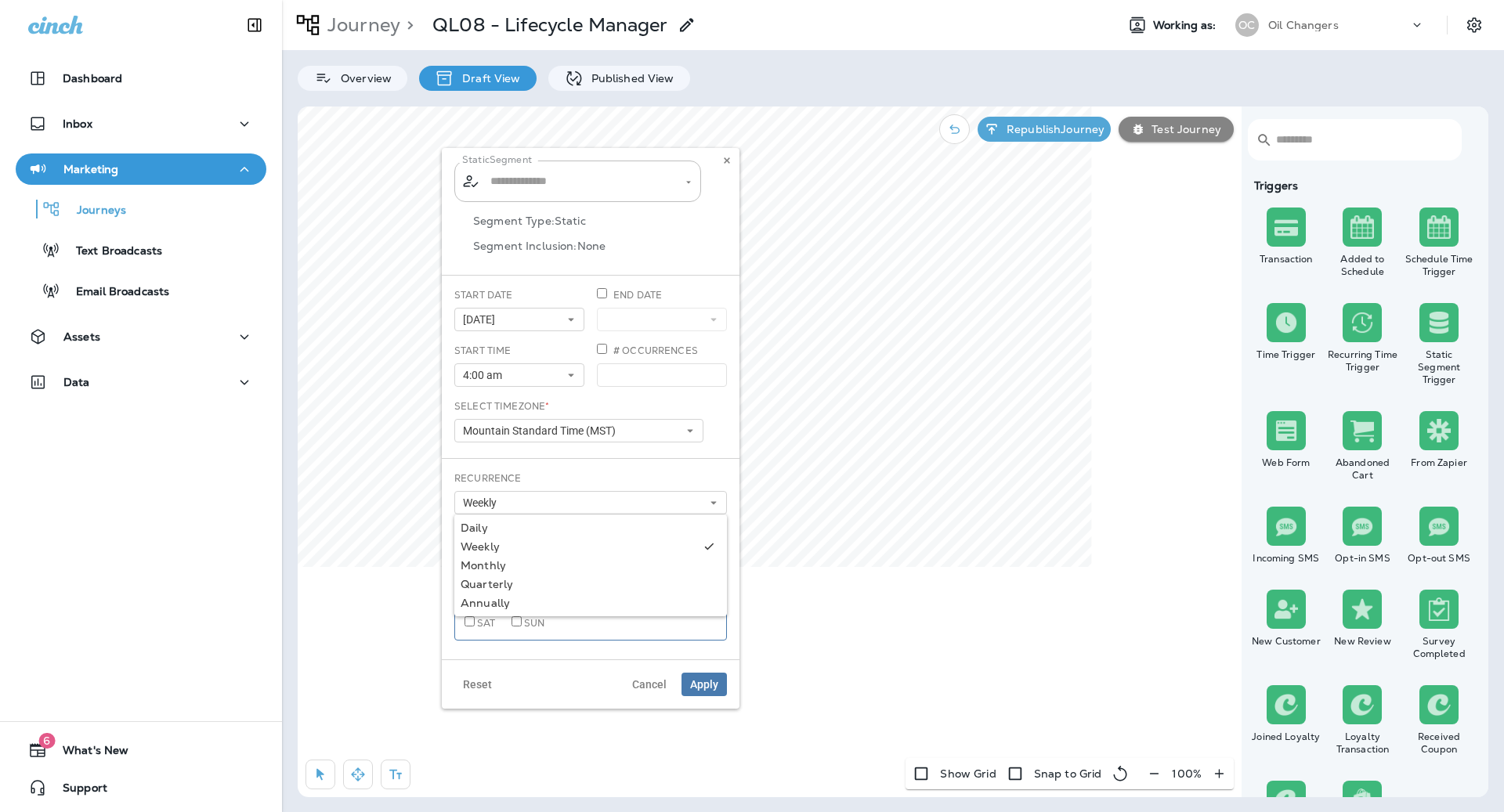
click at [601, 459] on div "Static Segment ​ ​ Segment Type: Static Segment Inclusion: None Start Date 08/0…" at bounding box center [590, 400] width 272 height 480
type input "**********"
click at [720, 680] on button "Apply" at bounding box center [703, 685] width 45 height 23
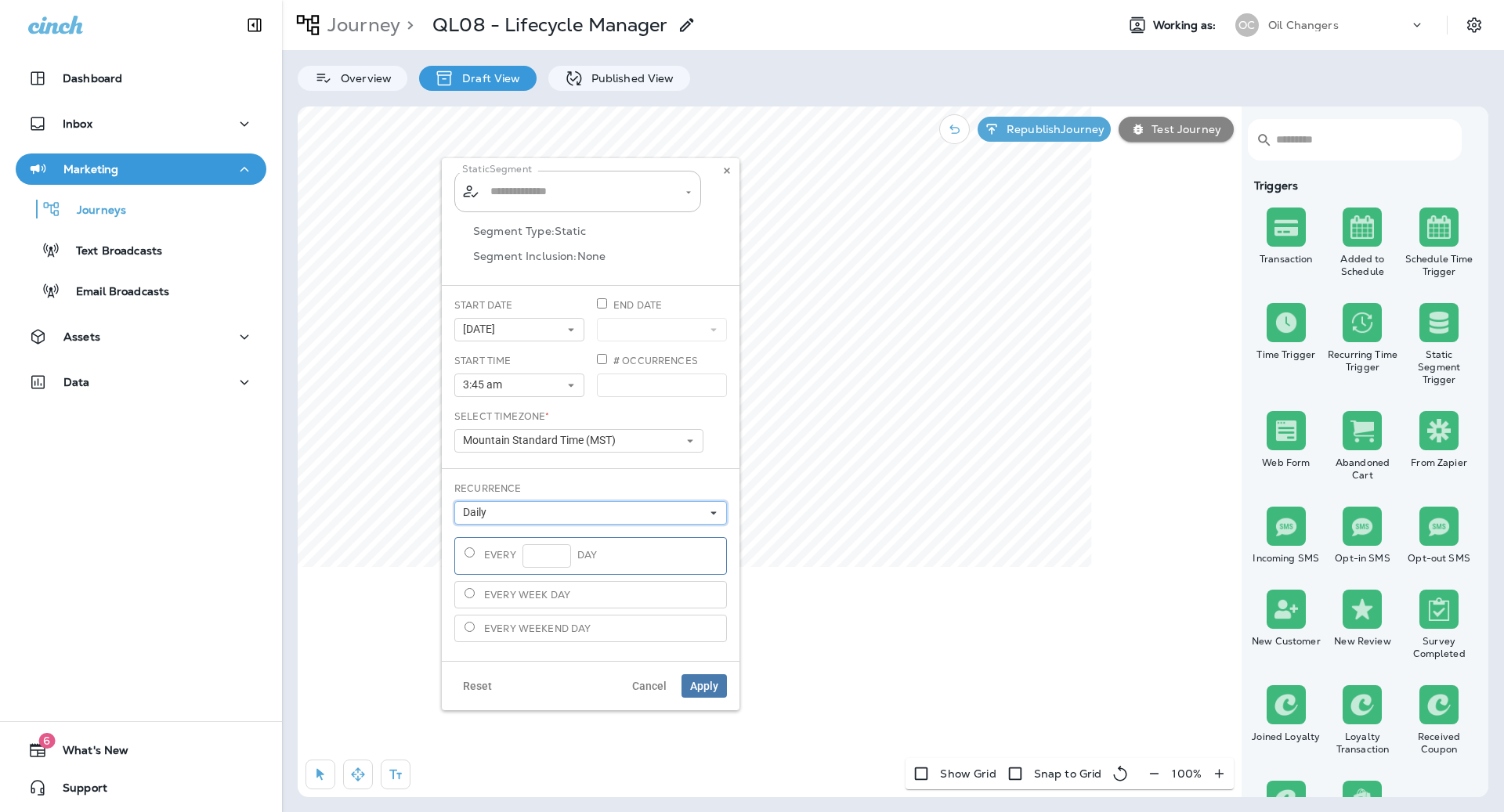
click at [636, 505] on button "Daily" at bounding box center [590, 513] width 272 height 23
click at [615, 552] on div "Weekly" at bounding box center [590, 556] width 260 height 13
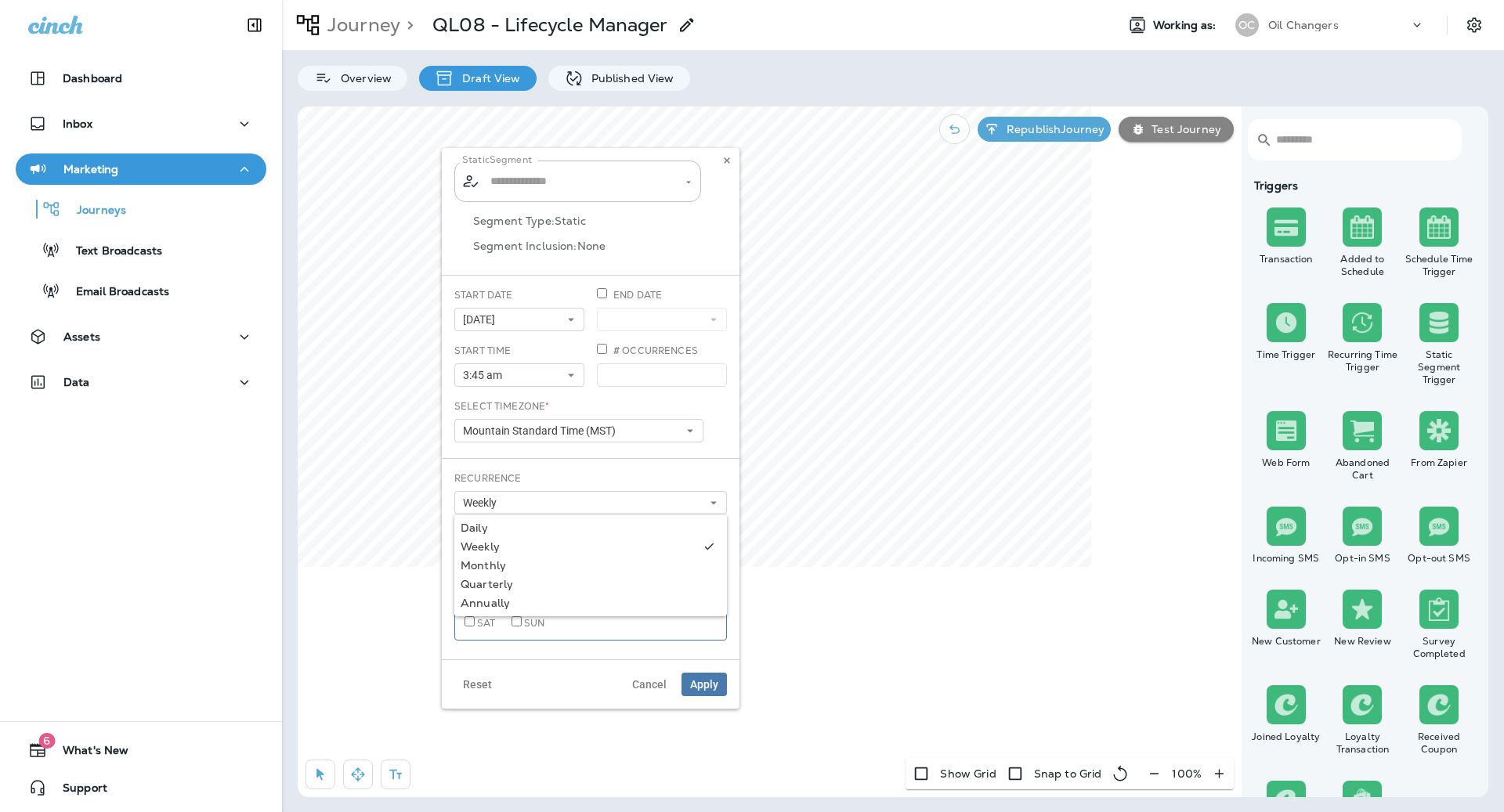
click at [676, 463] on div "Static Segment ​ ​ Segment Type: Static Segment Inclusion: None Start Date 08/0…" at bounding box center [590, 400] width 272 height 480
type input "**********"
click at [715, 679] on span "Apply" at bounding box center [703, 684] width 28 height 11
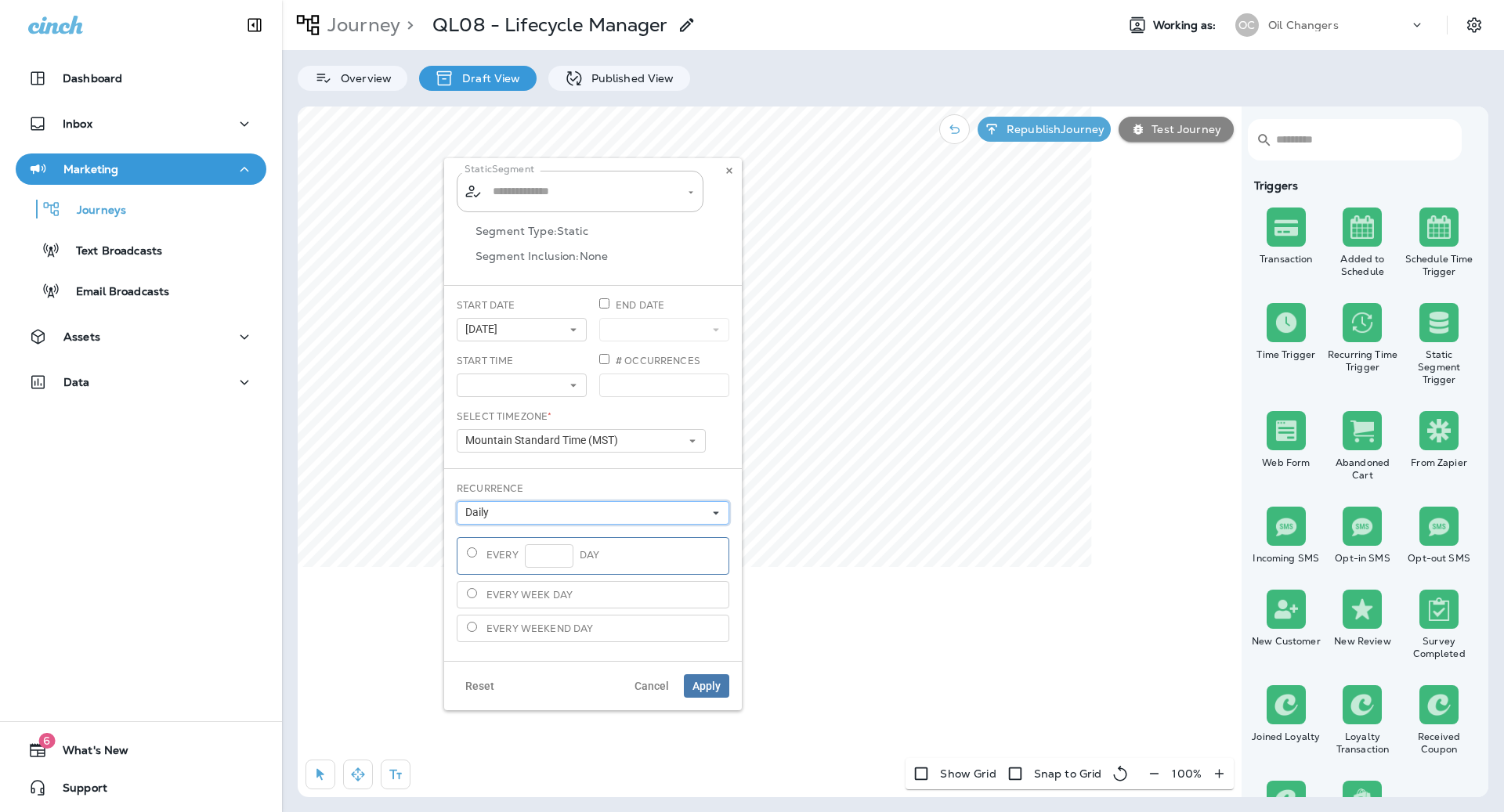
click at [632, 518] on button "Daily" at bounding box center [593, 513] width 272 height 23
click at [620, 547] on link "Weekly" at bounding box center [593, 556] width 272 height 18
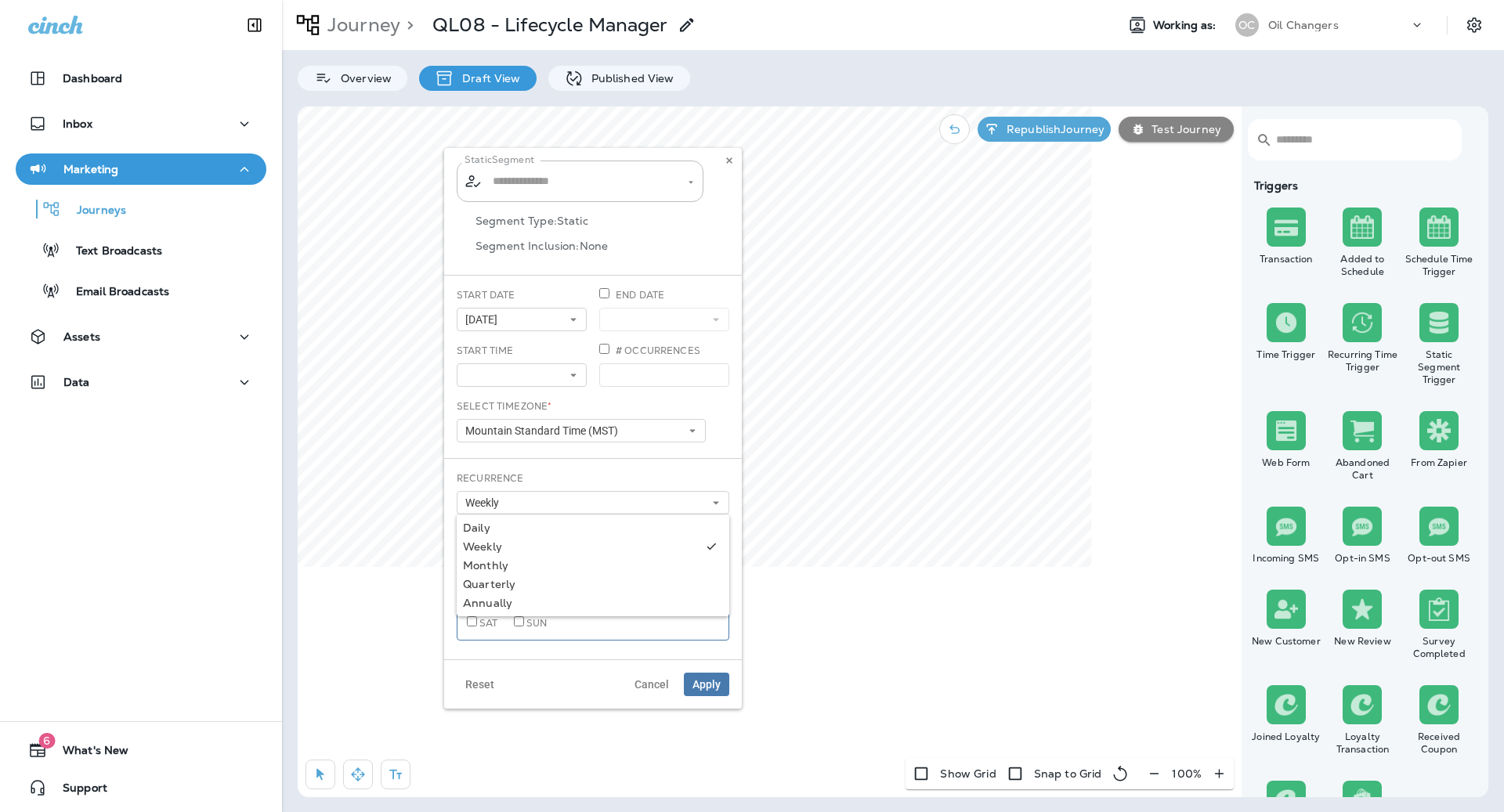
click at [641, 478] on div "Recurrence Weekly Daily Weekly Monthly Quarterly Annually" at bounding box center [593, 492] width 272 height 43
click at [706, 690] on button "Apply" at bounding box center [706, 685] width 45 height 23
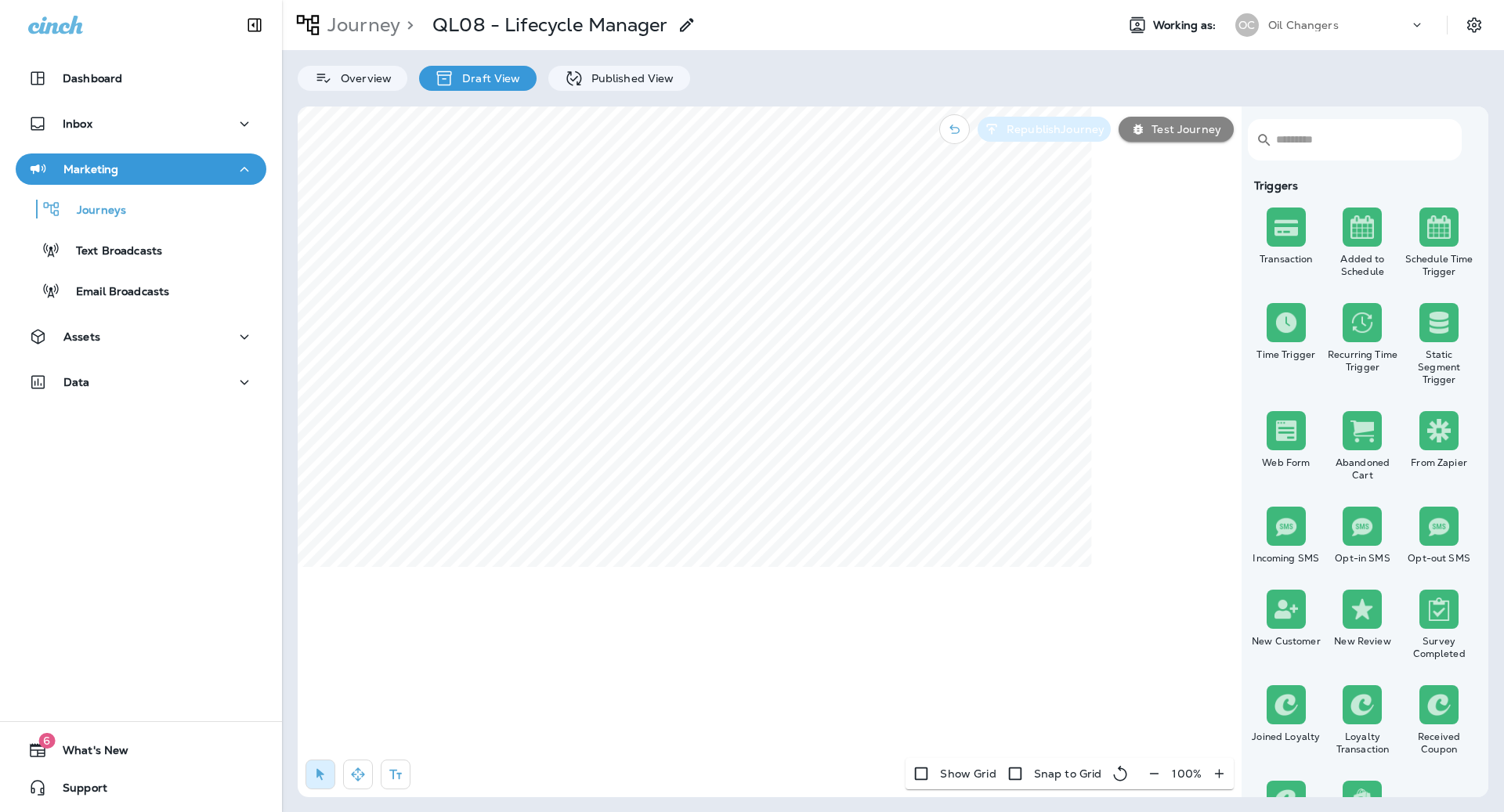
click at [1078, 130] on p "Republish Journey" at bounding box center [1053, 128] width 104 height 13
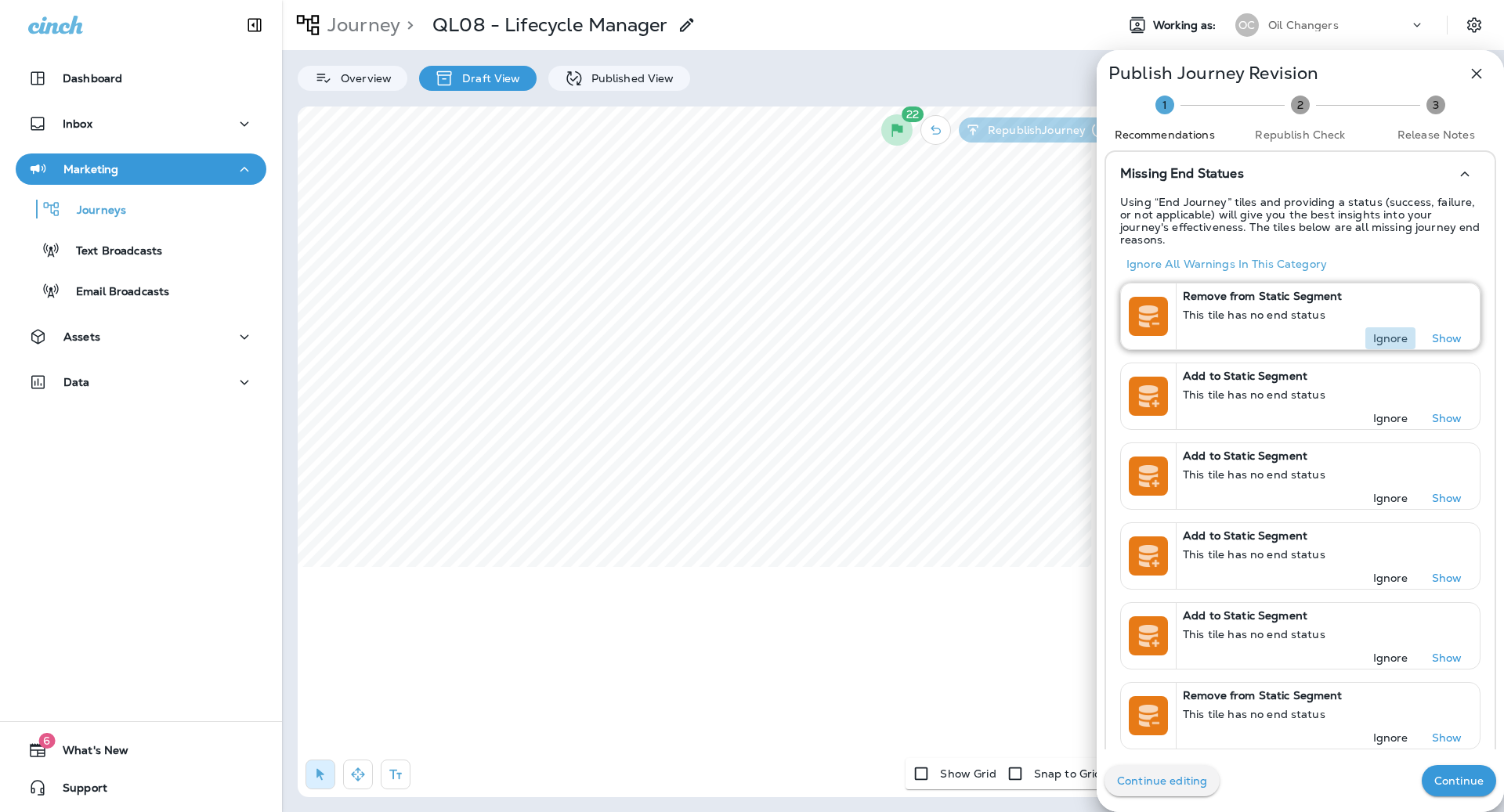
click at [1392, 332] on p "Ignore" at bounding box center [1391, 338] width 35 height 13
click at [1392, 412] on p "Ignore" at bounding box center [1391, 418] width 35 height 13
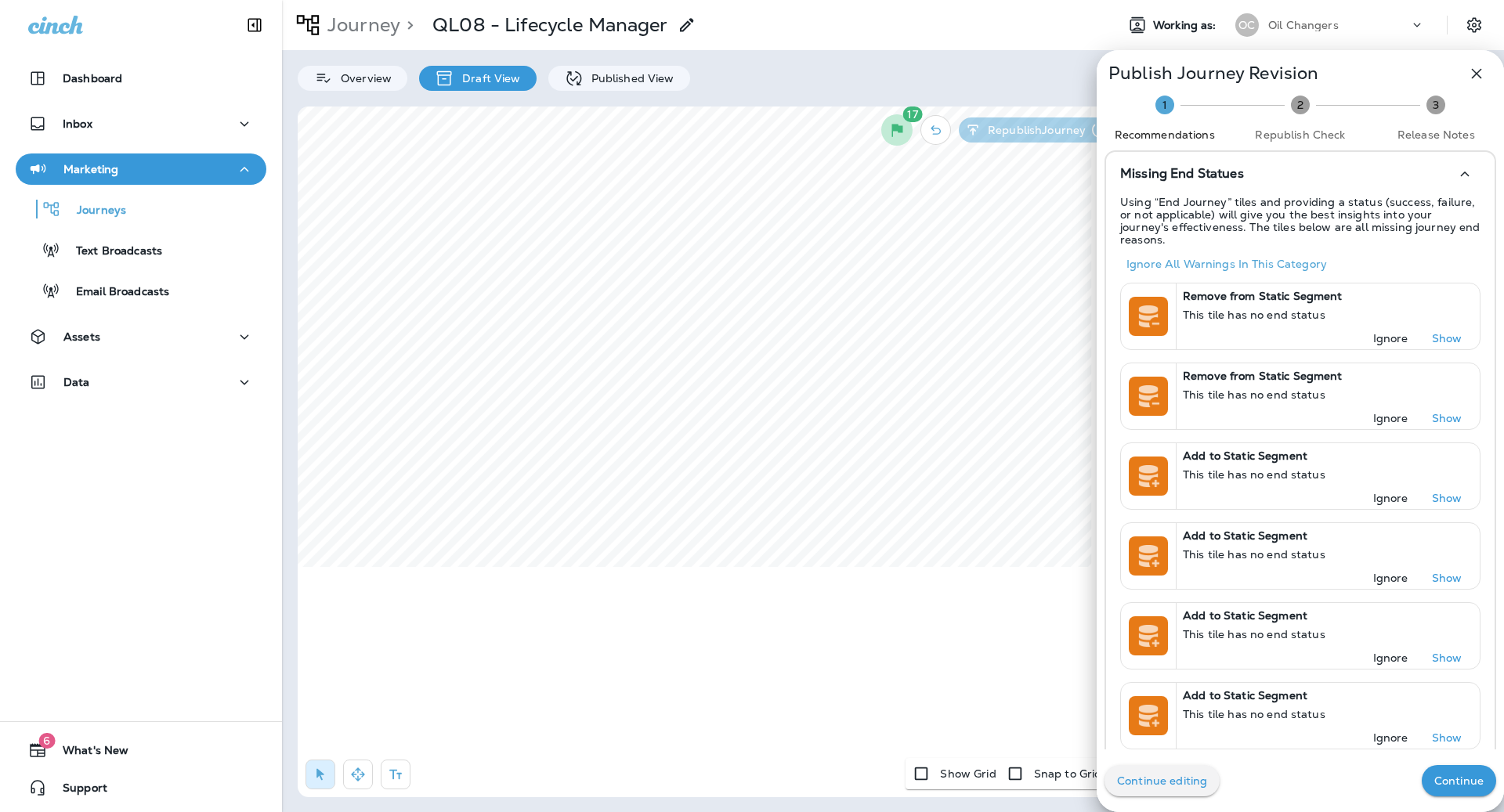
click at [1392, 332] on p "Ignore" at bounding box center [1391, 338] width 35 height 13
click at [1392, 412] on p "Ignore" at bounding box center [1391, 418] width 35 height 13
click at [1392, 332] on p "Ignore" at bounding box center [1391, 338] width 35 height 13
click at [1392, 412] on p "Ignore" at bounding box center [1391, 418] width 35 height 13
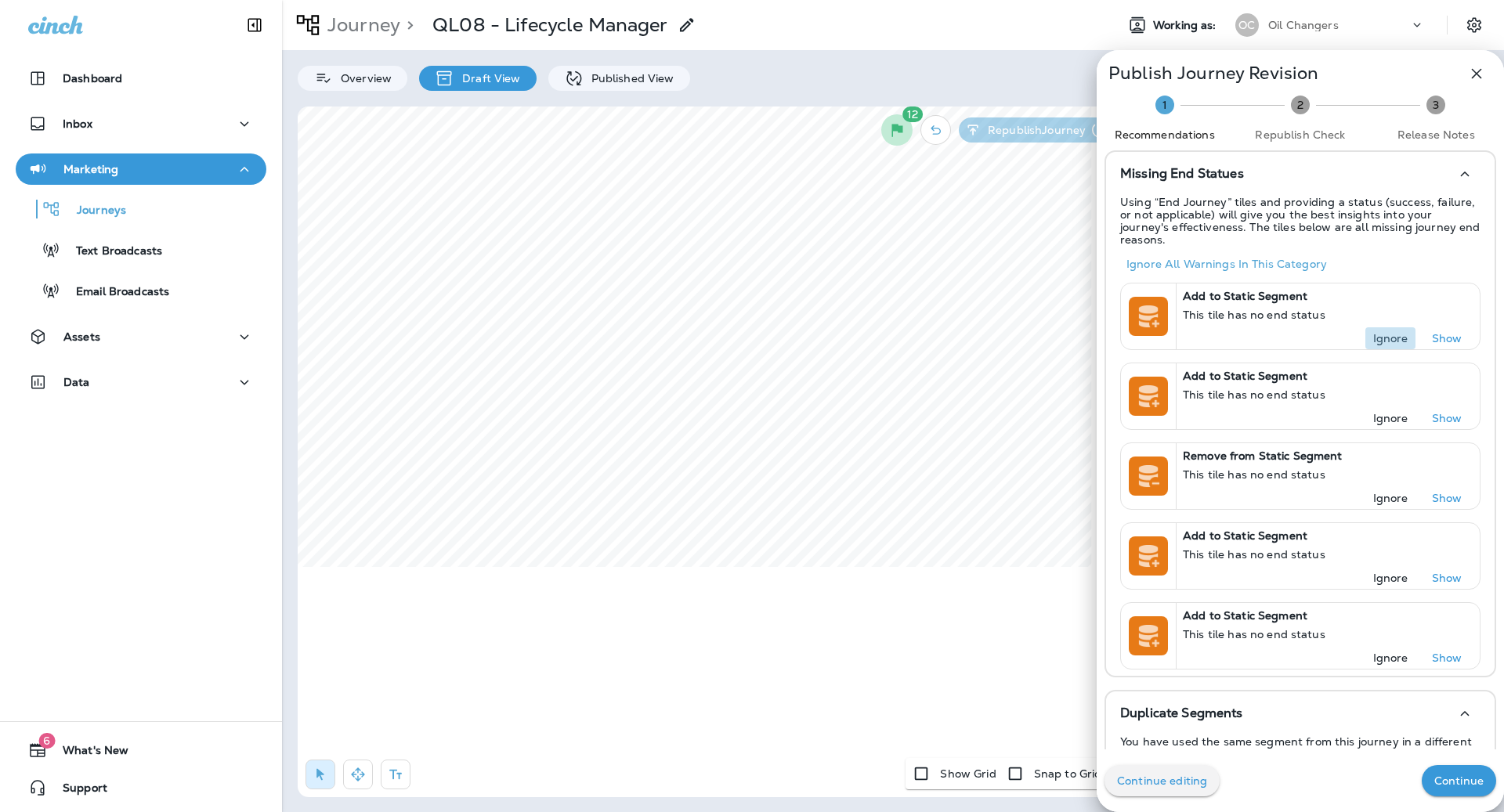
click at [1392, 332] on p "Ignore" at bounding box center [1391, 338] width 35 height 13
click at [1392, 412] on p "Ignore" at bounding box center [1391, 418] width 35 height 13
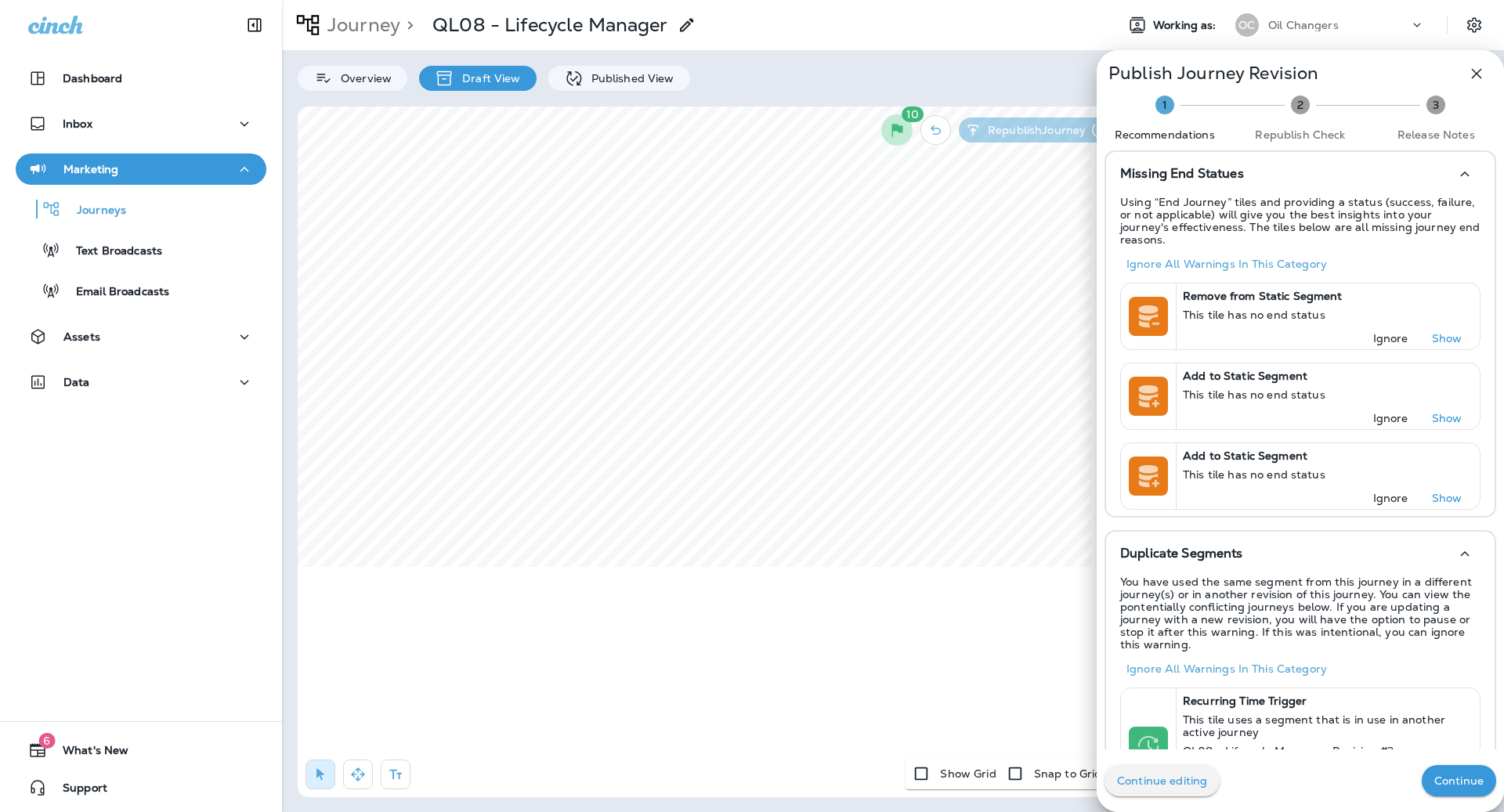
click at [1392, 332] on p "Ignore" at bounding box center [1391, 338] width 35 height 13
click at [1392, 412] on p "Ignore" at bounding box center [1391, 418] width 35 height 13
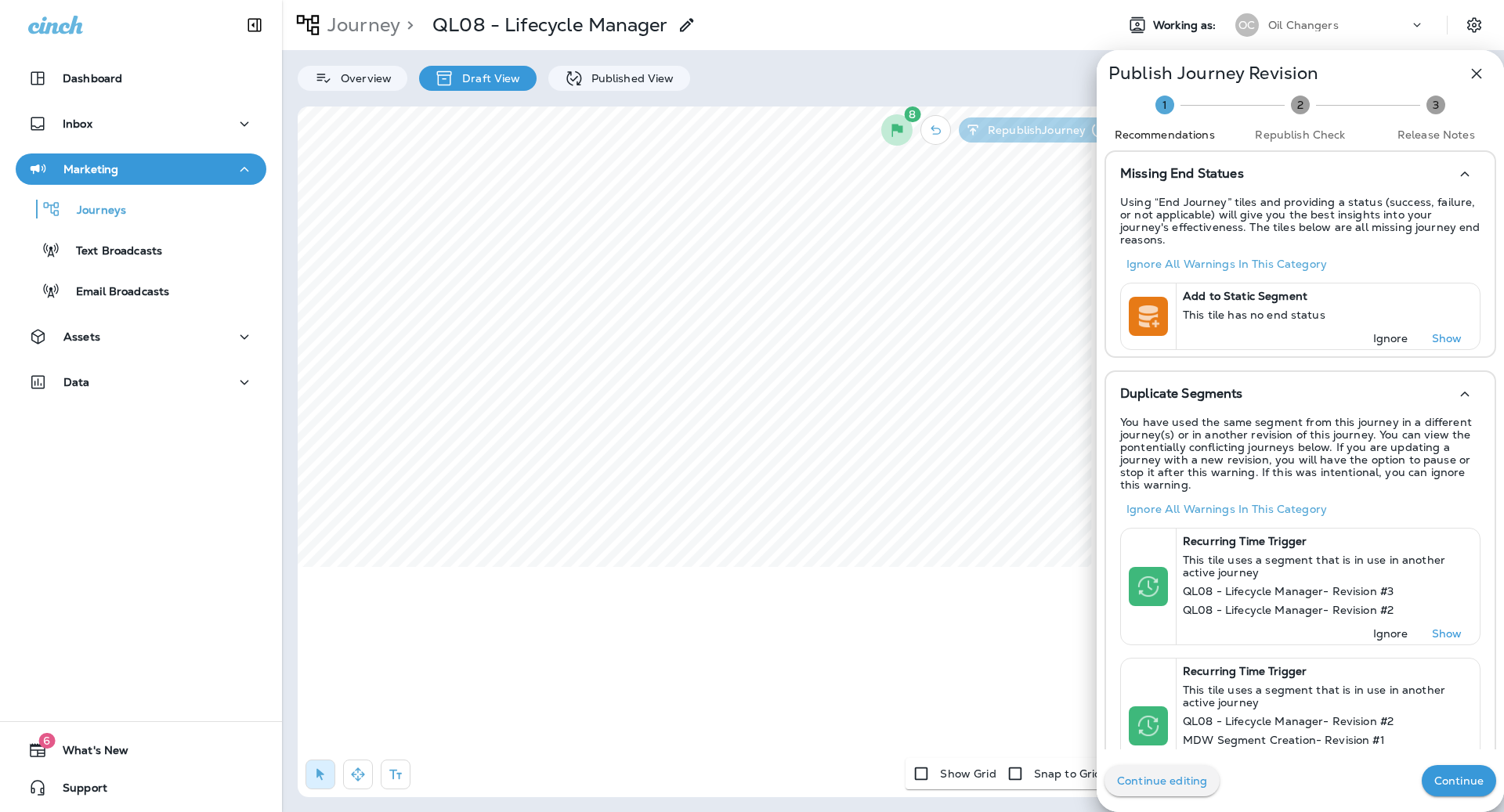
click at [1392, 332] on p "Ignore" at bounding box center [1391, 338] width 35 height 13
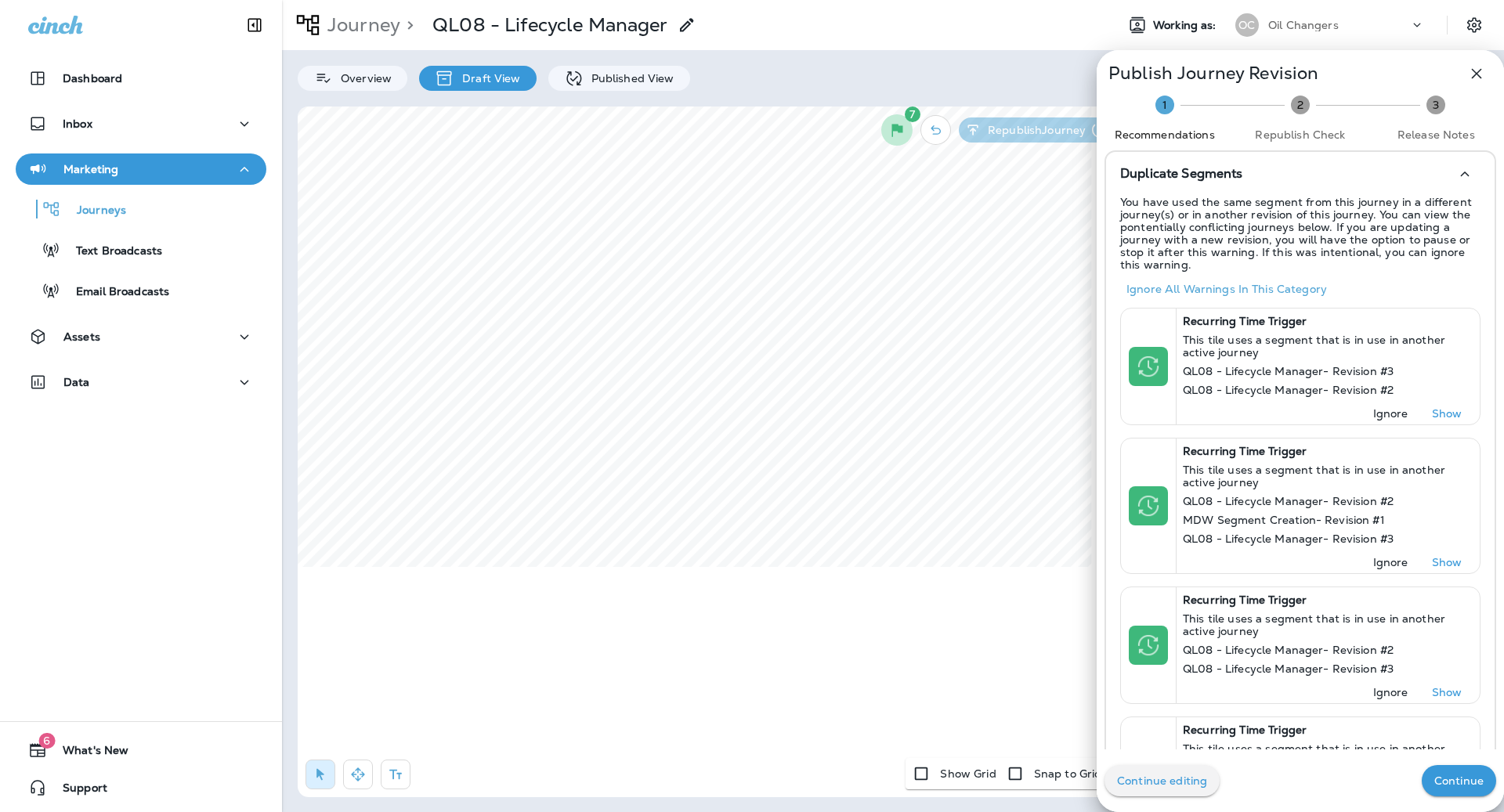
click at [1461, 792] on button "Continue" at bounding box center [1459, 780] width 74 height 31
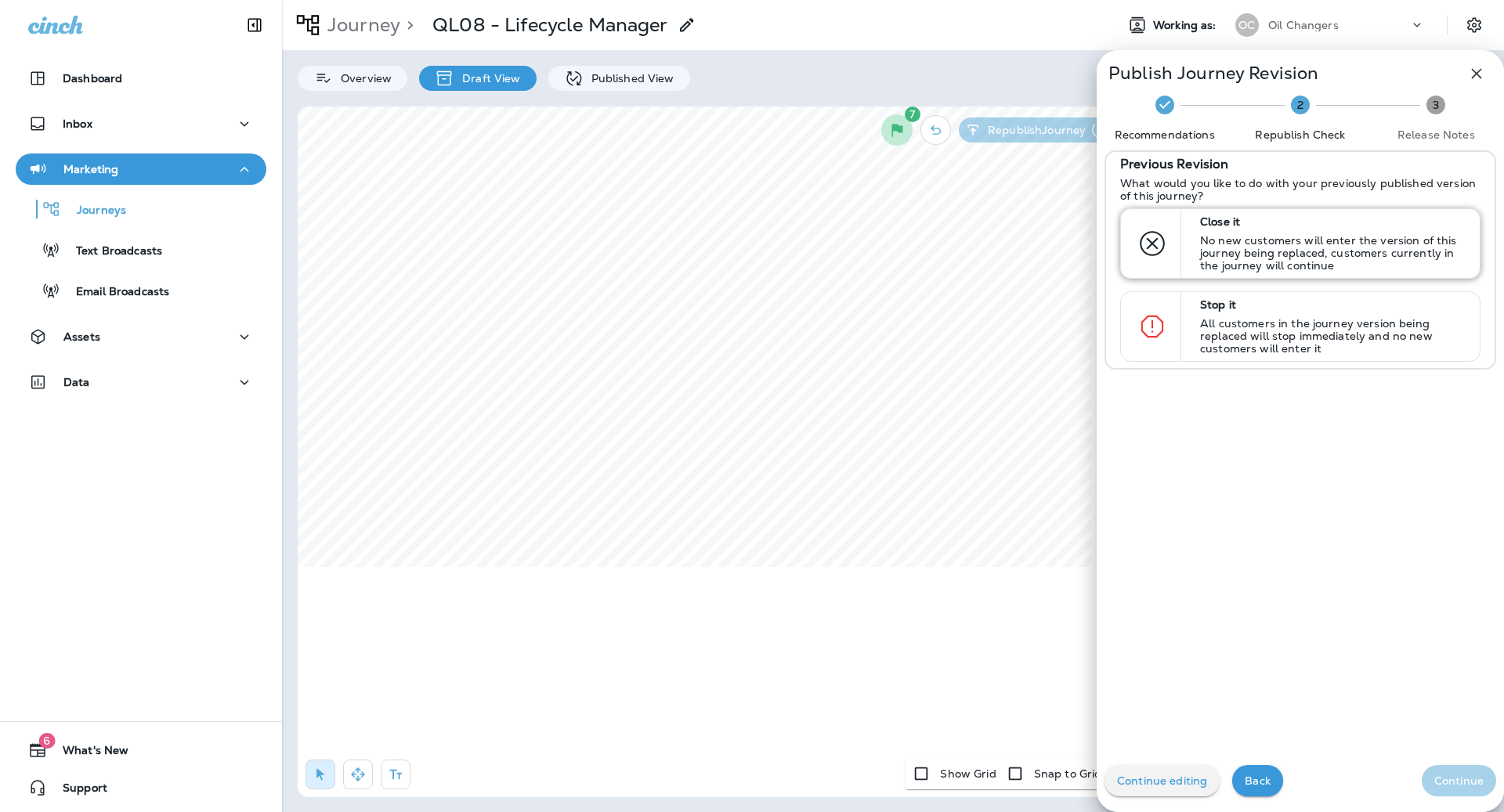
click at [1277, 264] on p "No new customers will enter the version of this journey being replaced, custome…" at bounding box center [1332, 252] width 266 height 38
click at [1475, 782] on p "Continue" at bounding box center [1459, 780] width 49 height 13
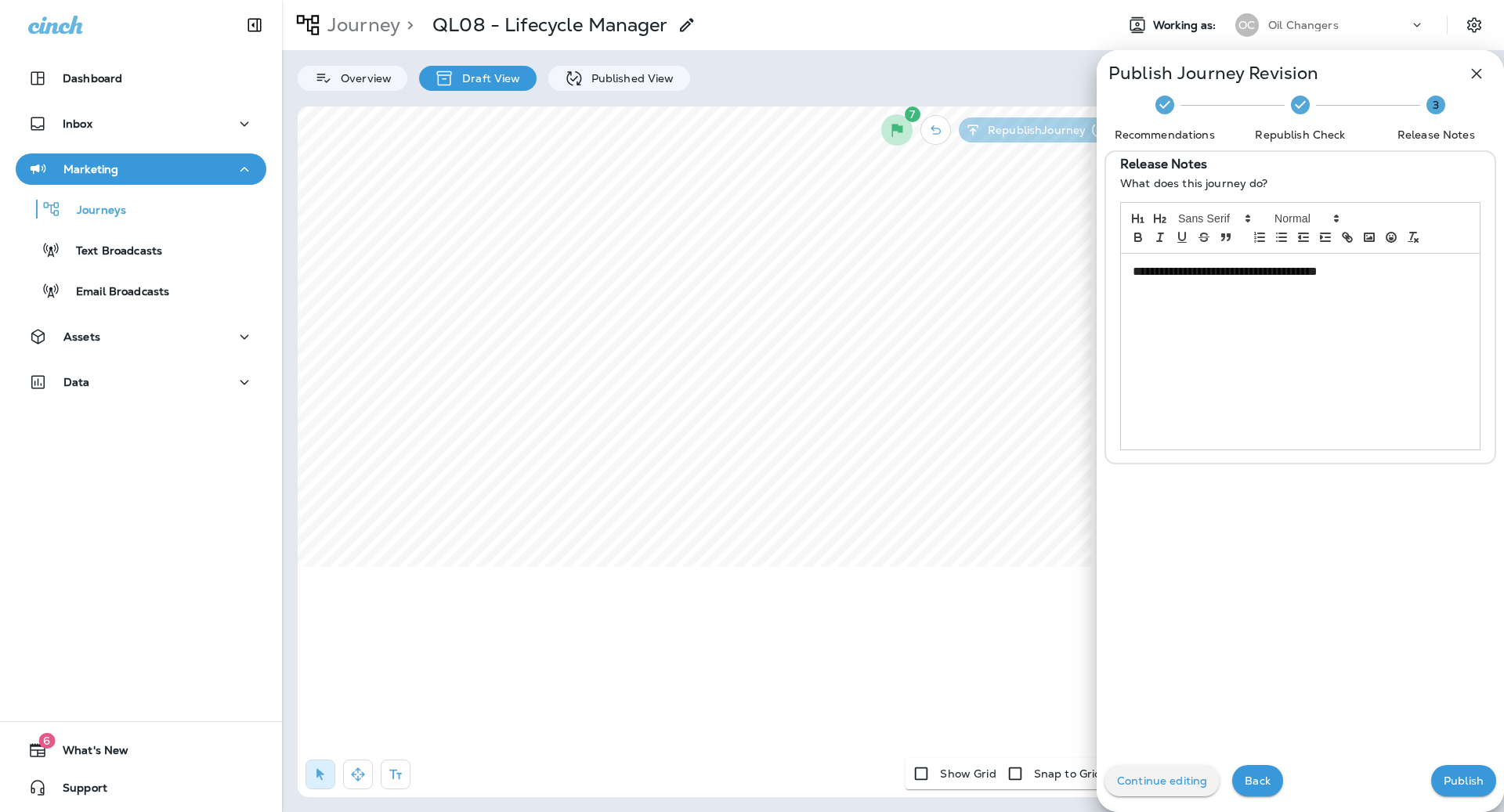
click at [1383, 404] on div "**********" at bounding box center [1299, 351] width 358 height 196
click at [1356, 279] on p "**********" at bounding box center [1296, 271] width 326 height 18
click at [1452, 776] on p "Publish" at bounding box center [1462, 780] width 40 height 13
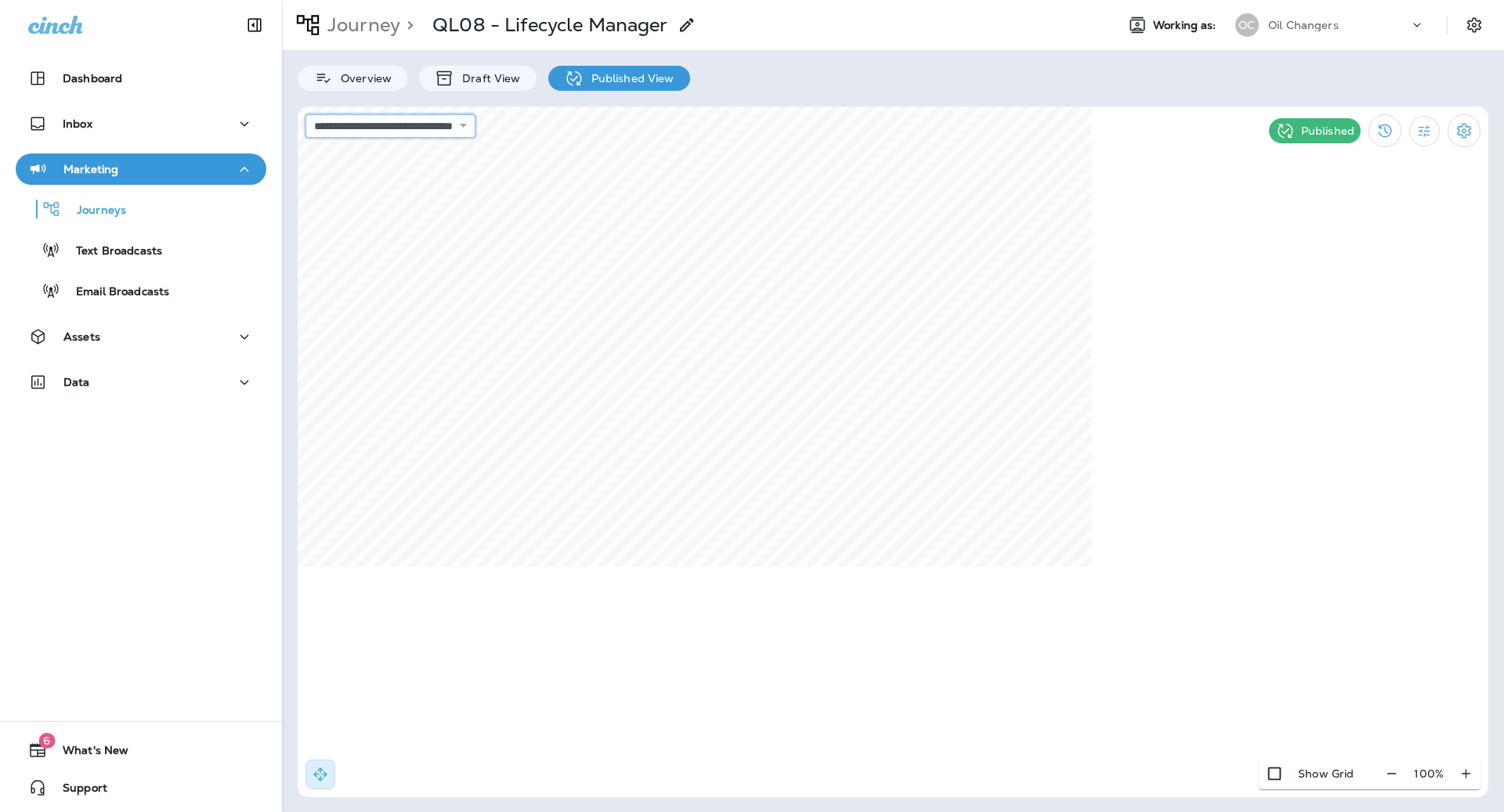
click at [444, 135] on select "**********" at bounding box center [390, 126] width 170 height 23
select select "**********"
click at [964, 383] on use at bounding box center [966, 383] width 6 height 6
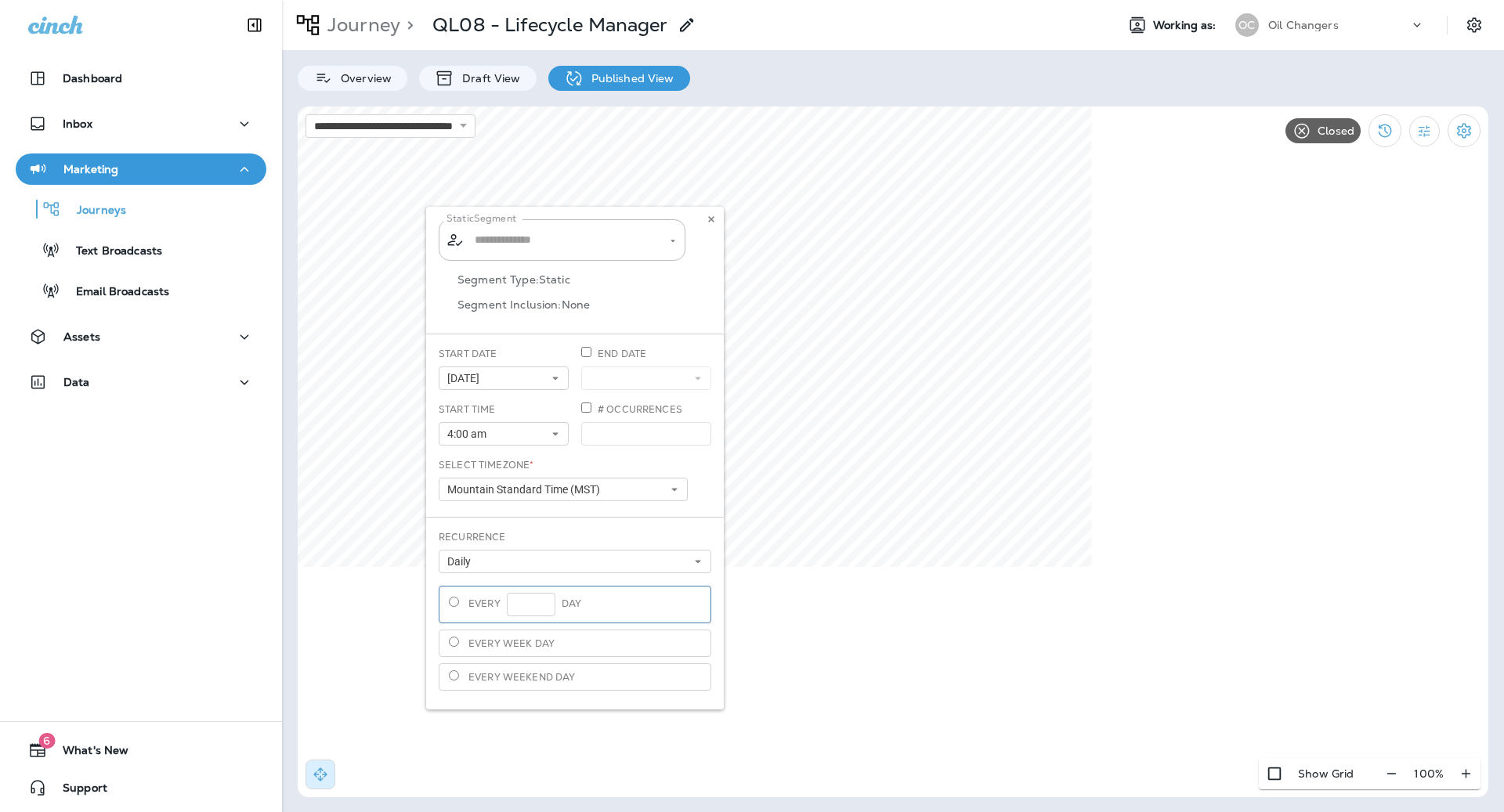
type input "**********"
click at [618, 238] on div "**********" at bounding box center [575, 458] width 298 height 503
click at [710, 221] on icon at bounding box center [711, 219] width 10 height 10
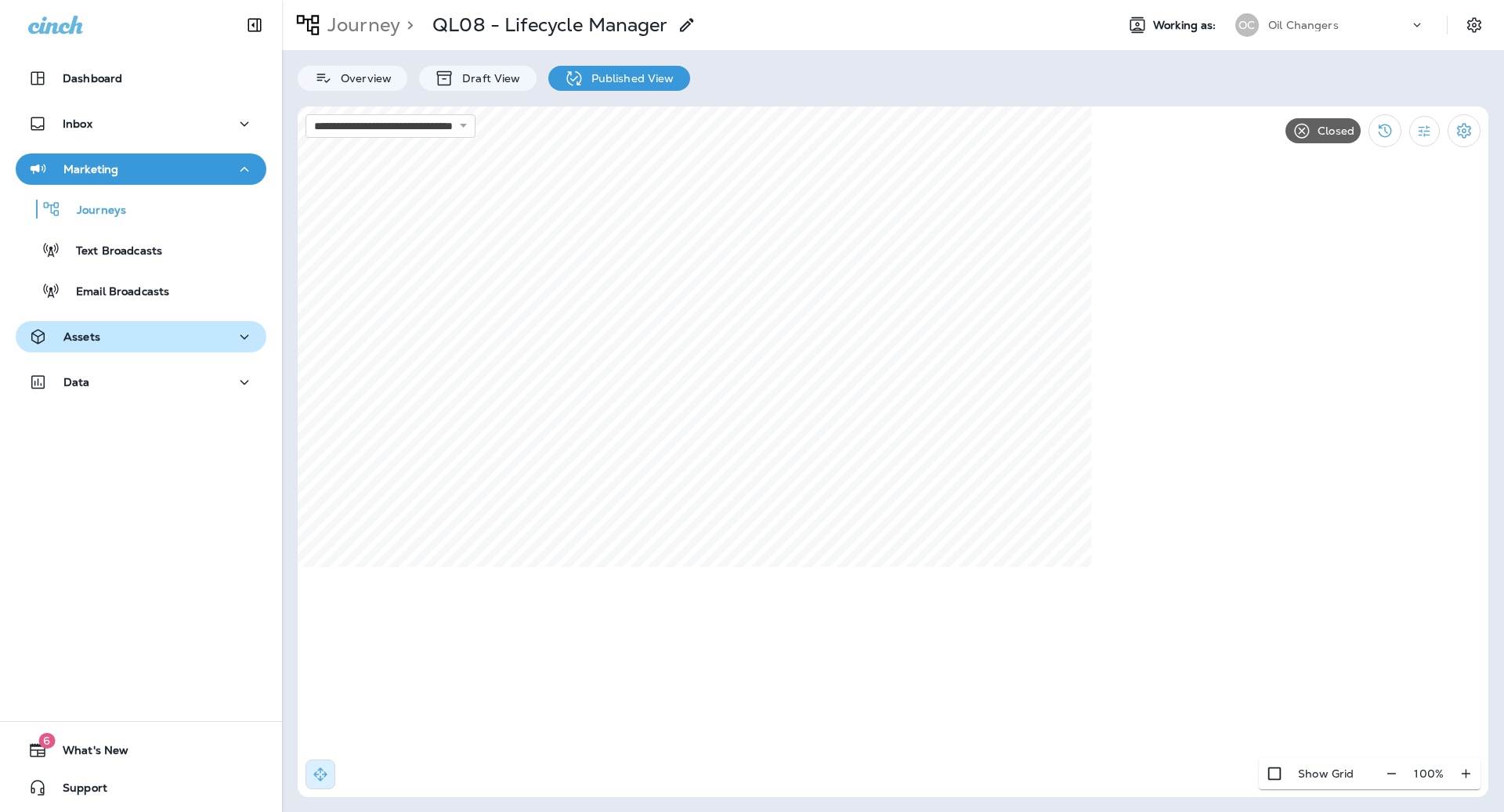
click at [176, 334] on div "Assets" at bounding box center [141, 337] width 226 height 19
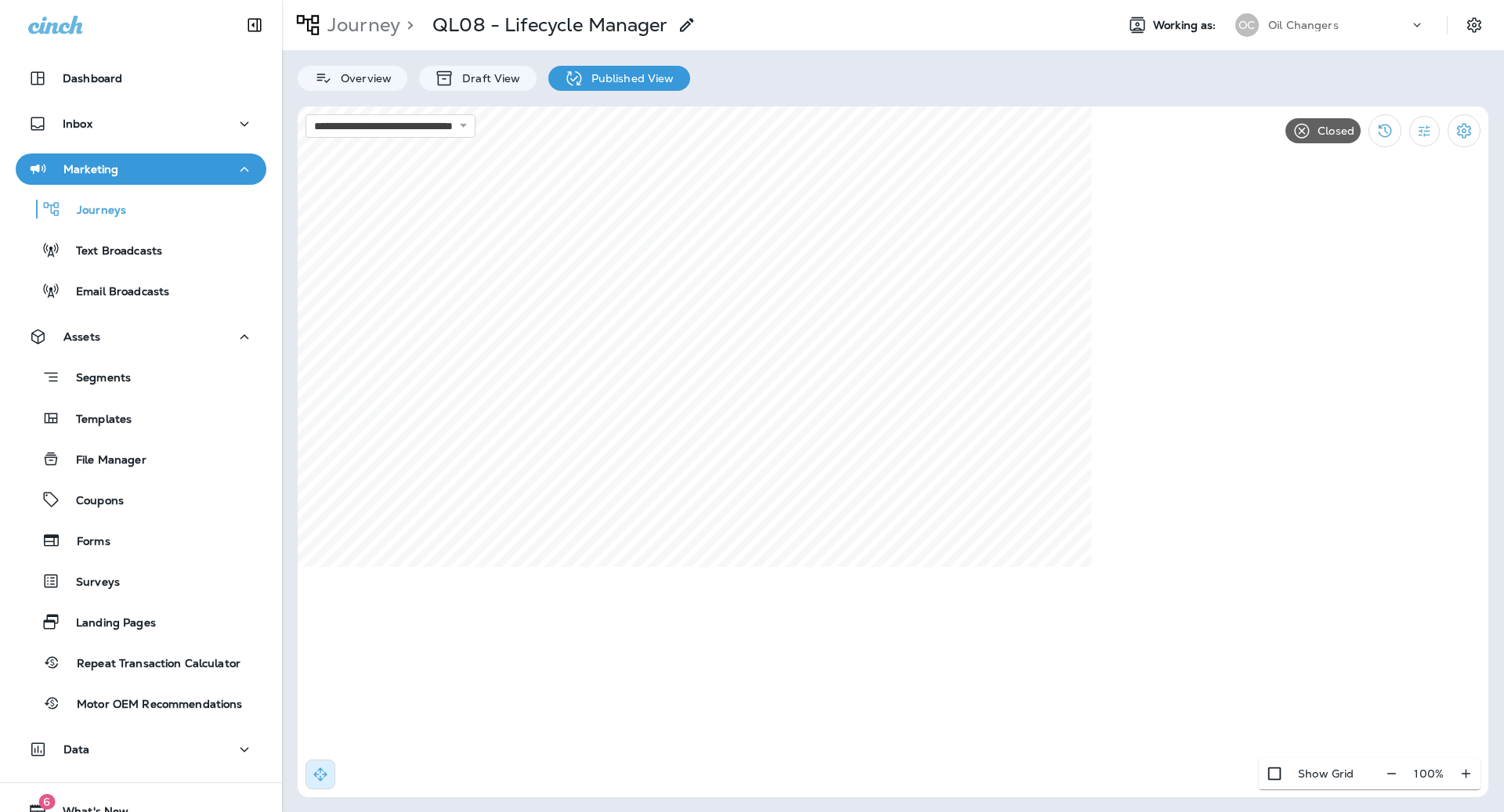
click at [163, 396] on div "Segments Templates File Manager Coupons Forms Surveys Landing Pages Repeat Tran…" at bounding box center [140, 536] width 250 height 367
click at [159, 385] on div "Segments" at bounding box center [141, 377] width 239 height 24
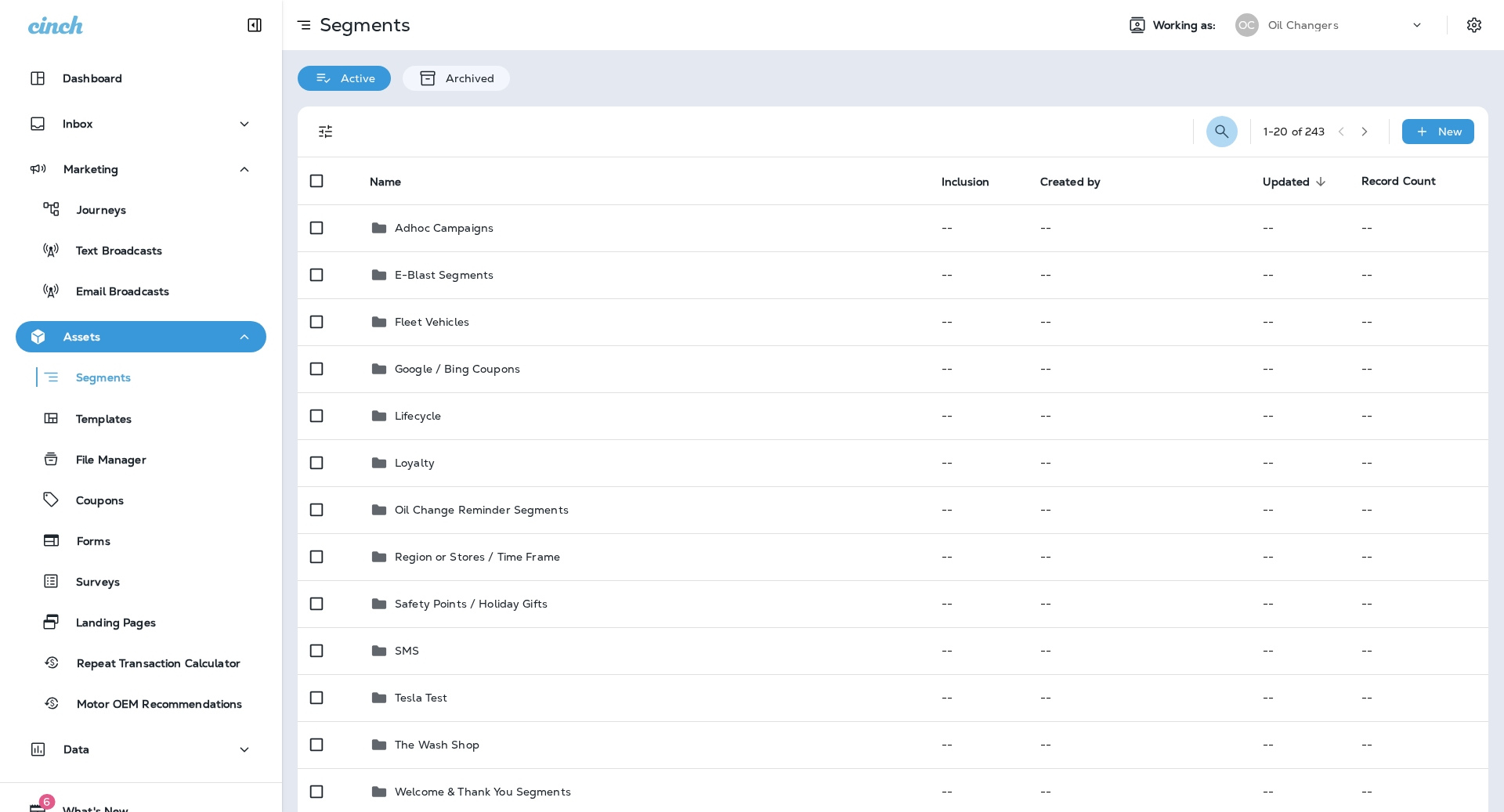
click at [1218, 133] on icon "Search Segments" at bounding box center [1222, 131] width 14 height 14
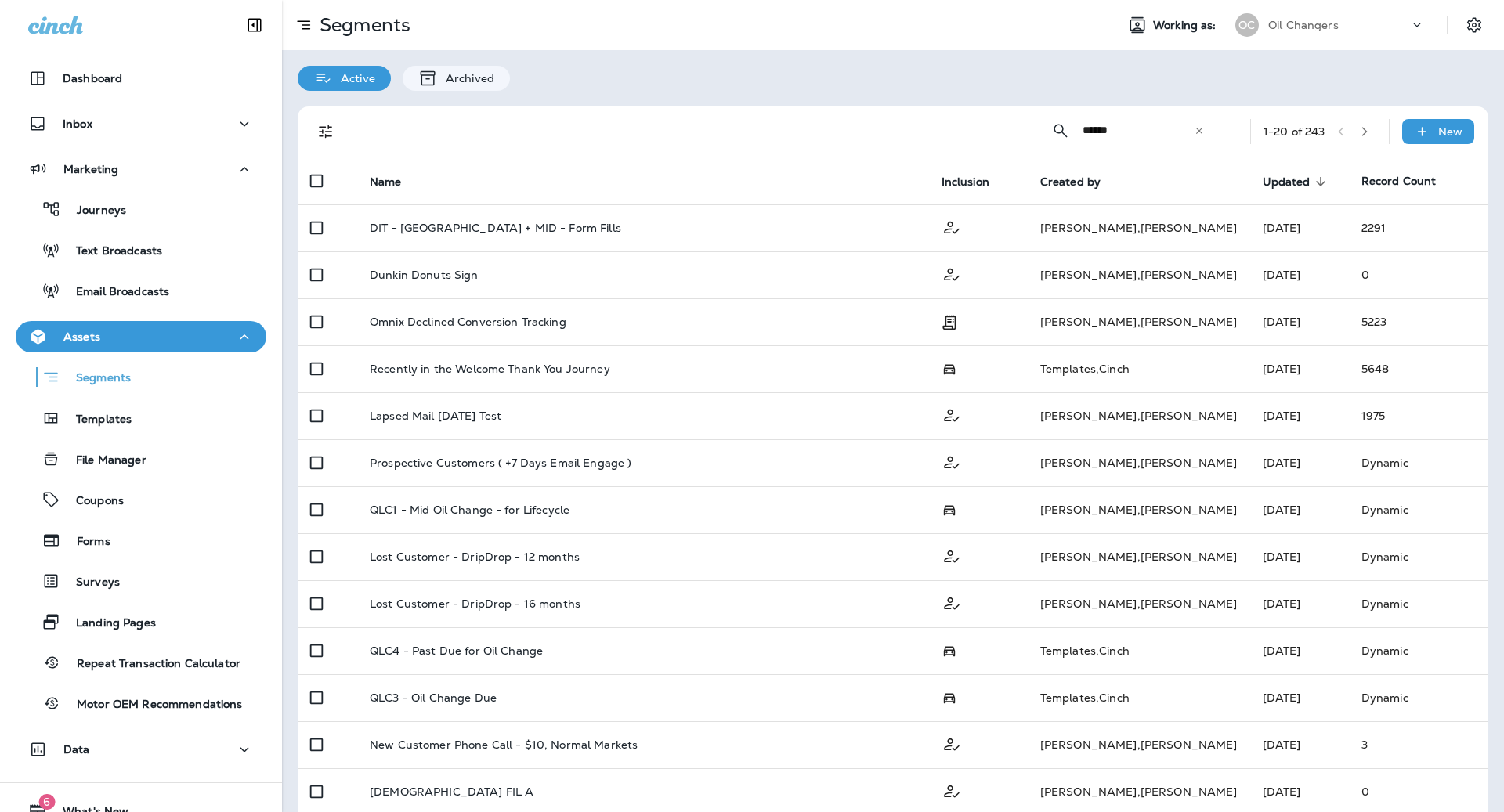
type input "******"
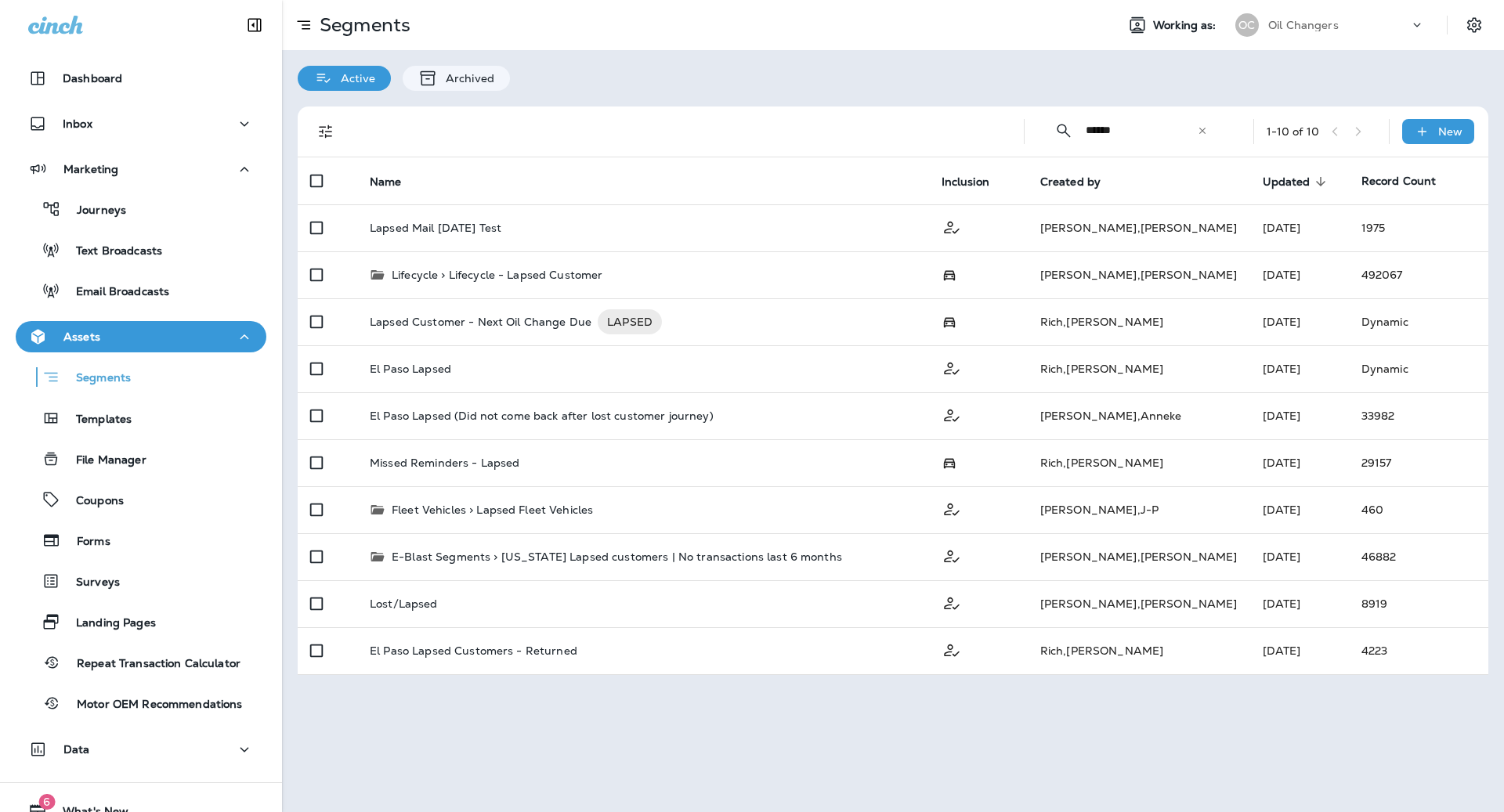
click at [636, 140] on div at bounding box center [676, 131] width 644 height 50
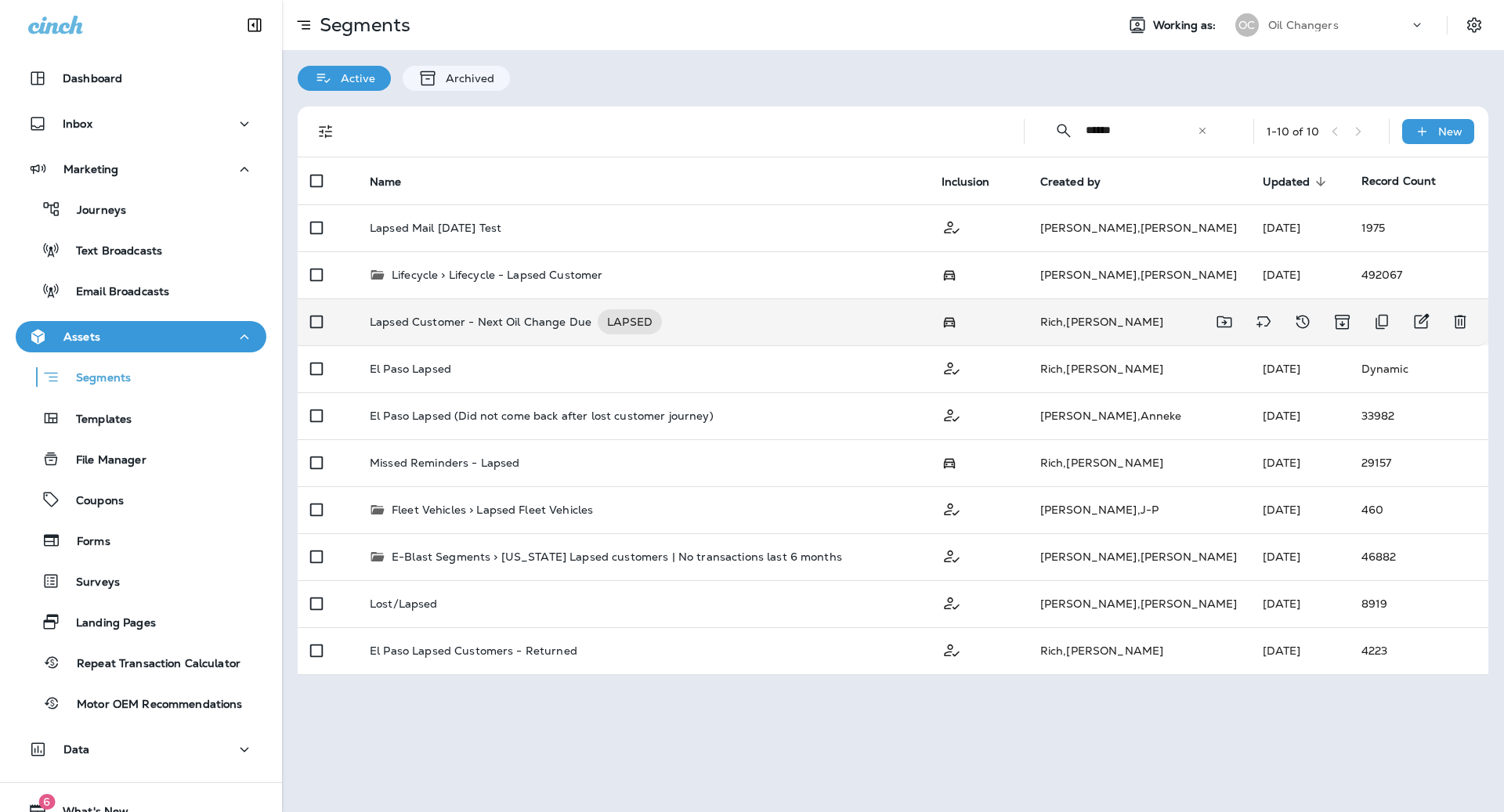
click at [675, 319] on div "Lapsed Customer - Next Oil Change Due LAPSED" at bounding box center [643, 322] width 547 height 25
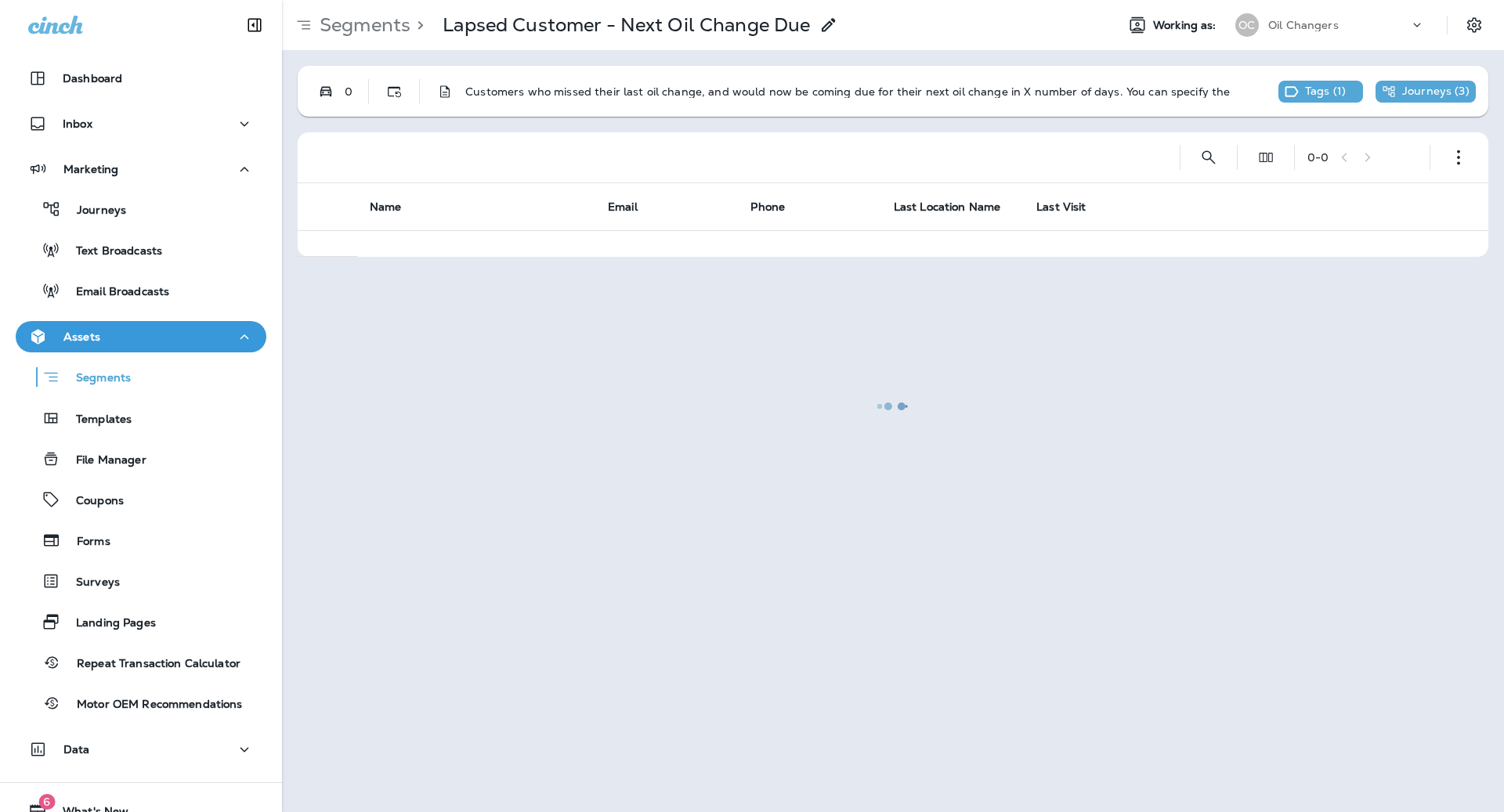
click at [1132, 101] on div at bounding box center [894, 406] width 1219 height 809
